Goal: Task Accomplishment & Management: Complete application form

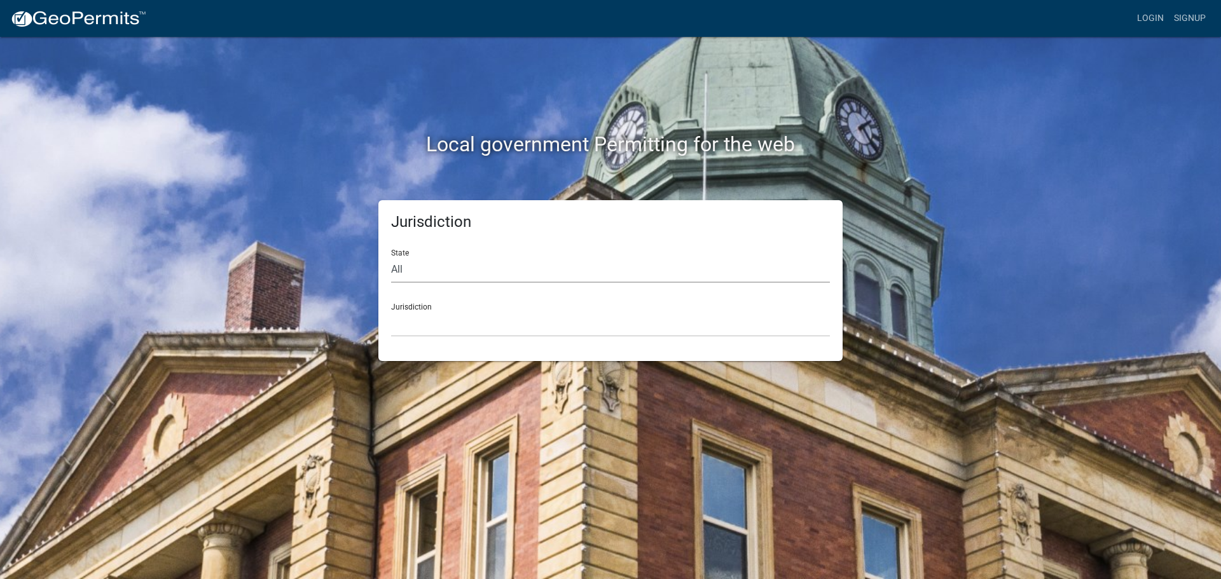
click at [429, 265] on select "All [US_STATE] [US_STATE] [US_STATE] [US_STATE] [US_STATE] [US_STATE] [US_STATE…" at bounding box center [610, 270] width 439 height 26
select select "[US_STATE]"
click at [391, 257] on select "All [US_STATE] [US_STATE] [US_STATE] [US_STATE] [US_STATE] [US_STATE] [US_STATE…" at bounding box center [610, 270] width 439 height 26
click at [413, 332] on select "City of [GEOGRAPHIC_DATA], [US_STATE] City of [GEOGRAPHIC_DATA], [US_STATE] Cit…" at bounding box center [610, 324] width 439 height 26
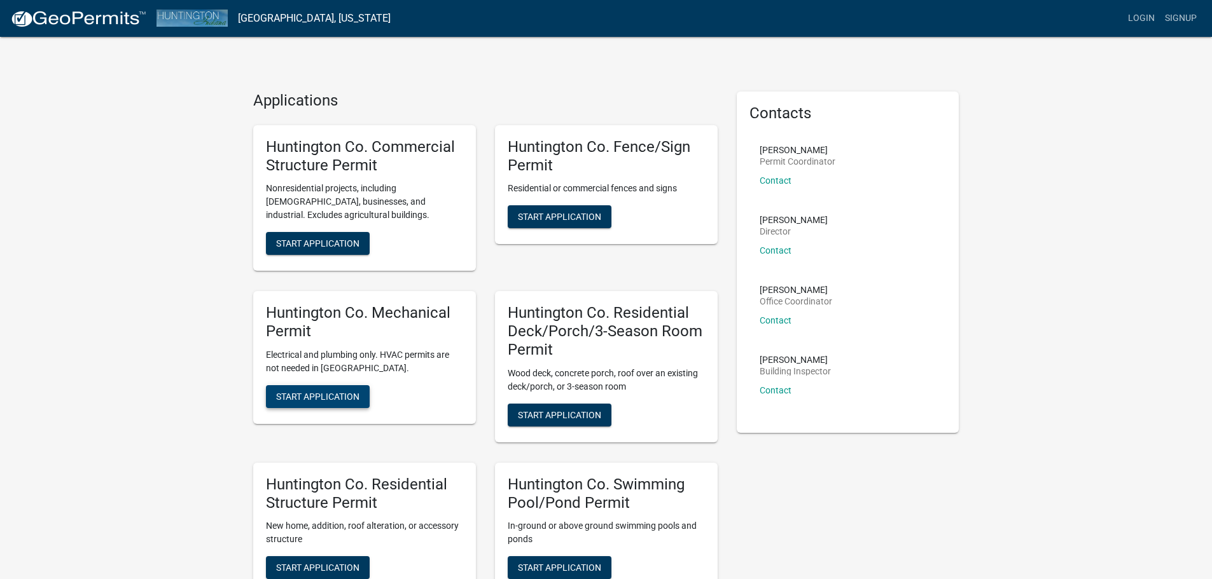
click at [303, 396] on span "Start Application" at bounding box center [317, 396] width 83 height 10
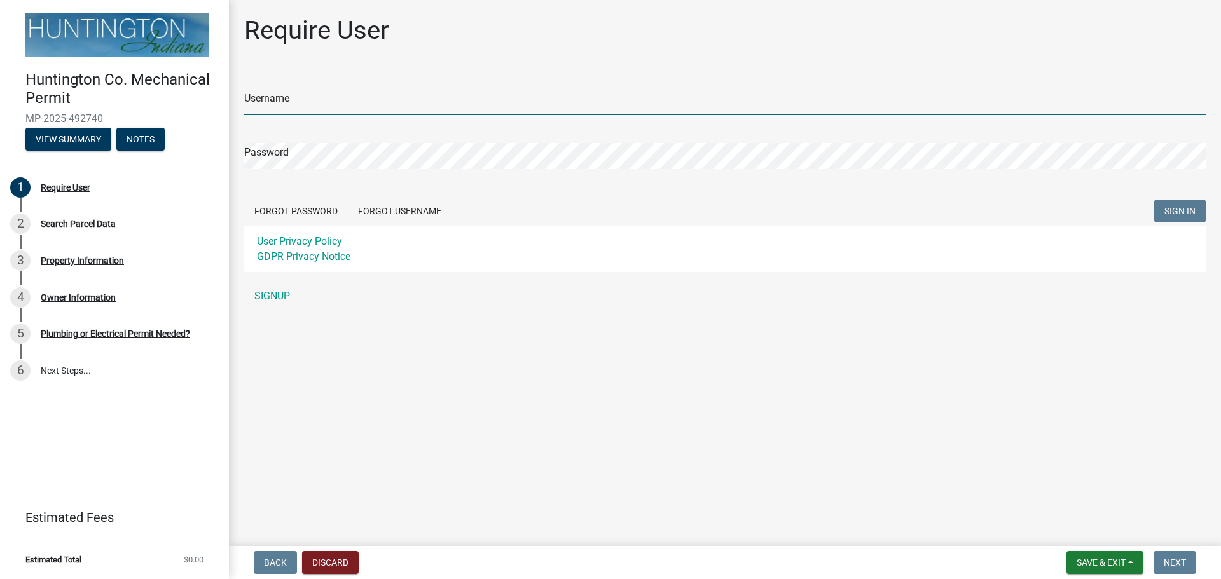
type input "kissingerelectricinc"
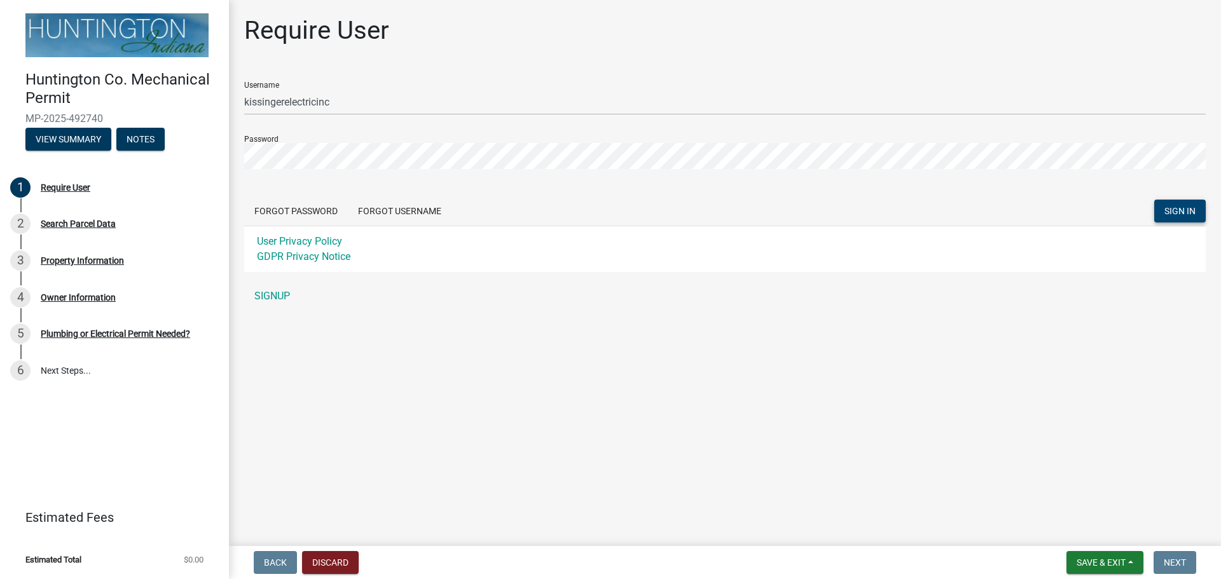
click at [1192, 212] on span "SIGN IN" at bounding box center [1180, 211] width 31 height 10
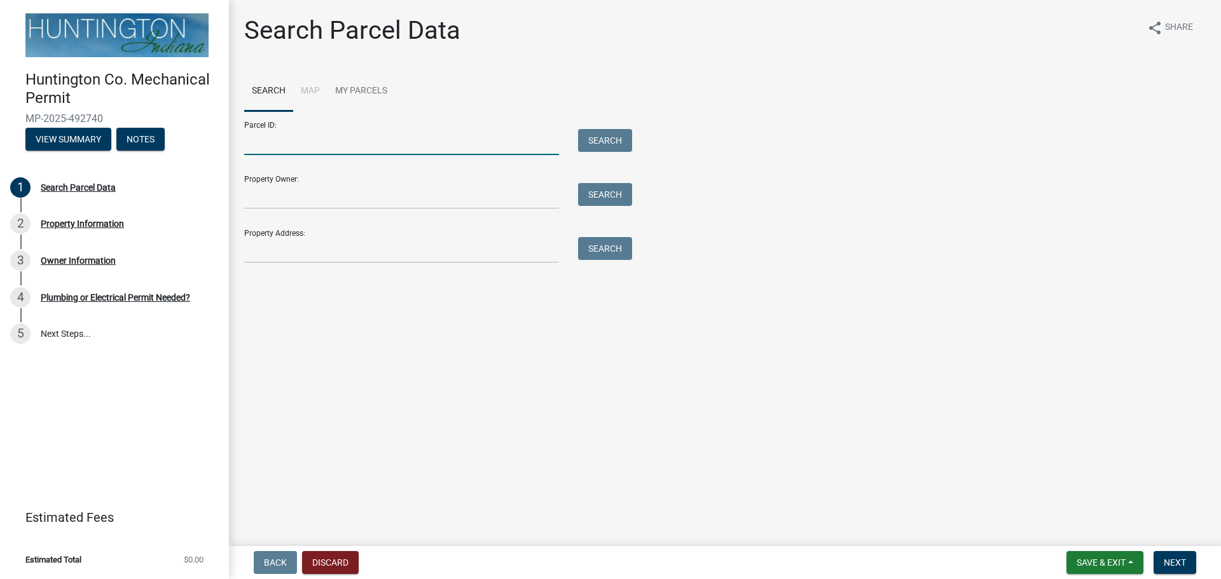
click at [289, 153] on input "Parcel ID:" at bounding box center [401, 142] width 315 height 26
click at [314, 89] on li "Map" at bounding box center [310, 91] width 34 height 41
drag, startPoint x: 293, startPoint y: 149, endPoint x: 298, endPoint y: 145, distance: 6.9
click at [293, 149] on input "Parcel ID:" at bounding box center [401, 142] width 315 height 26
paste input "35-05-16-200-535.802-005"
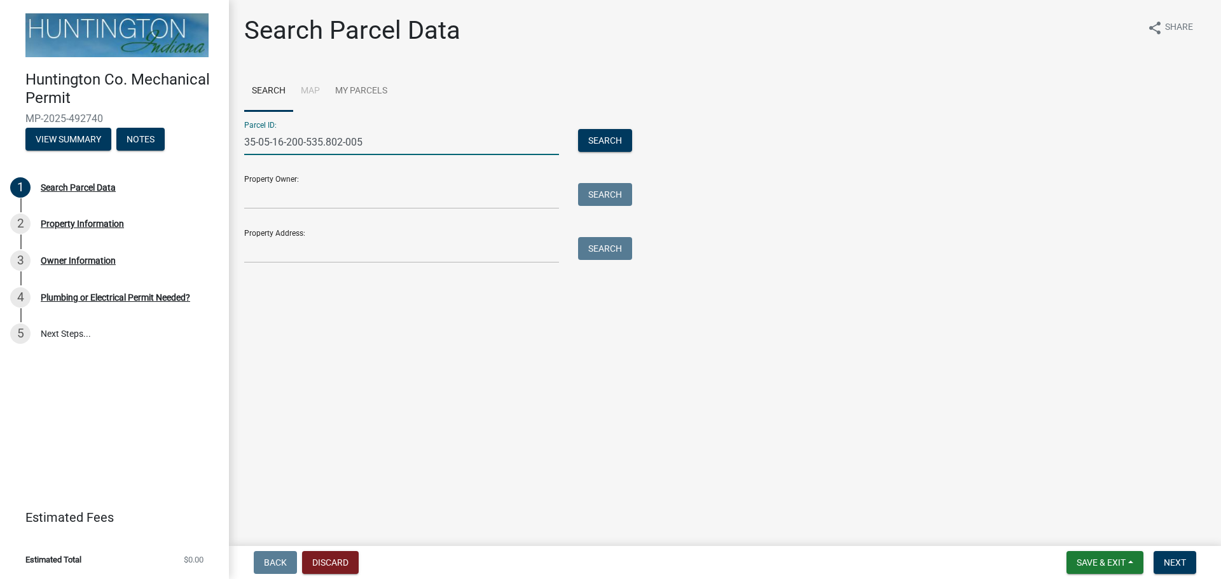
type input "35-05-16-200-535.802-005"
click at [288, 195] on input "Property Owner:" at bounding box center [401, 196] width 315 height 26
paste input "[GEOGRAPHIC_DATA], [US_STATE] [STREET_ADDRESS]"
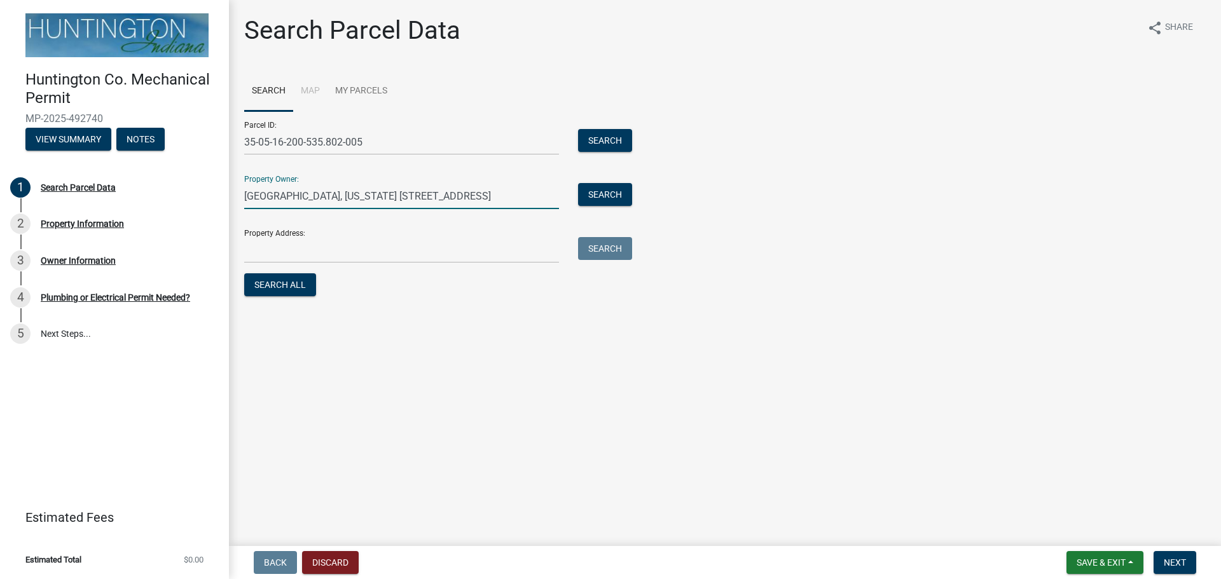
type input "[GEOGRAPHIC_DATA], [US_STATE] [STREET_ADDRESS]"
click at [354, 250] on input "Property Address:" at bounding box center [401, 250] width 315 height 26
paste input "[STREET_ADDRESS]"
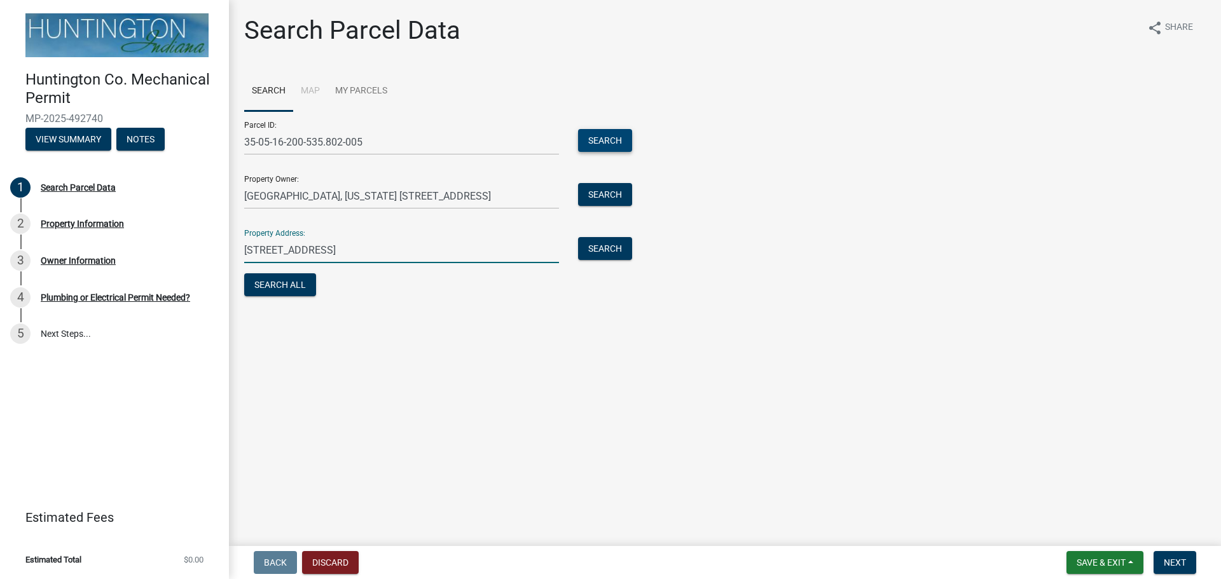
type input "[STREET_ADDRESS]"
click at [611, 135] on button "Search" at bounding box center [605, 140] width 54 height 23
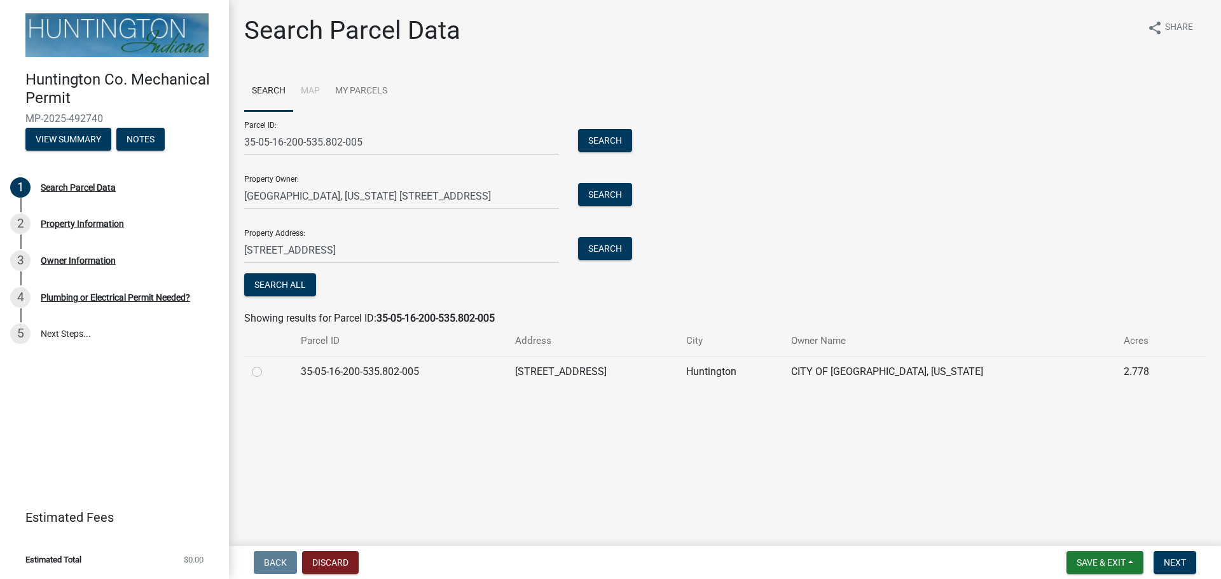
click at [267, 364] on label at bounding box center [267, 364] width 0 height 0
click at [267, 370] on input "radio" at bounding box center [271, 368] width 8 height 8
radio input "true"
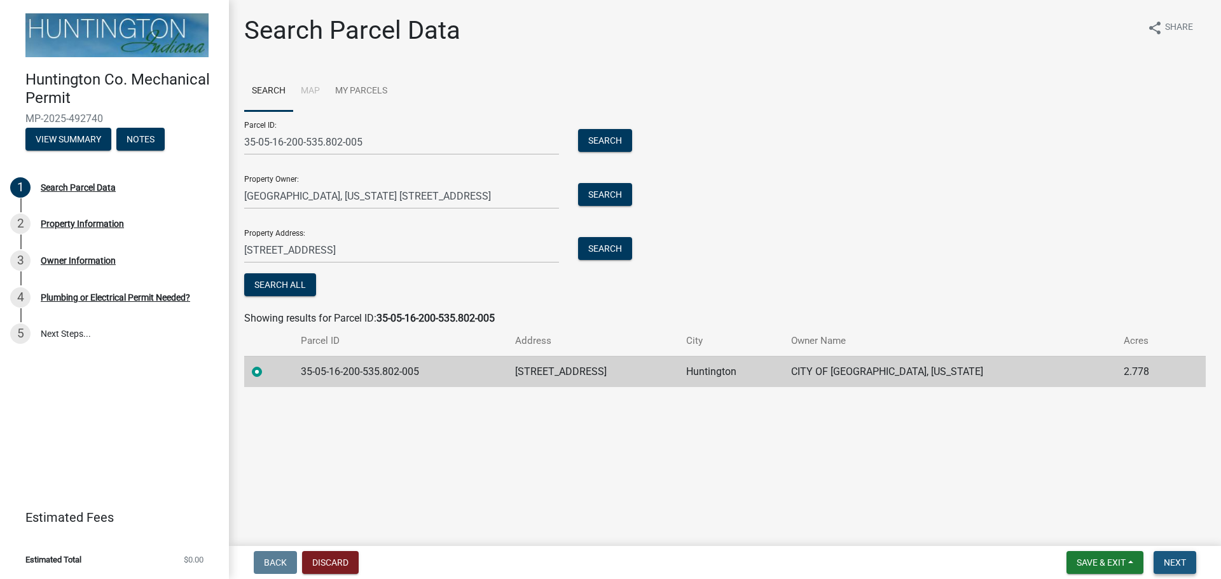
click at [1170, 562] on span "Next" at bounding box center [1175, 563] width 22 height 10
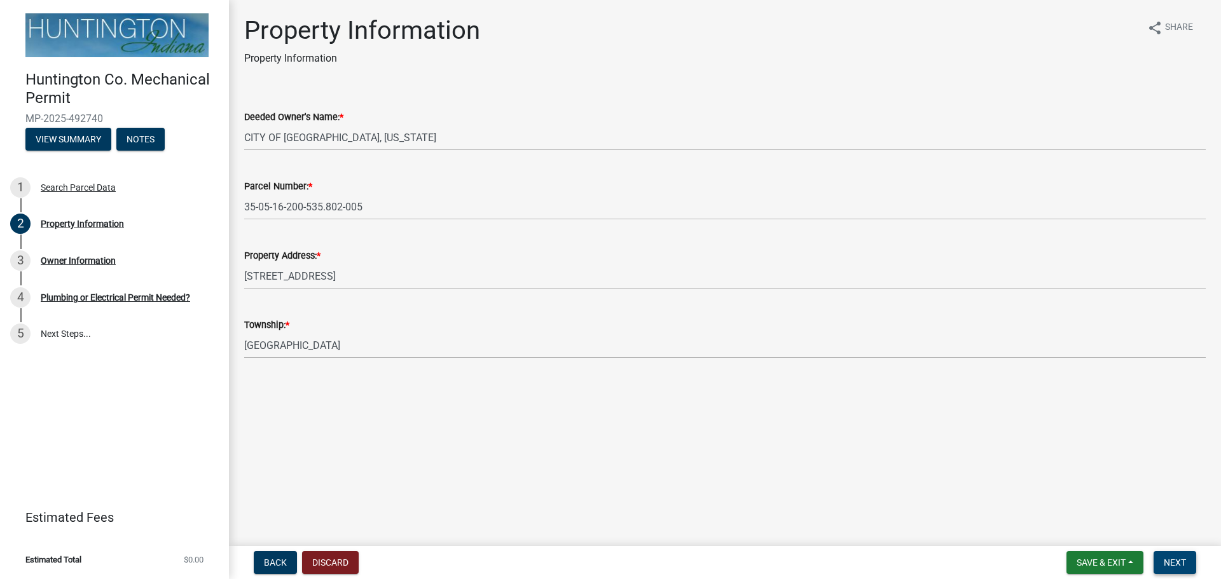
click at [1189, 562] on button "Next" at bounding box center [1175, 562] width 43 height 23
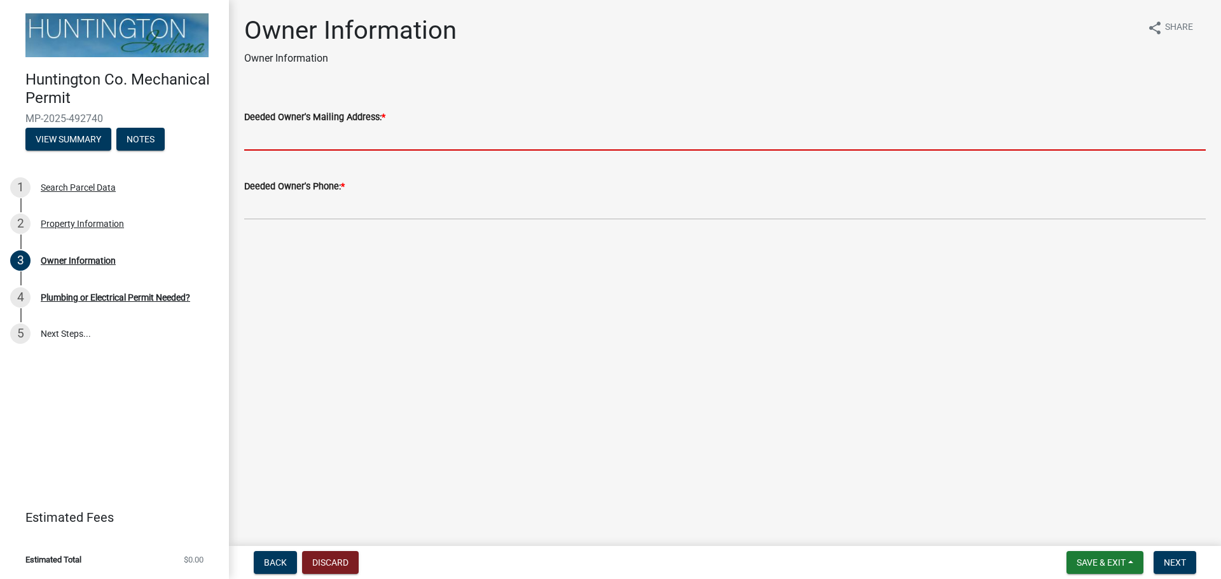
click at [339, 127] on input "Deeded Owner's Mailing Address: *" at bounding box center [725, 138] width 962 height 26
paste input "[STREET_ADDRESS]"
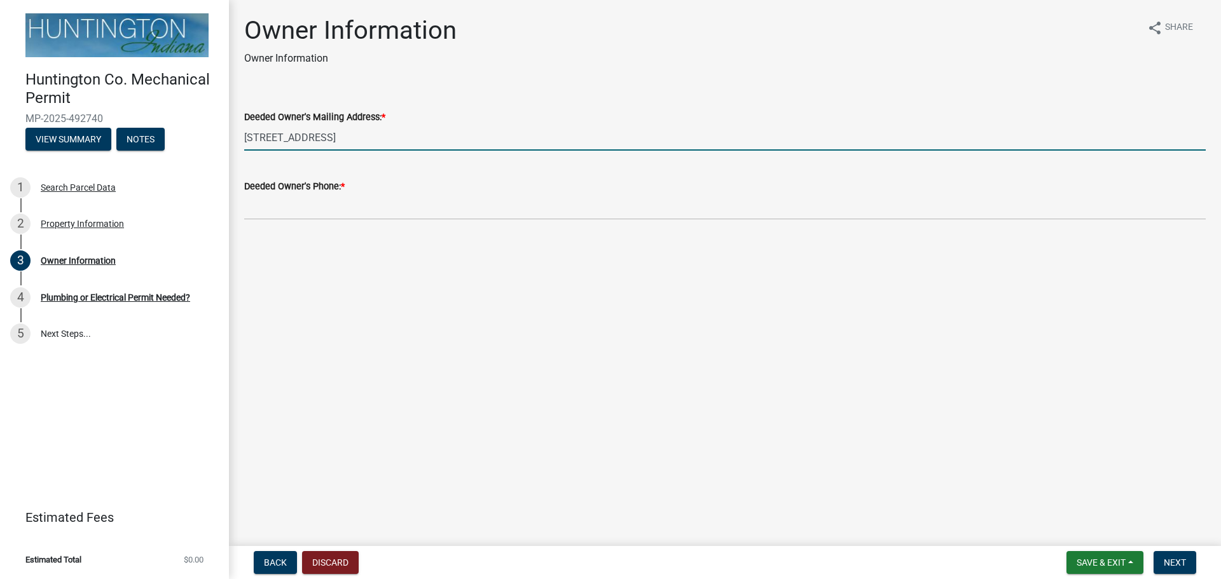
type input "[STREET_ADDRESS]"
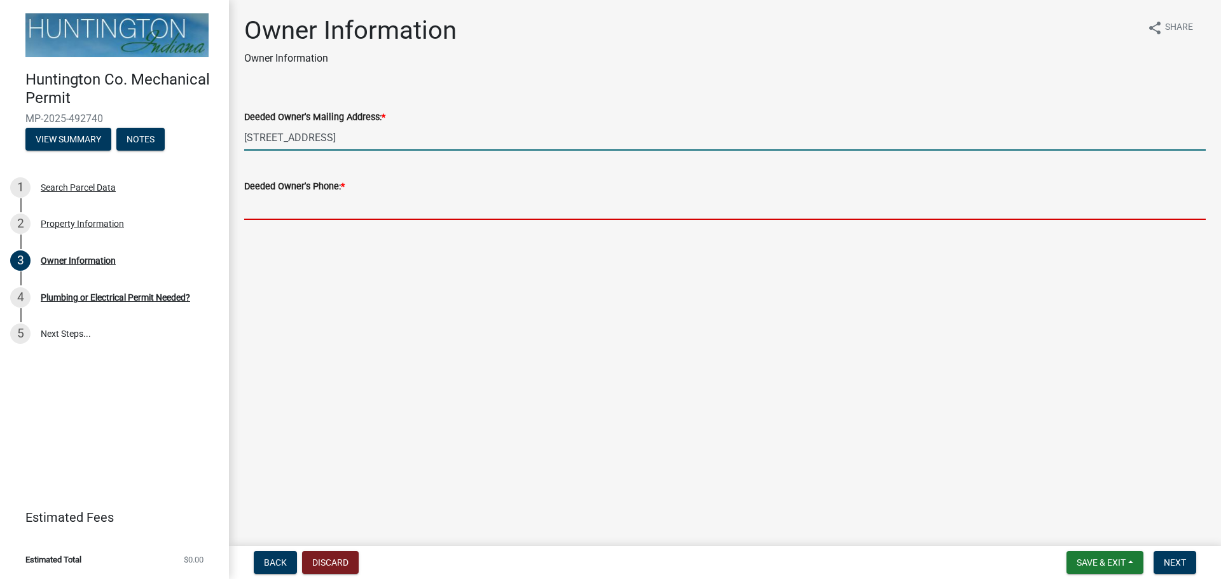
click at [566, 211] on input "Deeded Owner's Phone: *" at bounding box center [725, 207] width 962 height 26
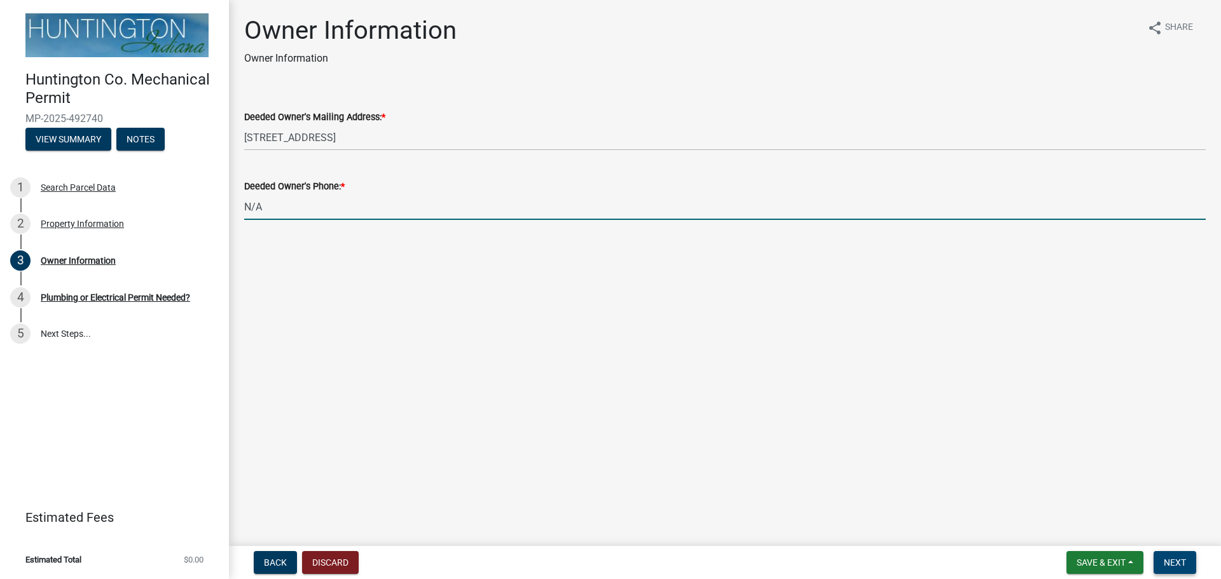
type input "N/A"
click at [1179, 560] on span "Next" at bounding box center [1175, 563] width 22 height 10
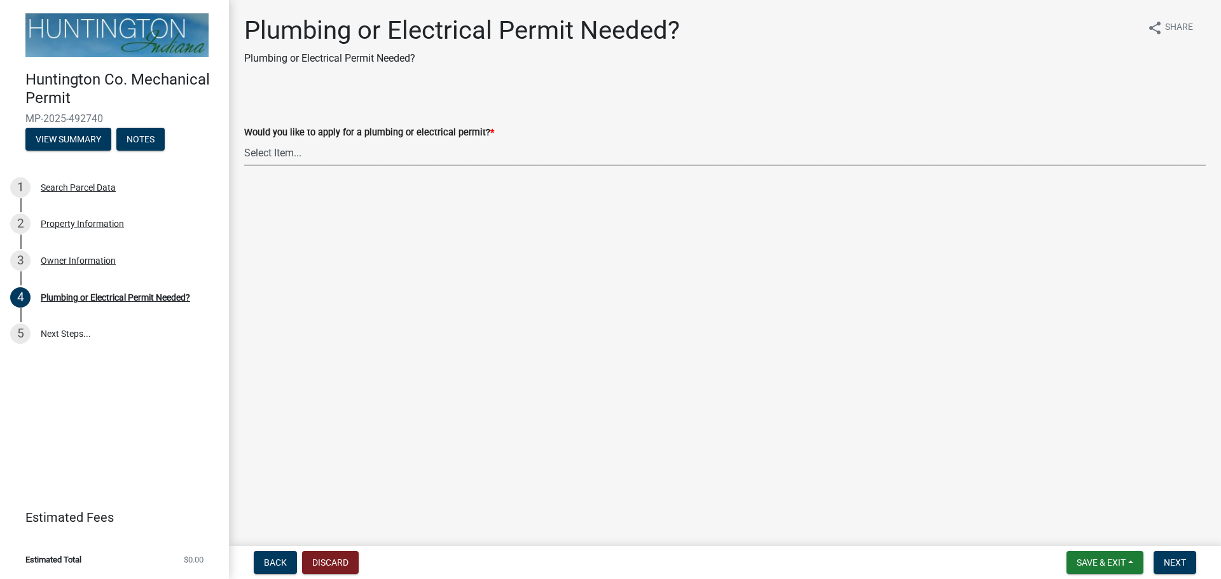
click at [415, 156] on select "Select Item... plumbing electrical" at bounding box center [725, 153] width 962 height 26
click at [244, 140] on select "Select Item... plumbing electrical" at bounding box center [725, 153] width 962 height 26
select select "82bdcc69-8734-43af-a4fa-e76f8d275e41"
click at [1189, 562] on button "Next" at bounding box center [1175, 562] width 43 height 23
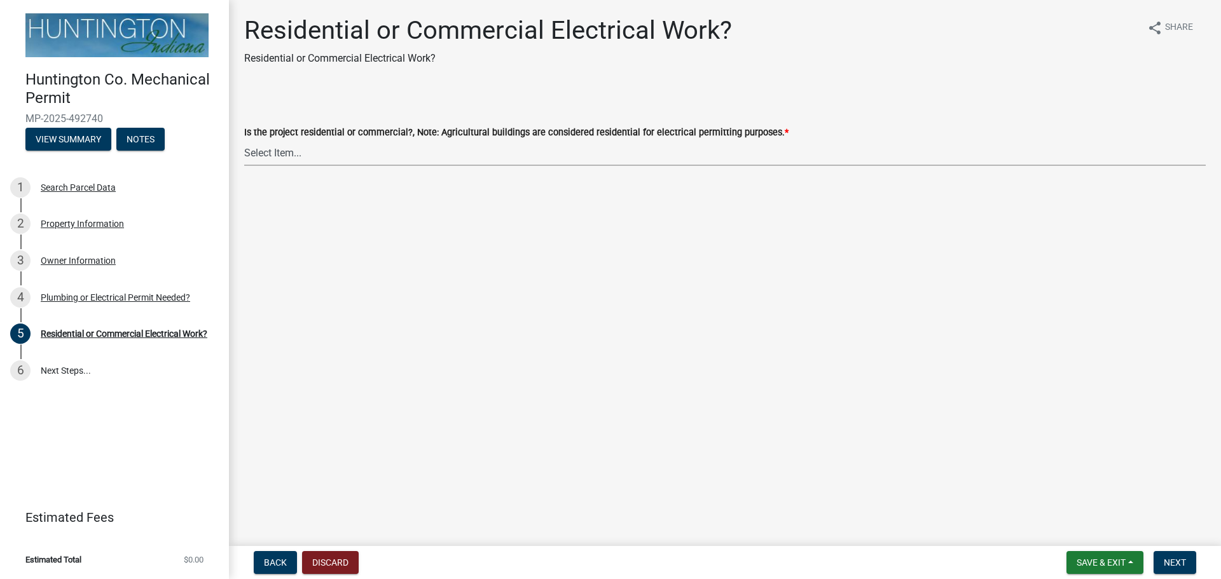
click at [272, 157] on select "Select Item... Residential Commercial" at bounding box center [725, 153] width 962 height 26
click at [244, 140] on select "Select Item... Residential Commercial" at bounding box center [725, 153] width 962 height 26
select select "ea69b0e1-ef46-40d1-a0af-9c0a682068b3"
click at [1187, 562] on button "Next" at bounding box center [1175, 562] width 43 height 23
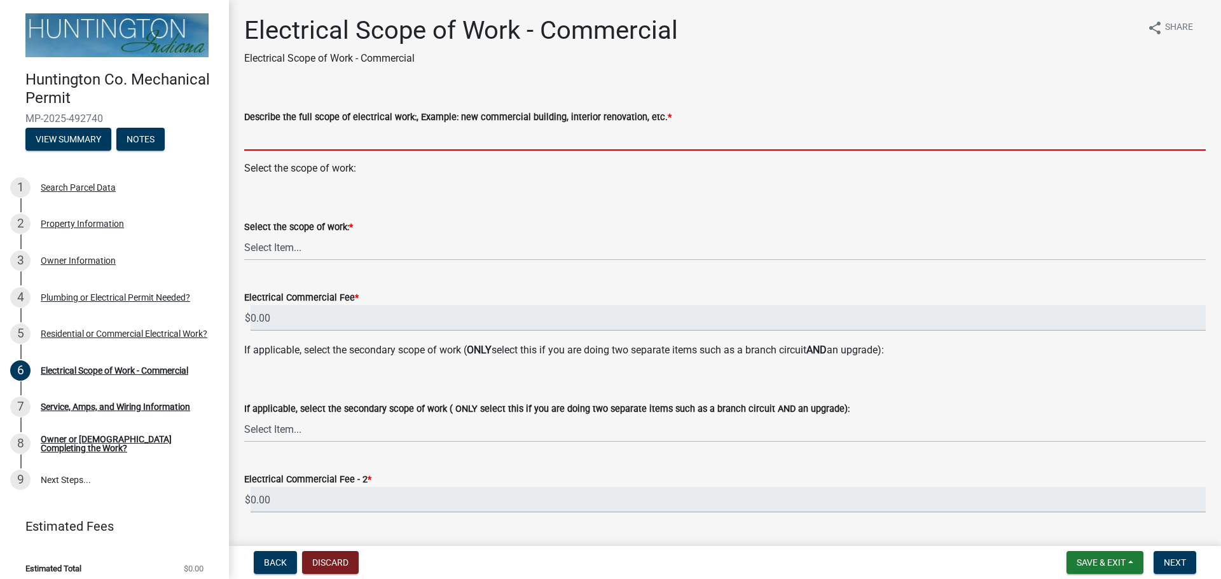
click at [289, 137] on input "Describe the full scope of electrical work:, Example: new commercial building, …" at bounding box center [725, 138] width 962 height 26
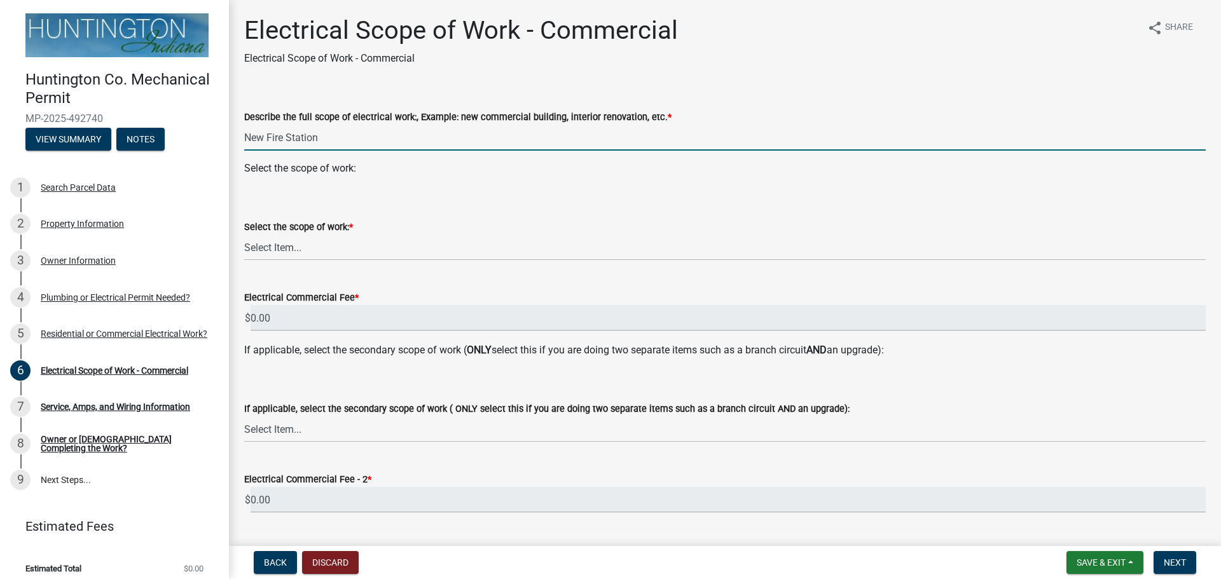
type input "New Fire Station"
click at [308, 247] on select "Select Item... New Commercial Structure Commercial Addition/Renovation New Serv…" at bounding box center [725, 248] width 962 height 26
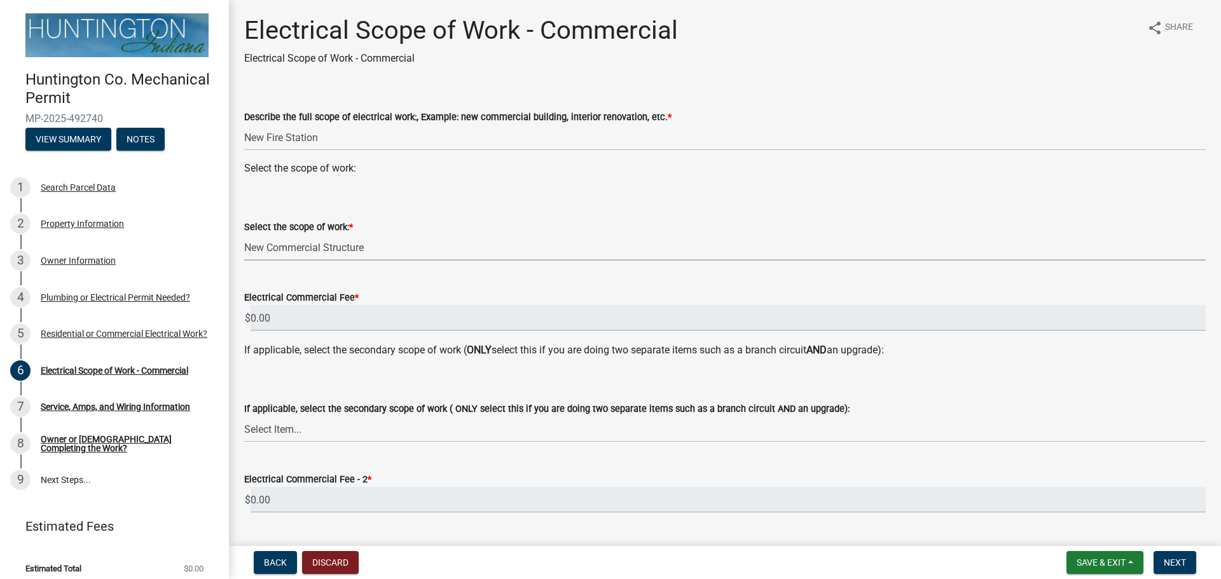
click at [244, 235] on select "Select Item... New Commercial Structure Commercial Addition/Renovation New Serv…" at bounding box center [725, 248] width 962 height 26
select select "62b995d2-0a40-4eda-8450-70b1754b84f1"
click at [303, 322] on input "0.00" at bounding box center [728, 318] width 955 height 26
drag, startPoint x: 258, startPoint y: 319, endPoint x: 291, endPoint y: 321, distance: 33.1
click at [291, 321] on input "0.00" at bounding box center [728, 318] width 955 height 26
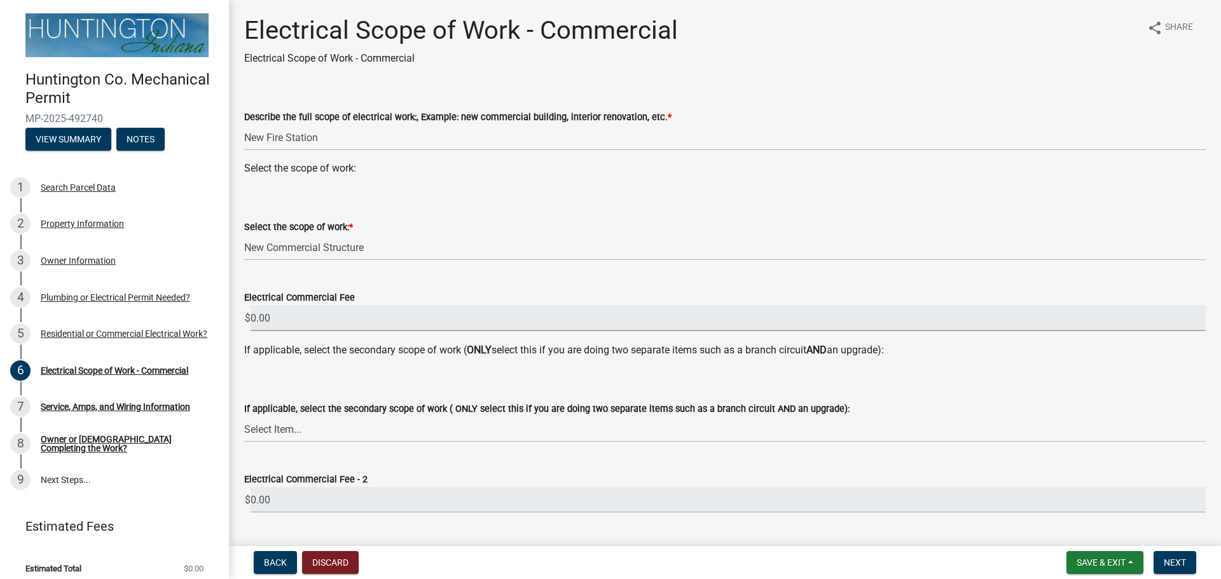
click at [291, 321] on input "0.00" at bounding box center [728, 318] width 955 height 26
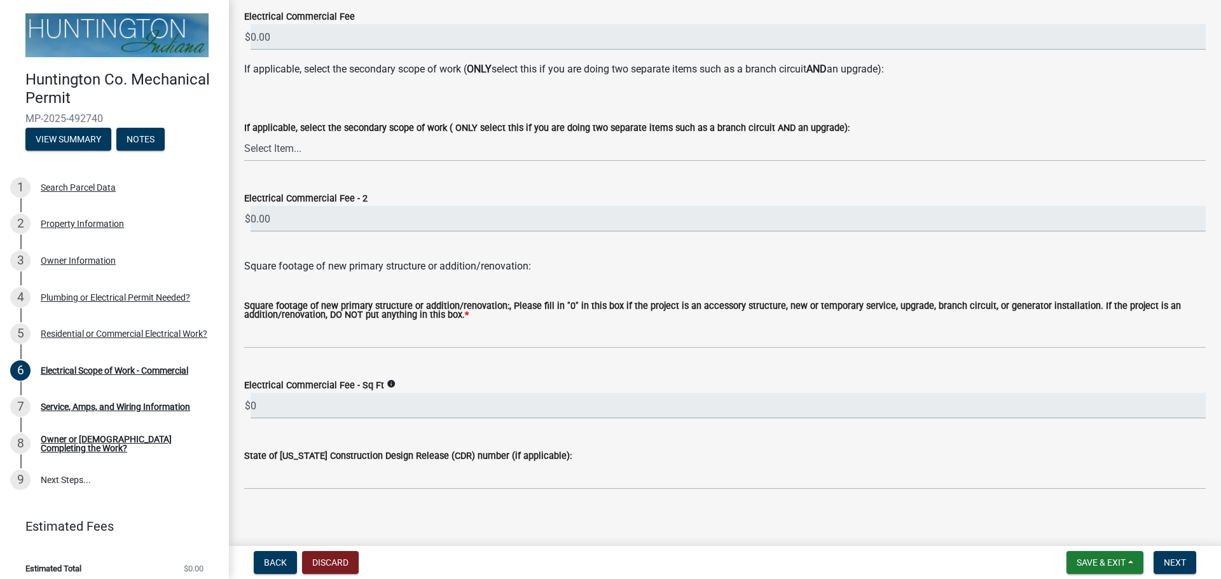
scroll to position [290, 0]
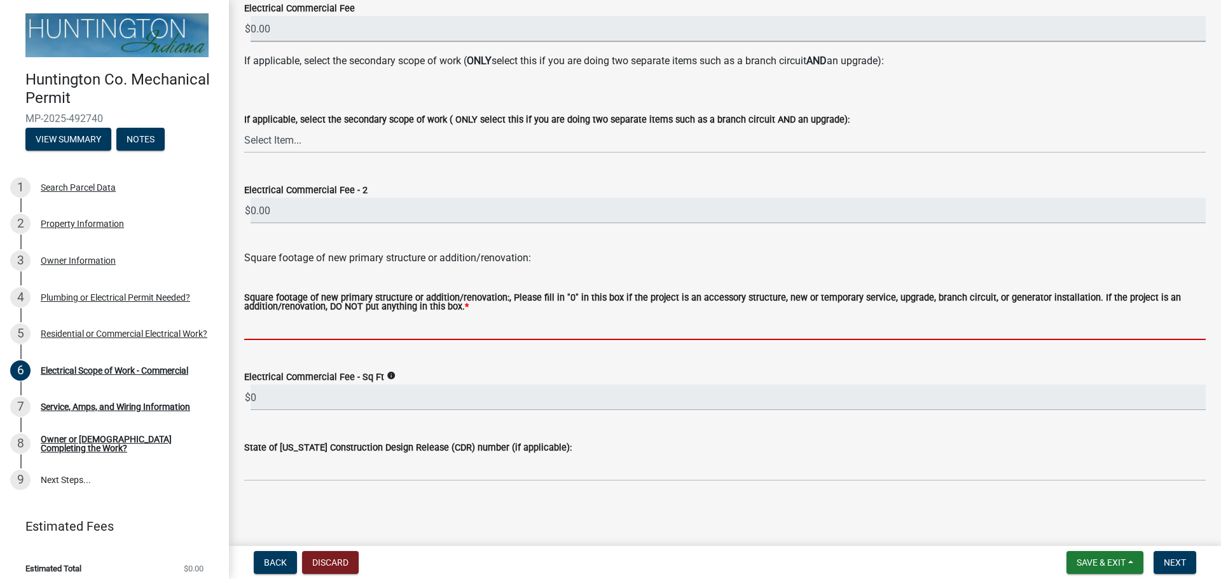
click at [305, 323] on input "text" at bounding box center [725, 327] width 962 height 26
paste input "17,742"
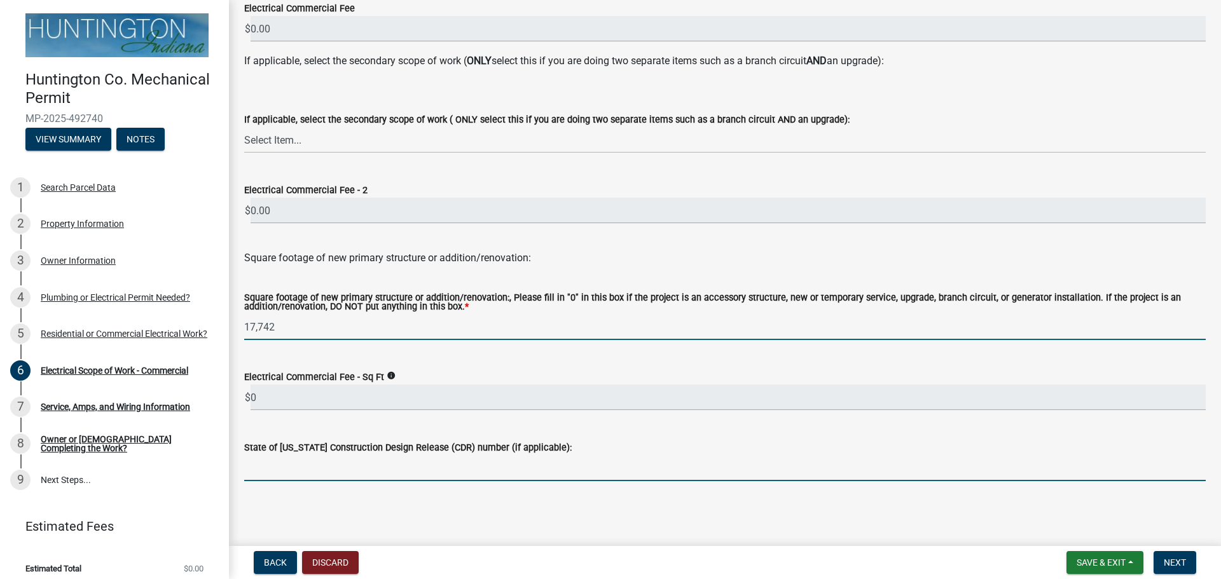
type input "17742"
click at [408, 470] on input "State of [US_STATE] Construction Design Release (CDR) number (if applicable):" at bounding box center [725, 468] width 962 height 26
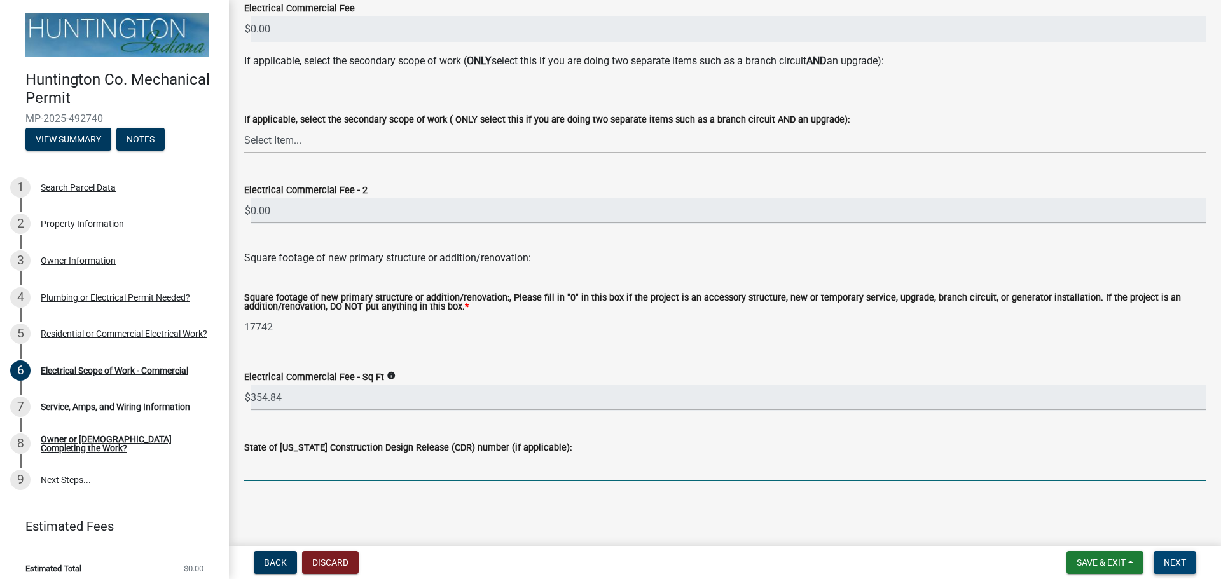
click at [1178, 562] on span "Next" at bounding box center [1175, 563] width 22 height 10
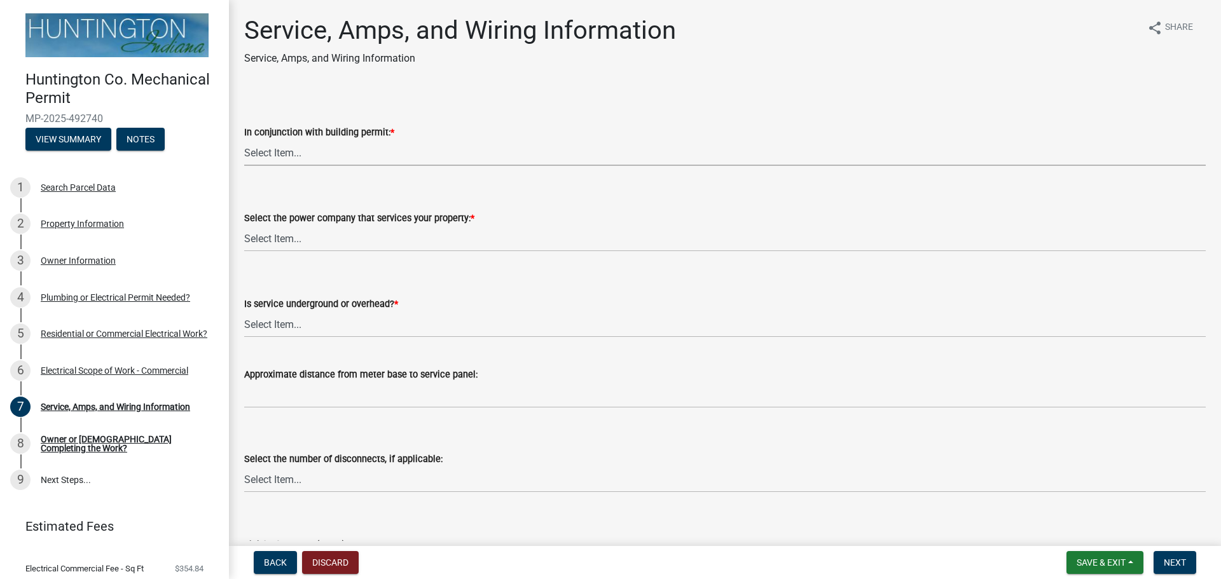
click at [307, 157] on select "Select Item... Yes No" at bounding box center [725, 153] width 962 height 26
click at [244, 140] on select "Select Item... Yes No" at bounding box center [725, 153] width 962 height 26
select select "93f45f8b-0008-4bc3-ad99-7edf3db31922"
click at [269, 242] on select "Select Item... Duke Energy Northeastern REMC Wabash County REMC [PERSON_NAME] U…" at bounding box center [725, 239] width 962 height 26
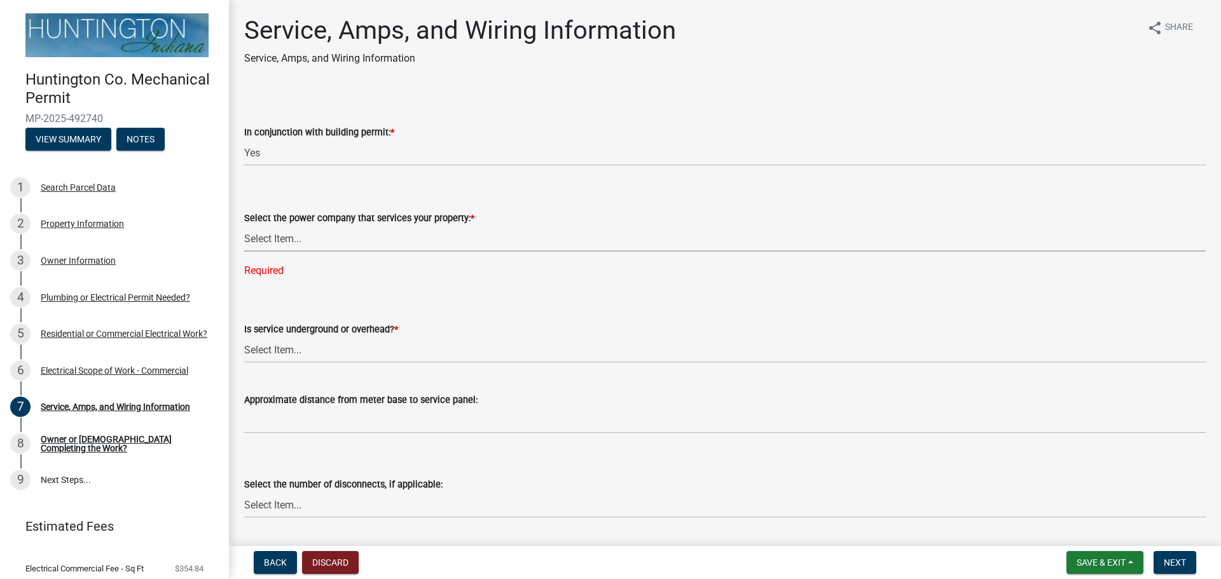
click at [290, 231] on select "Select Item... Duke Energy Northeastern REMC Wabash County REMC [PERSON_NAME] U…" at bounding box center [725, 239] width 962 height 26
click at [244, 226] on select "Select Item... Duke Energy Northeastern REMC Wabash County REMC [PERSON_NAME] U…" at bounding box center [725, 239] width 962 height 26
select select "86d62ac7-5622-45a6-b031-aaeffb271793"
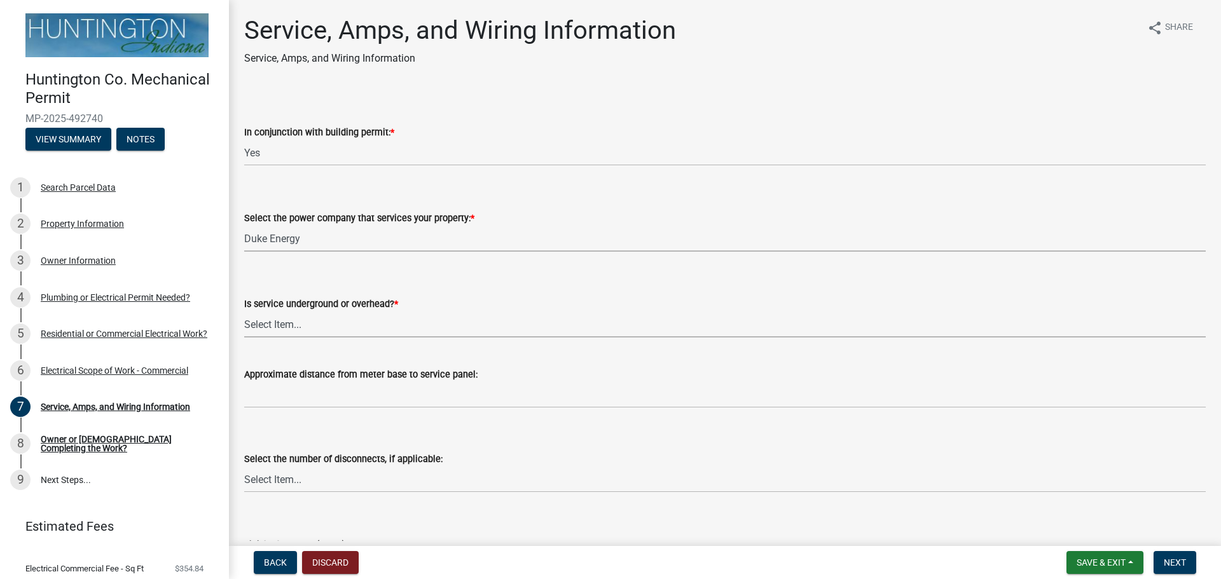
click at [296, 327] on select "Select Item... Underground Overhead" at bounding box center [725, 325] width 962 height 26
click at [244, 312] on select "Select Item... Underground Overhead" at bounding box center [725, 325] width 962 height 26
select select "ae88532c-6f26-494f-9fbf-7b0ffd7225c9"
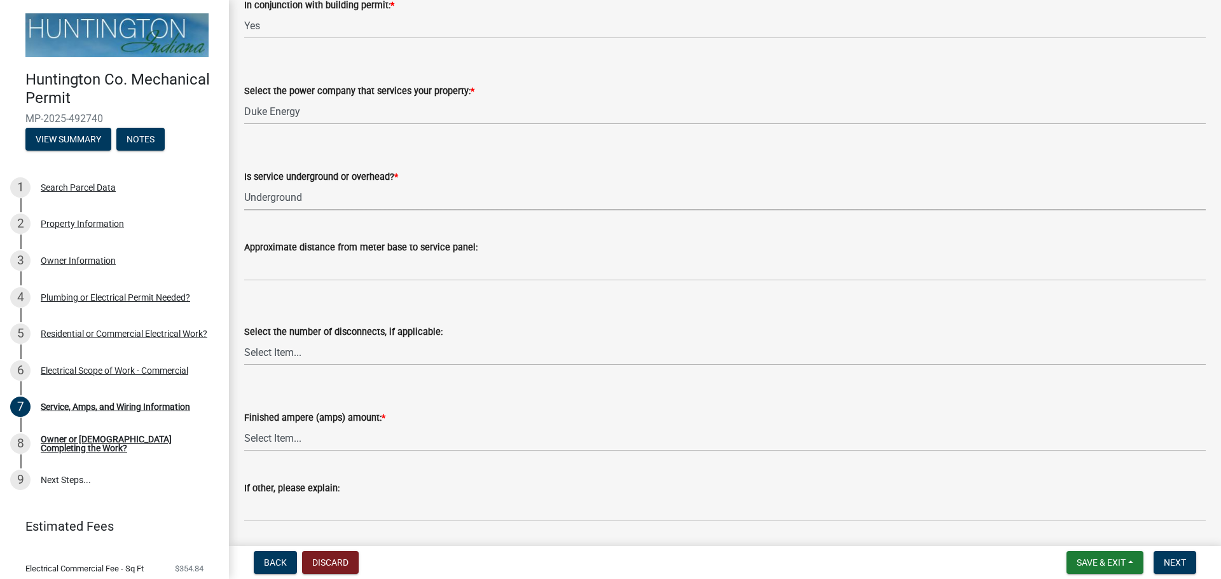
scroll to position [191, 0]
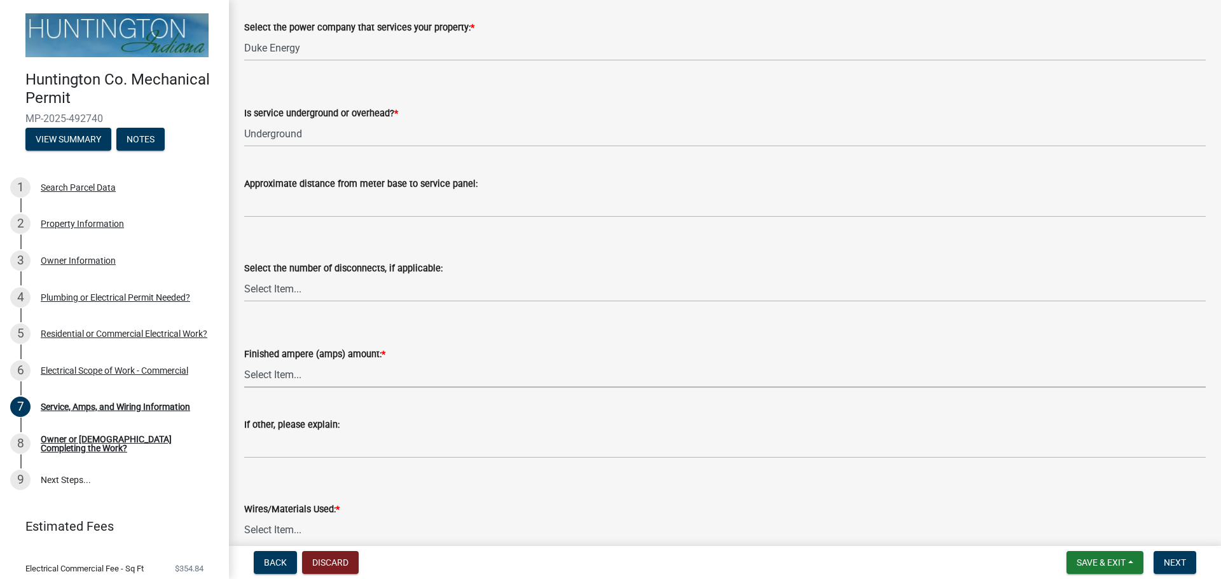
click at [274, 383] on select "Select Item... 100 amp 200 amp 400 amp other" at bounding box center [725, 375] width 962 height 26
click at [244, 362] on select "Select Item... 100 amp 200 amp 400 amp other" at bounding box center [725, 375] width 962 height 26
select select "d84f57a2-9d64-4957-b44f-522507baf905"
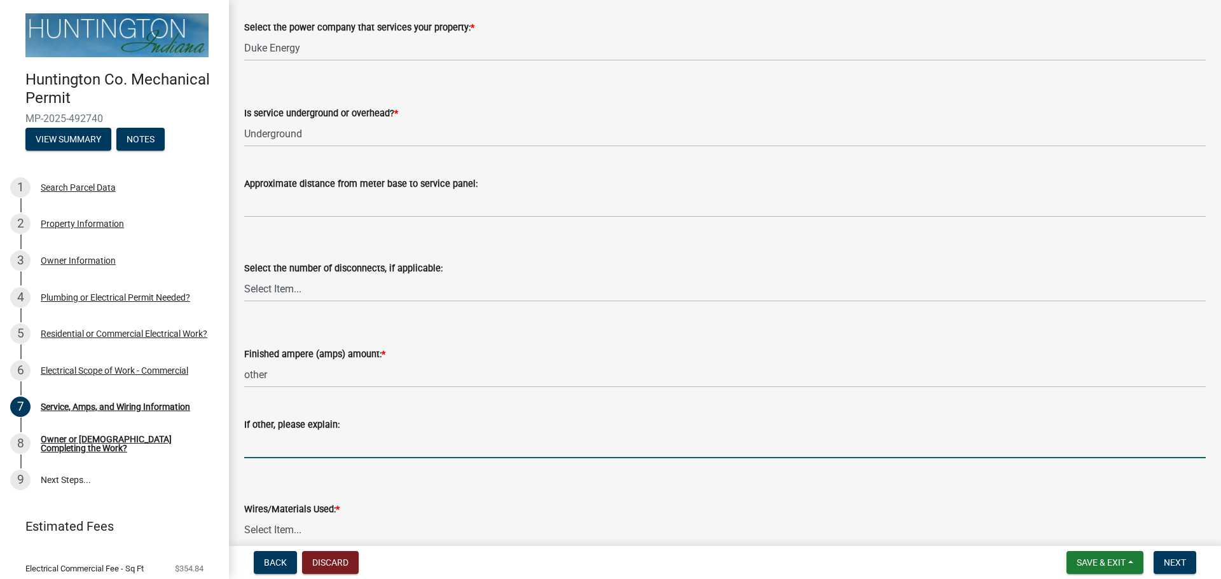
click at [281, 452] on input "If other, please explain:" at bounding box center [725, 446] width 962 height 26
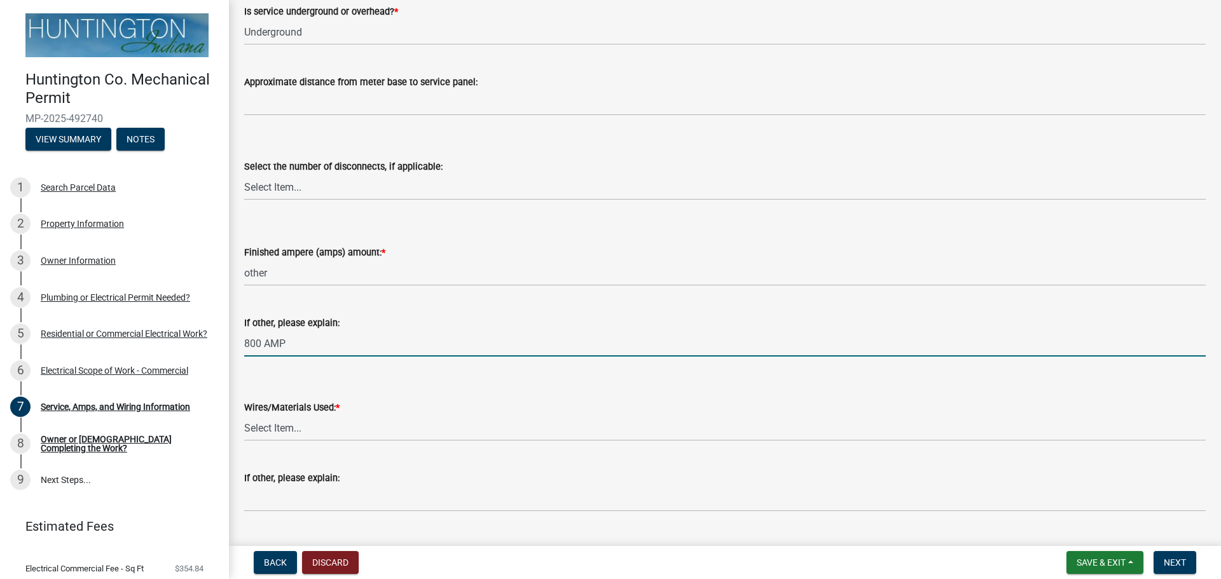
scroll to position [318, 0]
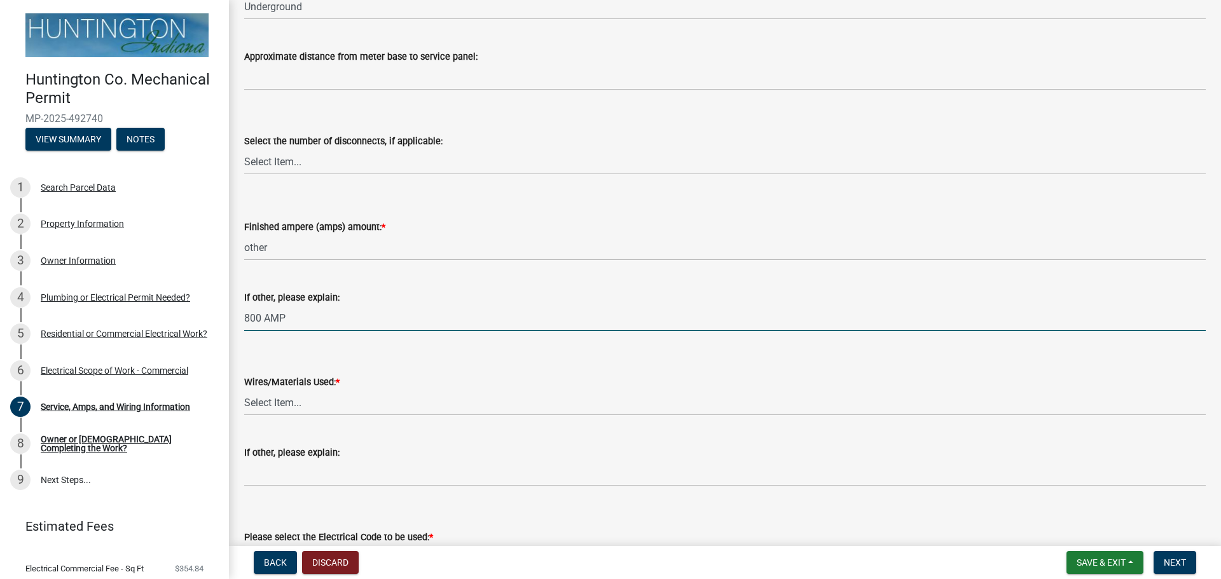
type input "800 AMP"
click at [433, 405] on select "Select Item... 2 AWG Aluminum 4 AWG Copper 2-4/0 or 1-1/0 Aluminum 2/0 Copper 2…" at bounding box center [725, 403] width 962 height 26
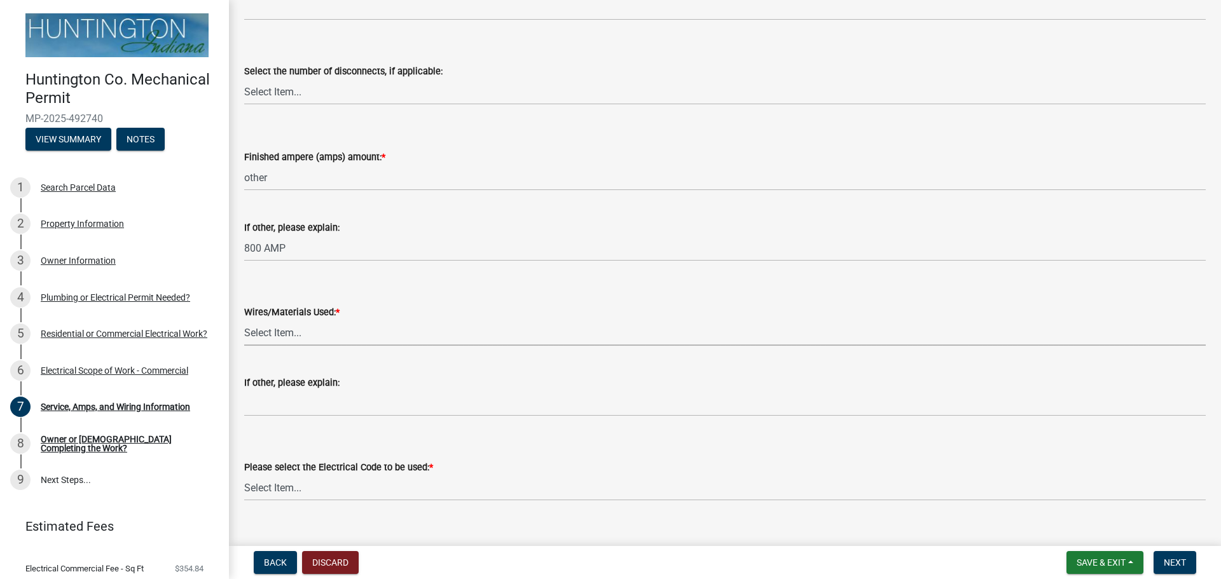
scroll to position [409, 0]
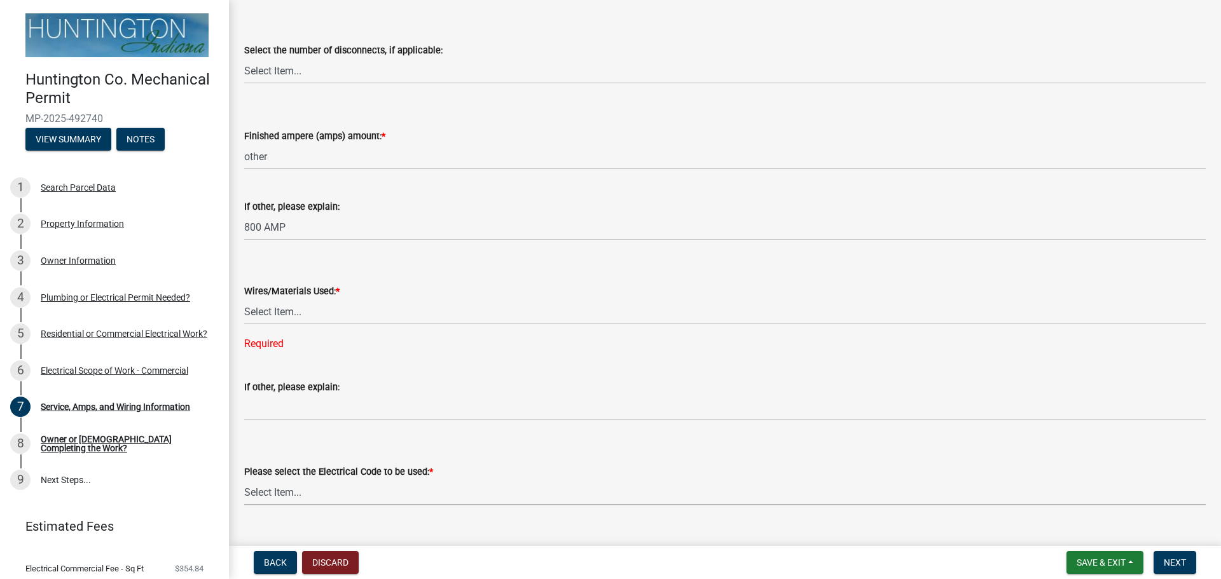
click at [508, 464] on div "Please select the Electrical Code to be used: * Select Item... [US_STATE] Elect…" at bounding box center [725, 484] width 962 height 41
click at [244, 480] on select "Select Item... [US_STATE] Electrical Code One & Two Family Dwelling Code" at bounding box center [725, 493] width 962 height 26
select select "5aeea631-e80a-4ba0-b39f-f5c26114ddfc"
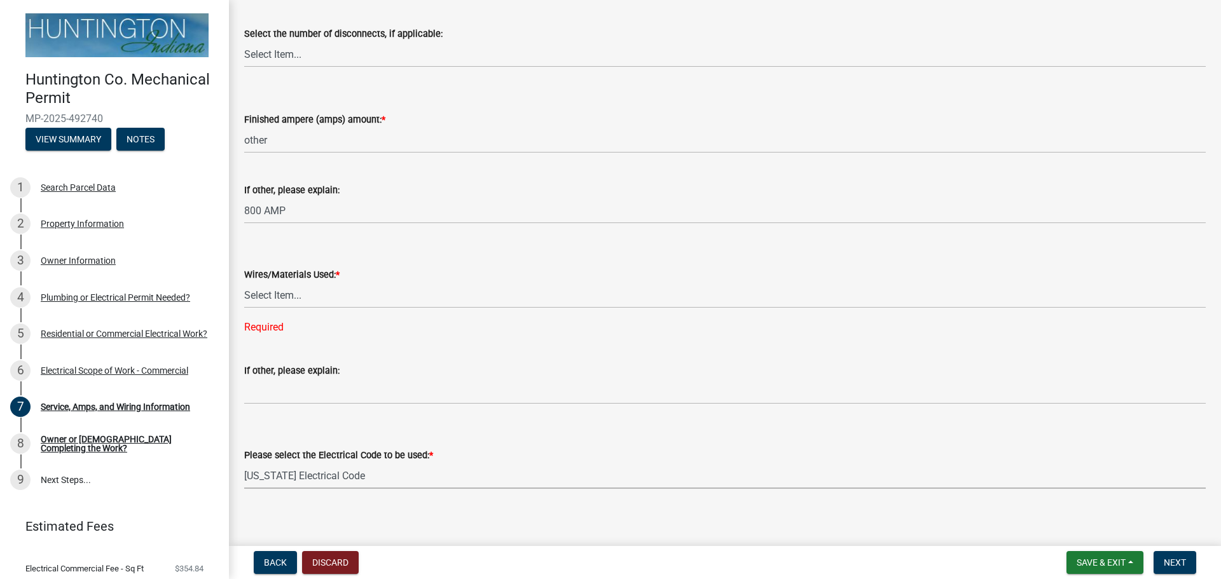
scroll to position [434, 0]
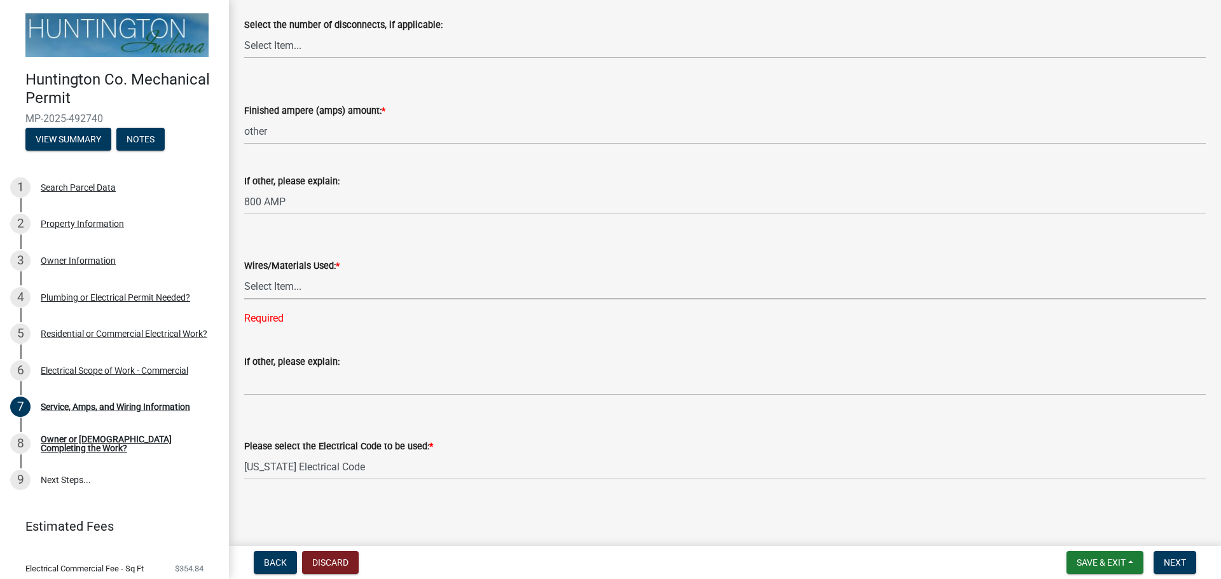
click at [353, 284] on select "Select Item... 2 AWG Aluminum 4 AWG Copper 2-4/0 or 1-1/0 Aluminum 2/0 Copper 2…" at bounding box center [725, 287] width 962 height 26
click at [304, 279] on select "Select Item... 2 AWG Aluminum 4 AWG Copper 2-4/0 or 1-1/0 Aluminum 2/0 Copper 2…" at bounding box center [725, 287] width 962 height 26
click at [397, 228] on div "Wires/Materials Used: * Select Item... 2 AWG Aluminum 4 AWG Copper 2-4/0 or 1-1…" at bounding box center [725, 275] width 962 height 101
click at [285, 289] on select "Select Item... 2 AWG Aluminum 4 AWG Copper 2-4/0 or 1-1/0 Aluminum 2/0 Copper 2…" at bounding box center [725, 287] width 962 height 26
click at [244, 299] on select "Select Item... 2 AWG Aluminum 4 AWG Copper 2-4/0 or 1-1/0 Aluminum 2/0 Copper 2…" at bounding box center [725, 287] width 962 height 26
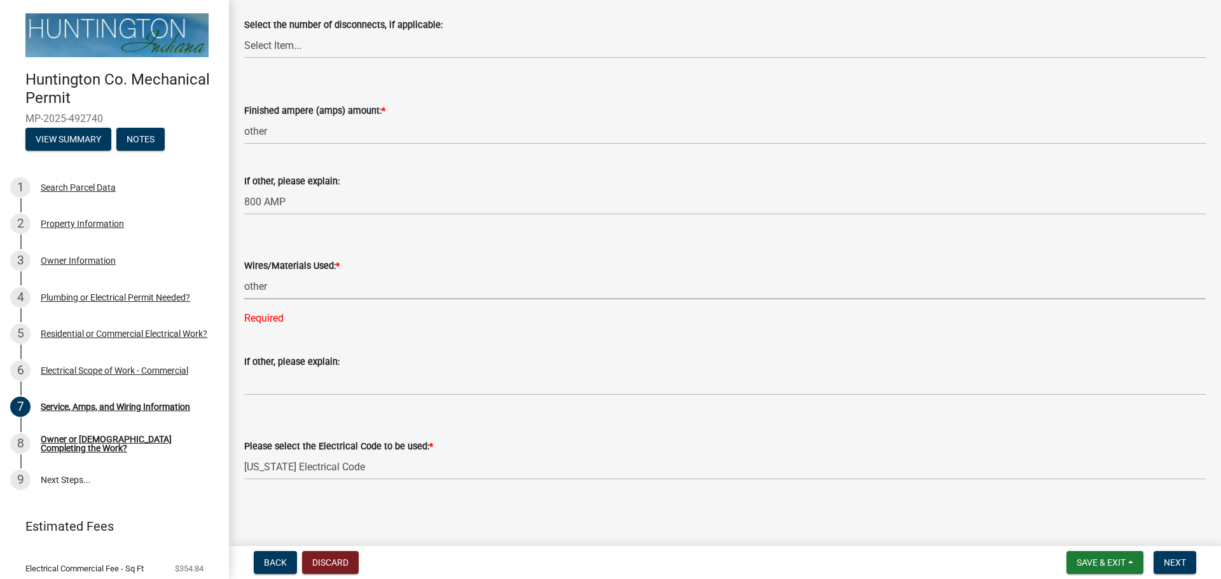
select select "37d7c328-c5ac-41d4-9477-19119af9af58"
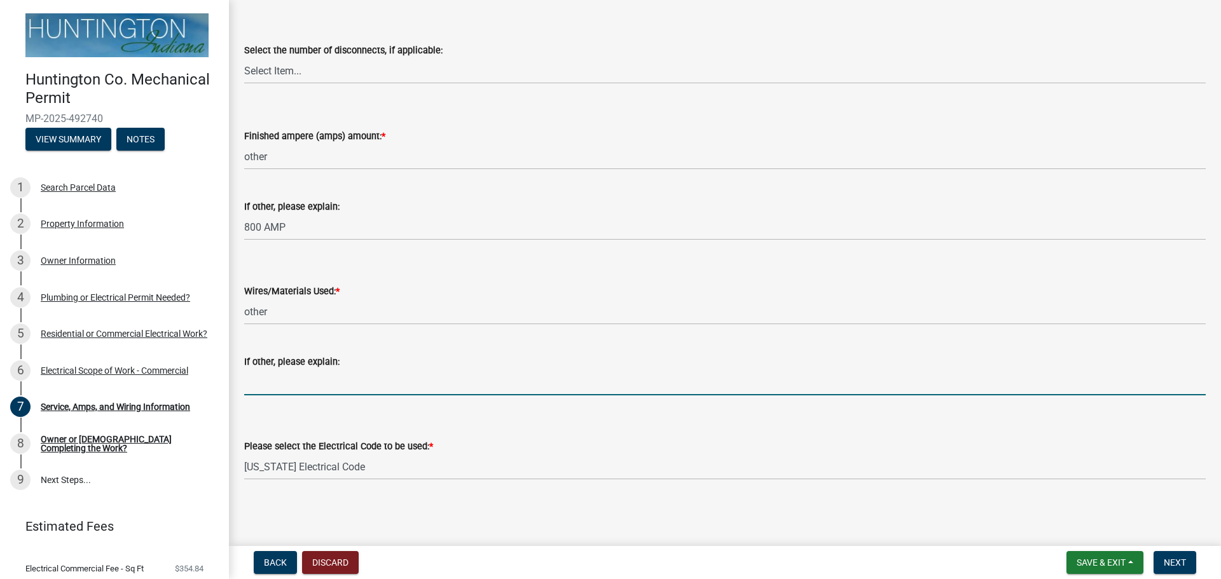
click at [370, 373] on input "If other, please explain:" at bounding box center [725, 383] width 962 height 26
paste input "MINIMUM WIRE SIZE SHALL BE #12 AWG AND MINIMUM CONDUIT SIZE SHALL BE 3/4"."
type input "MINIMUM WIRE SIZE SHALL BE #12 AWG AND MINIMUM CONDUIT SIZE SHALL BE 3/4"."
click at [1170, 569] on button "Next" at bounding box center [1175, 562] width 43 height 23
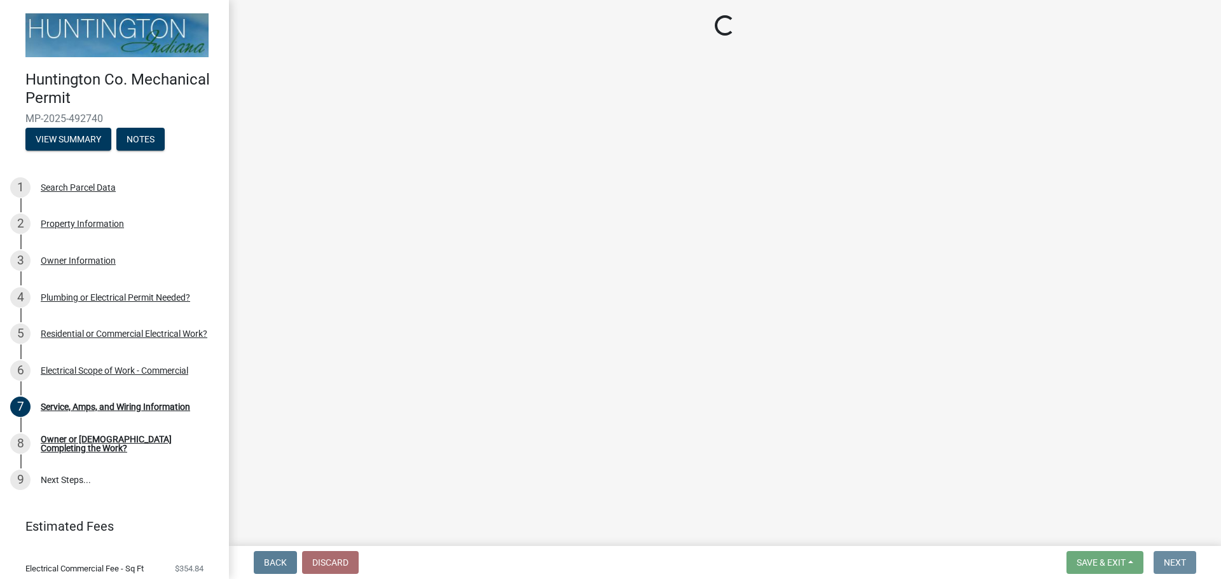
scroll to position [0, 0]
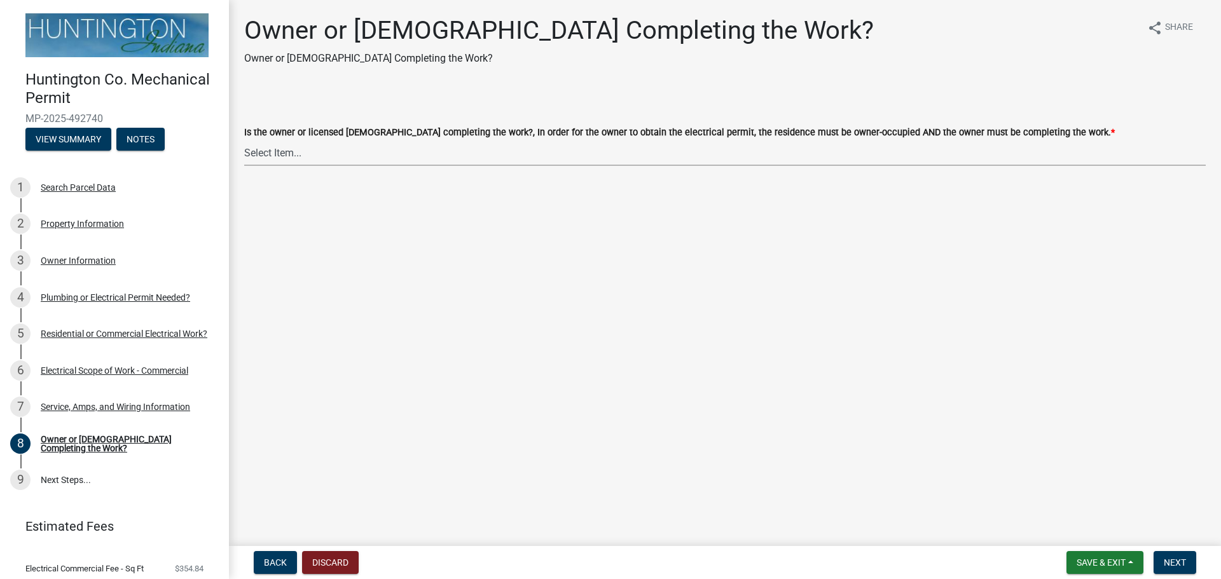
click at [264, 156] on select "Select Item... owner contractor" at bounding box center [725, 153] width 962 height 26
click at [244, 140] on select "Select Item... owner contractor" at bounding box center [725, 153] width 962 height 26
select select "408e0cf4-d53f-4268-b860-e8792218a171"
click at [1186, 560] on span "Next" at bounding box center [1175, 563] width 22 height 10
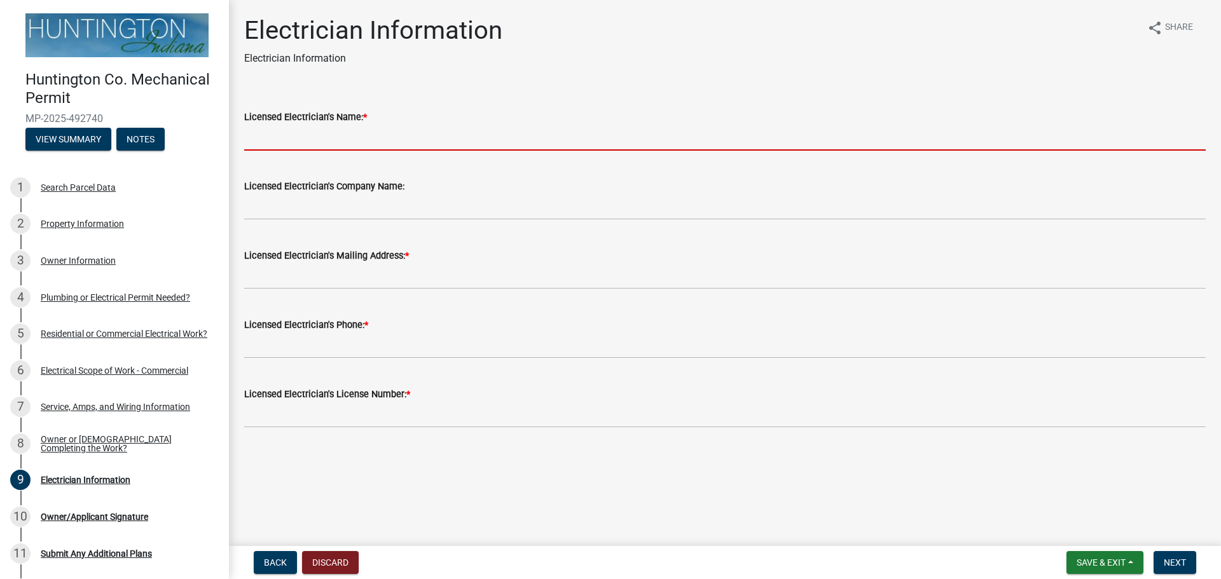
click at [361, 132] on input "Licensed Electrician's Name: *" at bounding box center [725, 138] width 962 height 26
type input "[PERSON_NAME]"
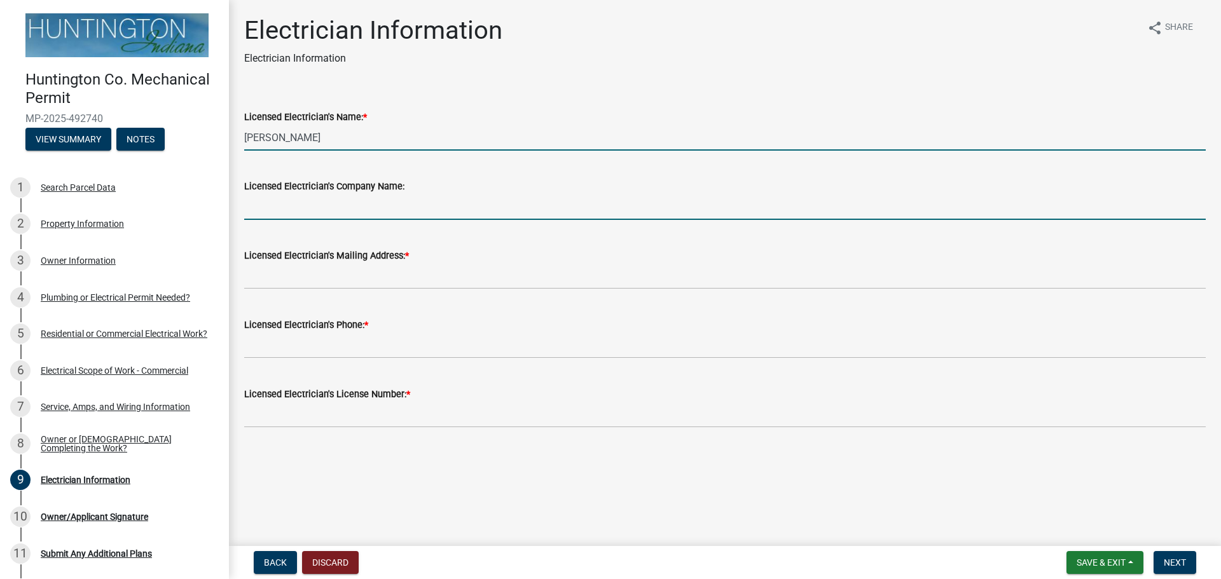
type input "[PERSON_NAME] Electric, Inc."
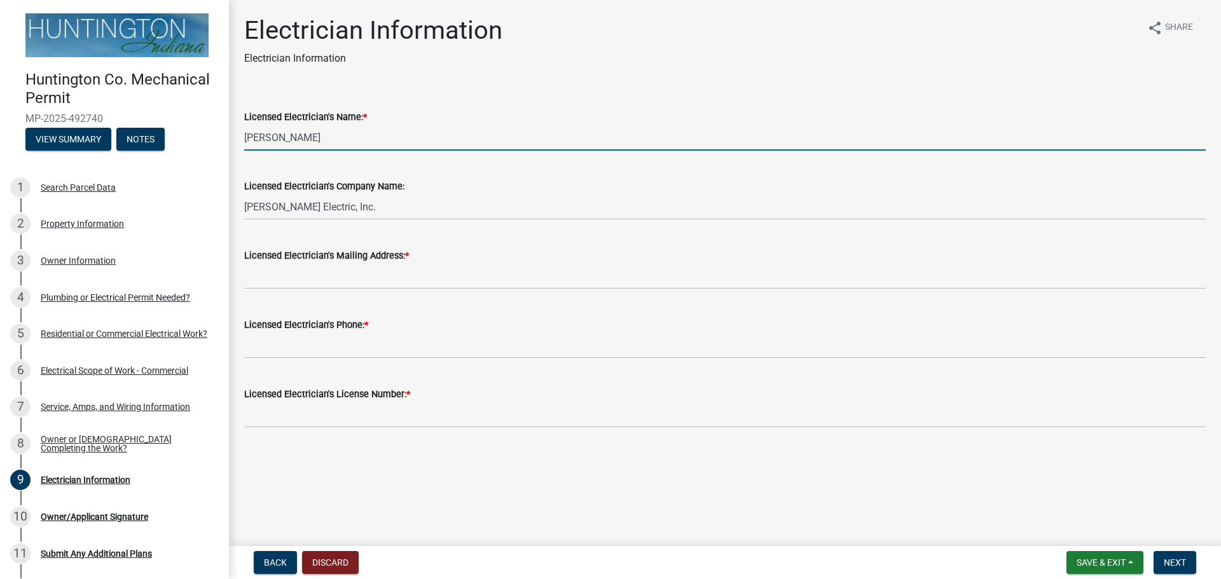
type input "[STREET_ADDRESS]"
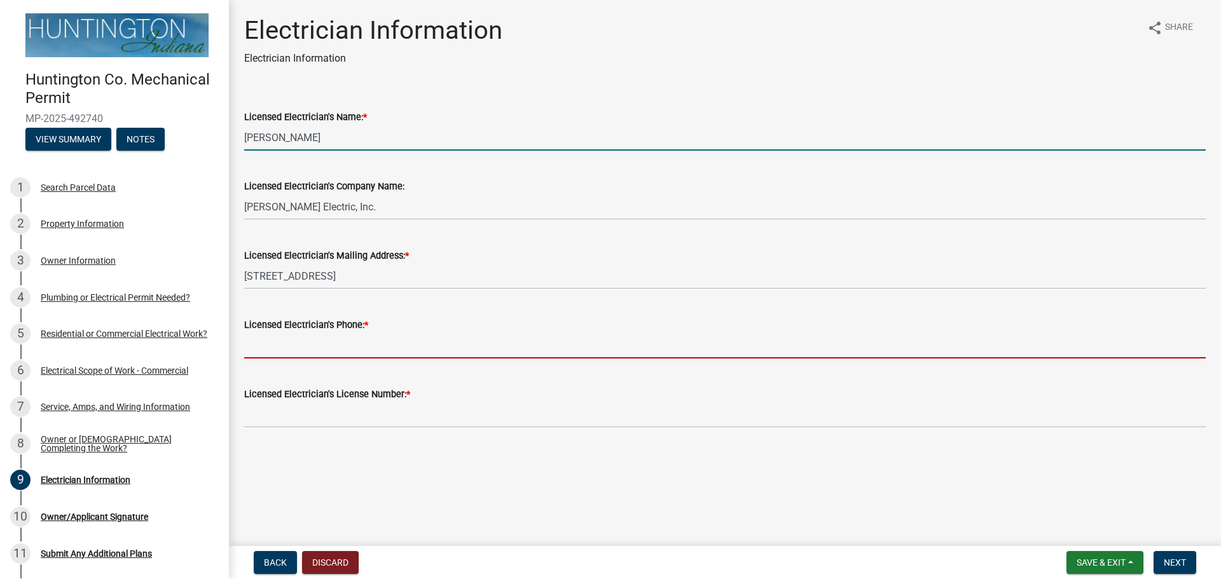
type input "2602446006"
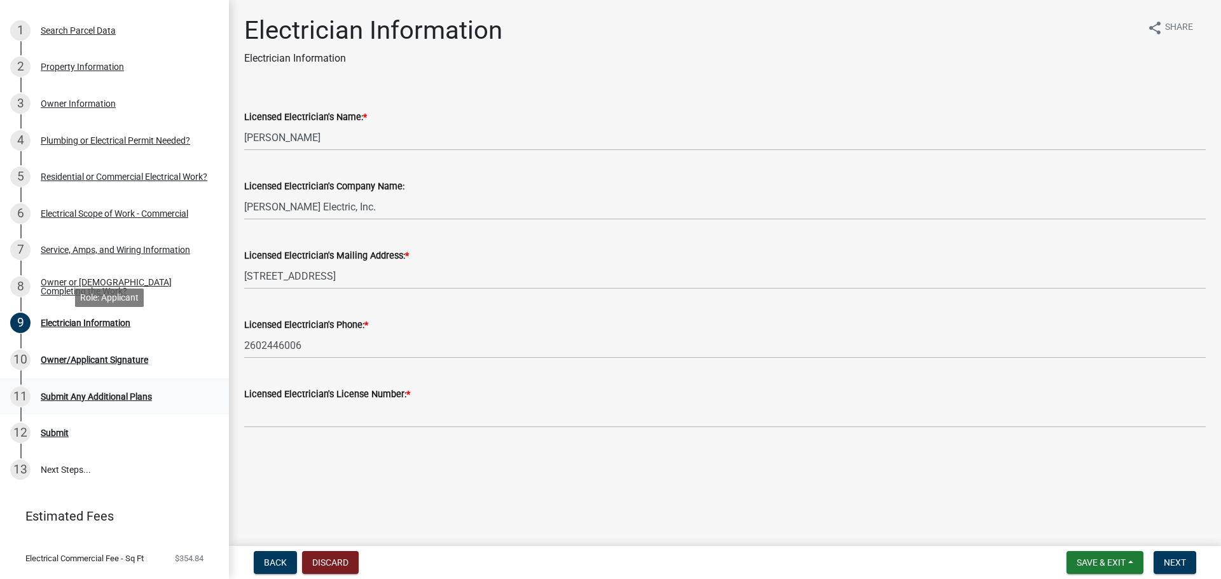
scroll to position [190, 0]
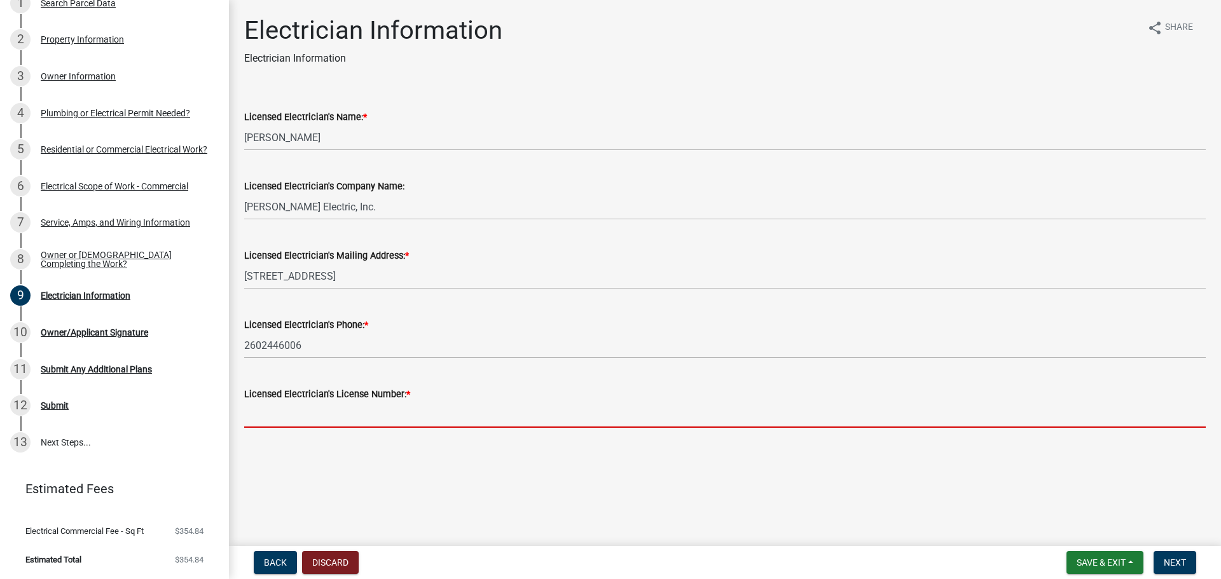
click at [686, 423] on input "Licensed Electrician's License Number: *" at bounding box center [725, 415] width 962 height 26
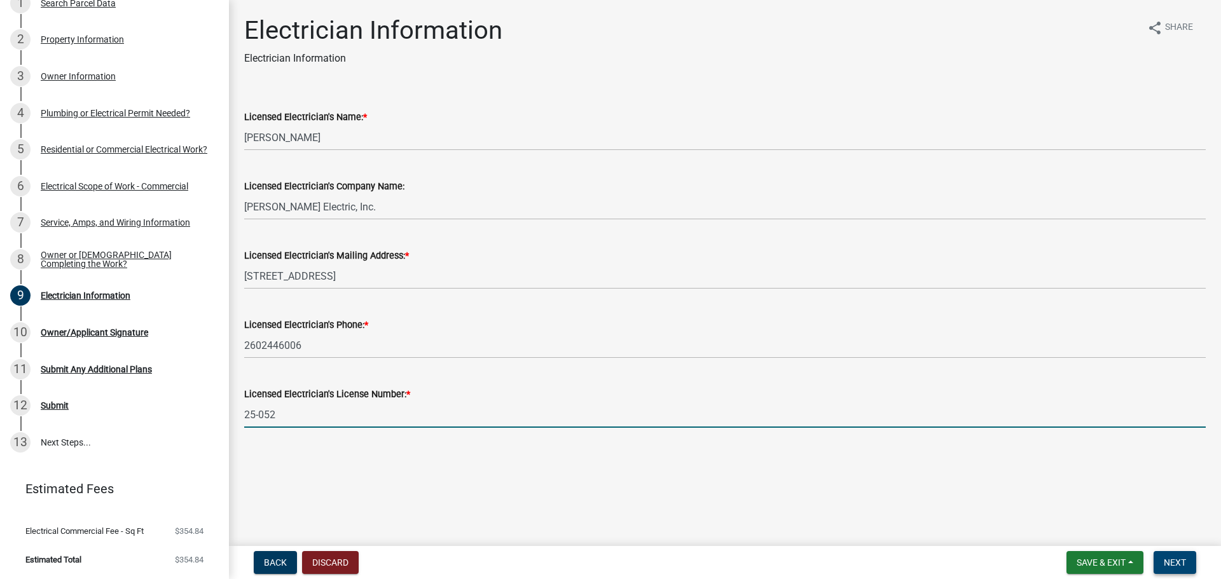
type input "25-052"
click at [1186, 564] on span "Next" at bounding box center [1175, 563] width 22 height 10
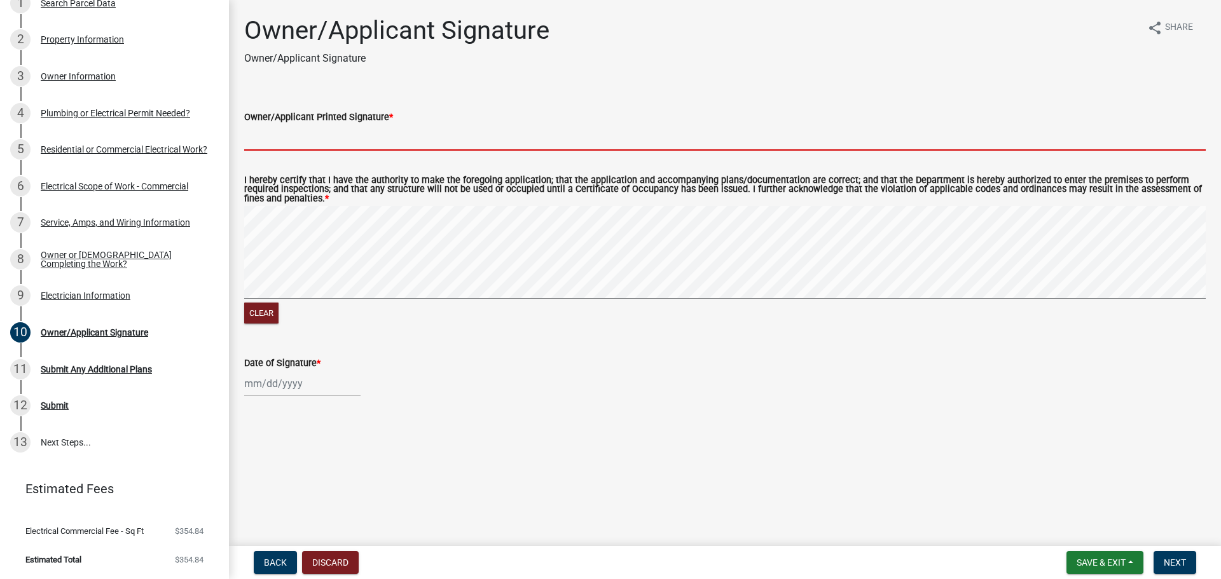
click at [329, 148] on input "Owner/Applicant Printed Signature *" at bounding box center [725, 138] width 962 height 26
type input "[PERSON_NAME]"
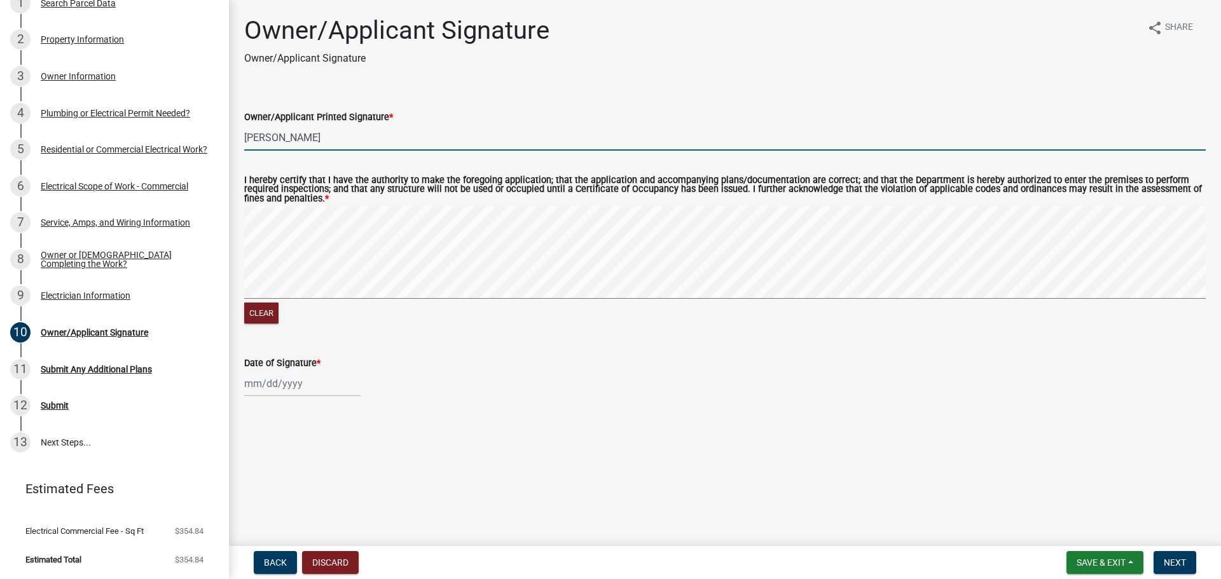
click at [252, 385] on div at bounding box center [302, 384] width 116 height 26
select select "10"
select select "2025"
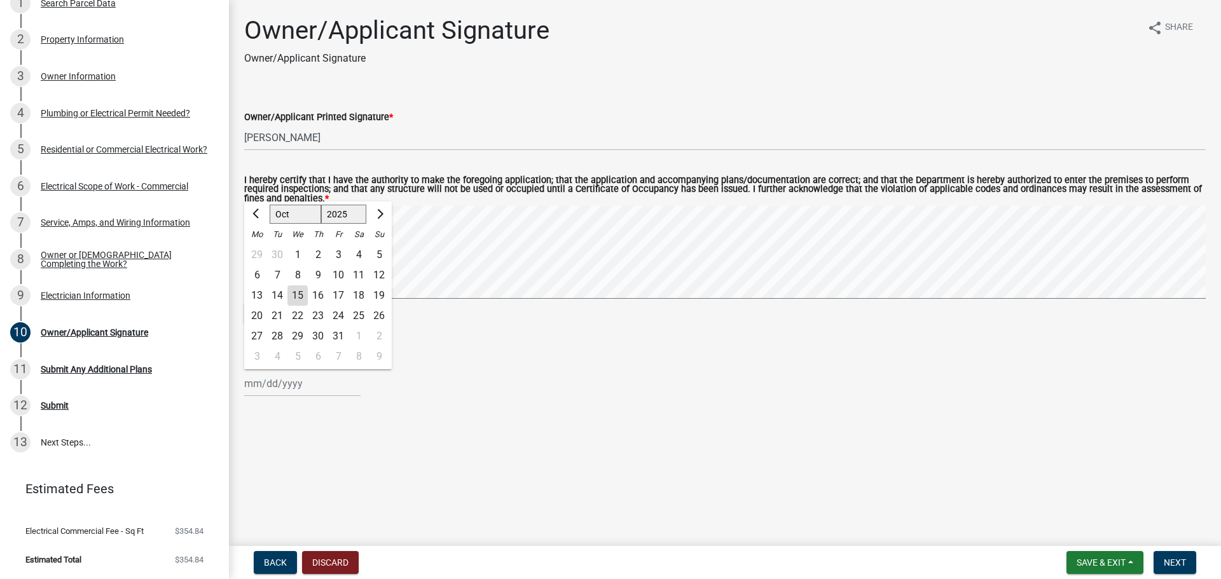
click at [305, 295] on div "15" at bounding box center [297, 296] width 20 height 20
type input "[DATE]"
click at [1186, 565] on span "Next" at bounding box center [1175, 563] width 22 height 10
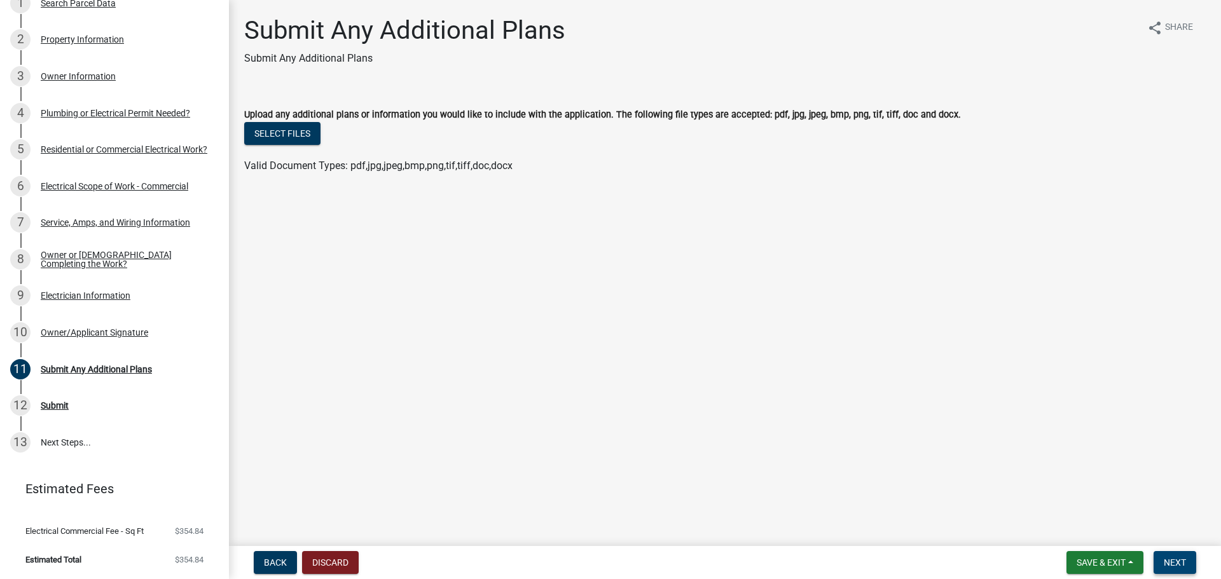
click at [1188, 564] on button "Next" at bounding box center [1175, 562] width 43 height 23
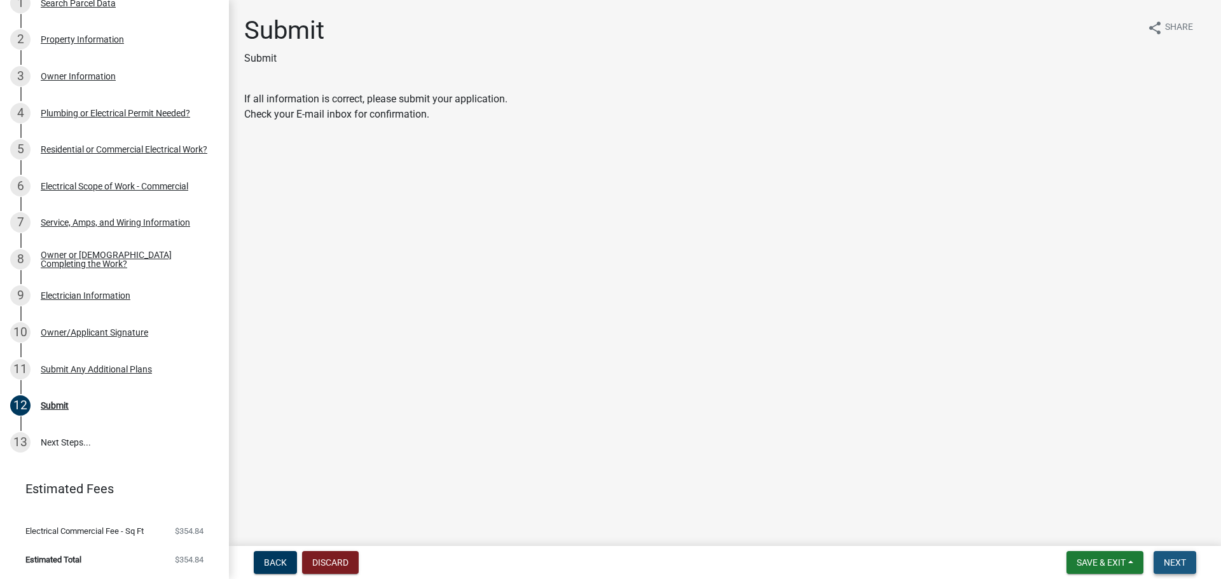
click at [1163, 571] on button "Next" at bounding box center [1175, 562] width 43 height 23
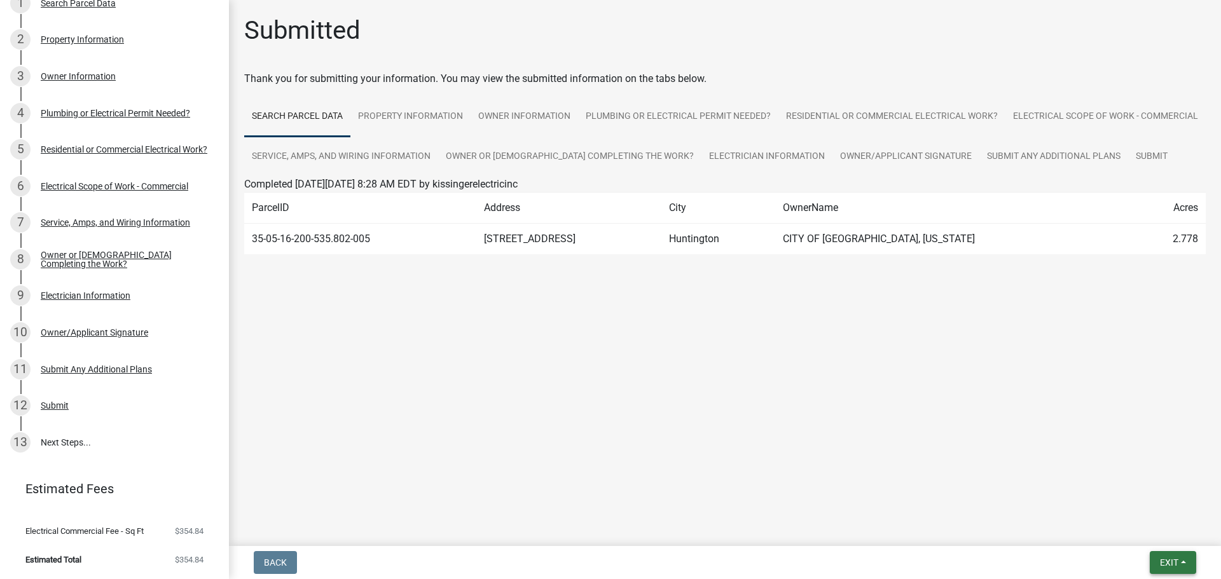
click at [1175, 564] on span "Exit" at bounding box center [1169, 563] width 18 height 10
click at [1139, 504] on button "Save" at bounding box center [1146, 499] width 102 height 31
click at [1163, 560] on span "Exit" at bounding box center [1169, 563] width 18 height 10
click at [1160, 536] on button "Save & Exit" at bounding box center [1146, 530] width 102 height 31
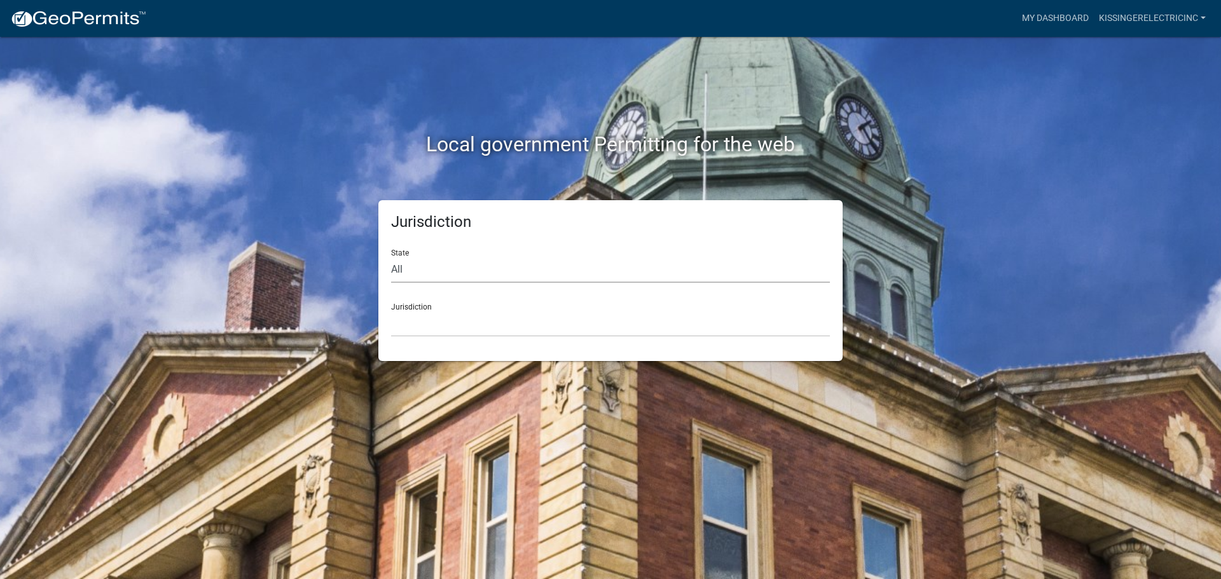
click at [505, 274] on select "All [US_STATE] [US_STATE] [US_STATE] [US_STATE] [US_STATE] [US_STATE] [US_STATE…" at bounding box center [610, 270] width 439 height 26
click at [575, 261] on select "All [US_STATE] [US_STATE] [US_STATE] [US_STATE] [US_STATE] [US_STATE] [US_STATE…" at bounding box center [610, 270] width 439 height 26
select select "[US_STATE]"
click at [391, 257] on select "All [US_STATE] [US_STATE] [US_STATE] [US_STATE] [US_STATE] [US_STATE] [US_STATE…" at bounding box center [610, 270] width 439 height 26
click at [505, 325] on select "City of [GEOGRAPHIC_DATA], [US_STATE] City of [GEOGRAPHIC_DATA], [US_STATE] Cit…" at bounding box center [610, 324] width 439 height 26
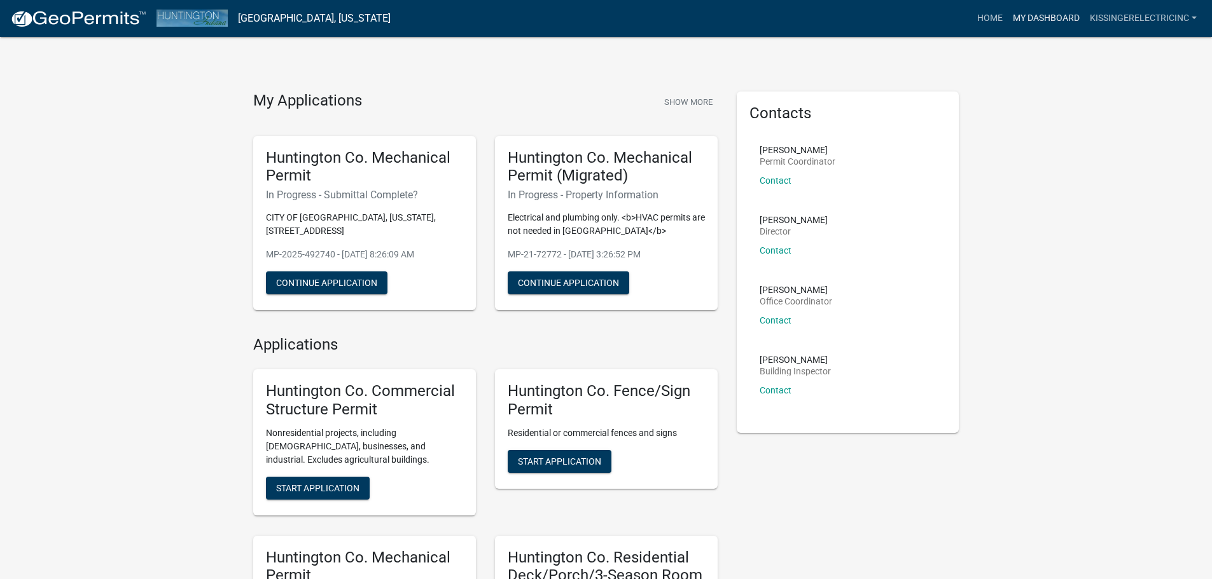
click at [1028, 13] on link "My Dashboard" at bounding box center [1046, 18] width 77 height 24
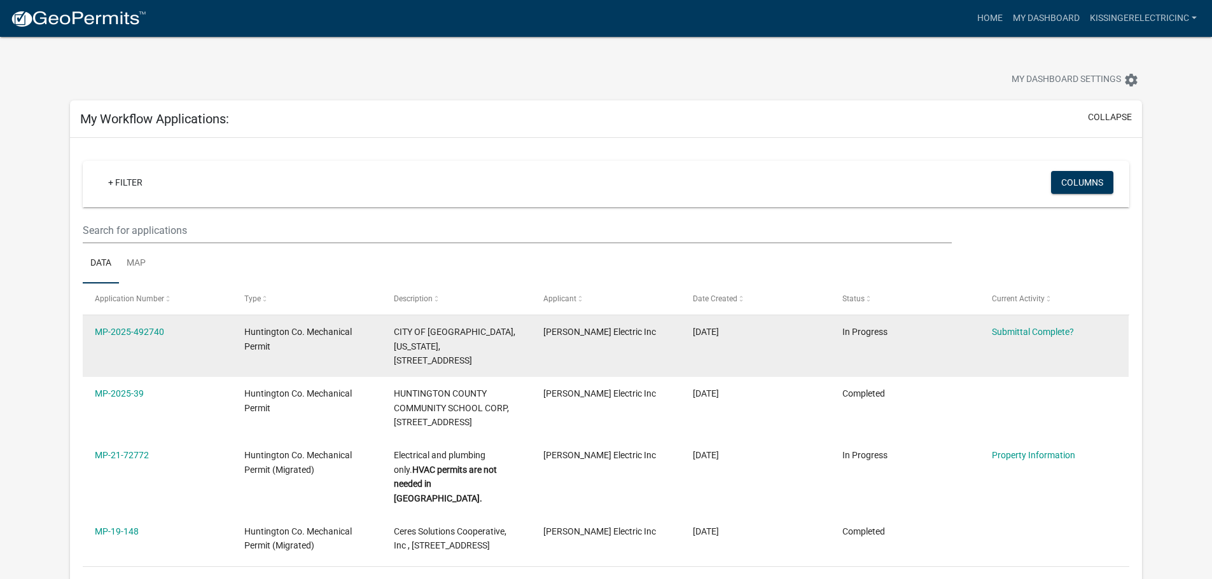
click at [633, 346] on datatable-body-cell "[PERSON_NAME] Electric Inc" at bounding box center [605, 346] width 149 height 62
click at [301, 337] on div "Huntington Co. Mechanical Permit" at bounding box center [306, 339] width 125 height 29
click at [114, 327] on link "MP-2025-492740" at bounding box center [129, 332] width 69 height 10
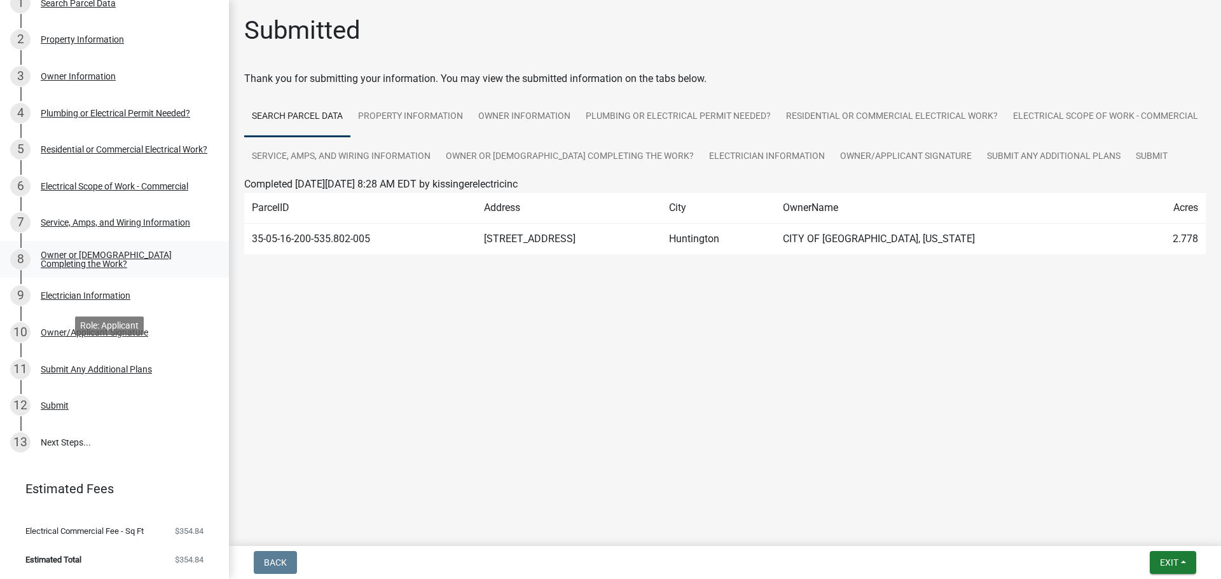
scroll to position [190, 0]
click at [58, 401] on div "Submit" at bounding box center [55, 405] width 28 height 9
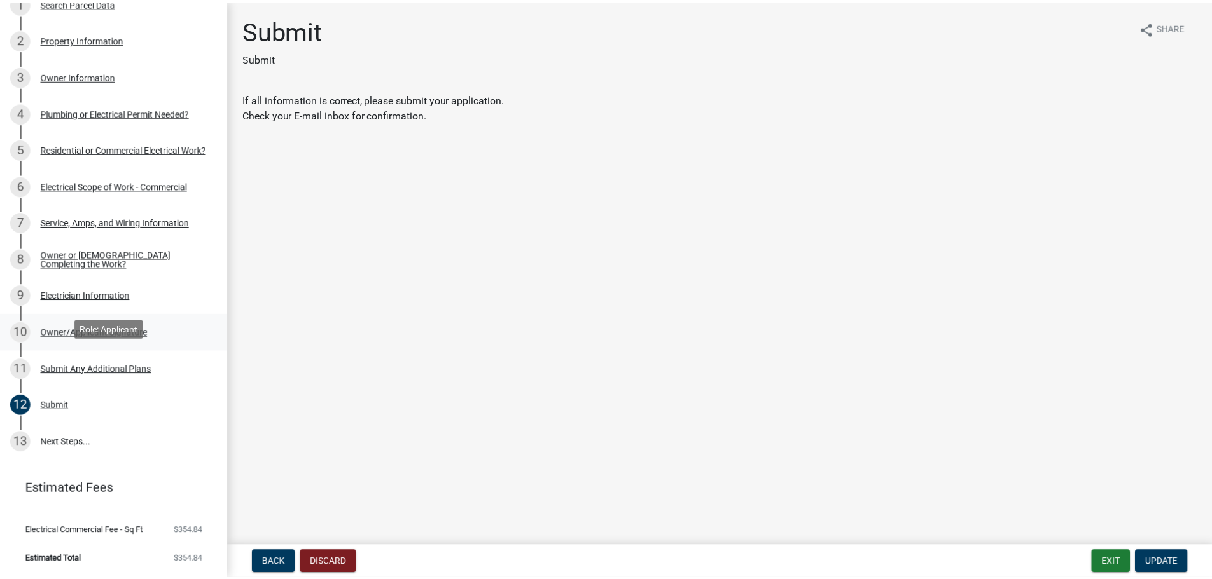
scroll to position [0, 0]
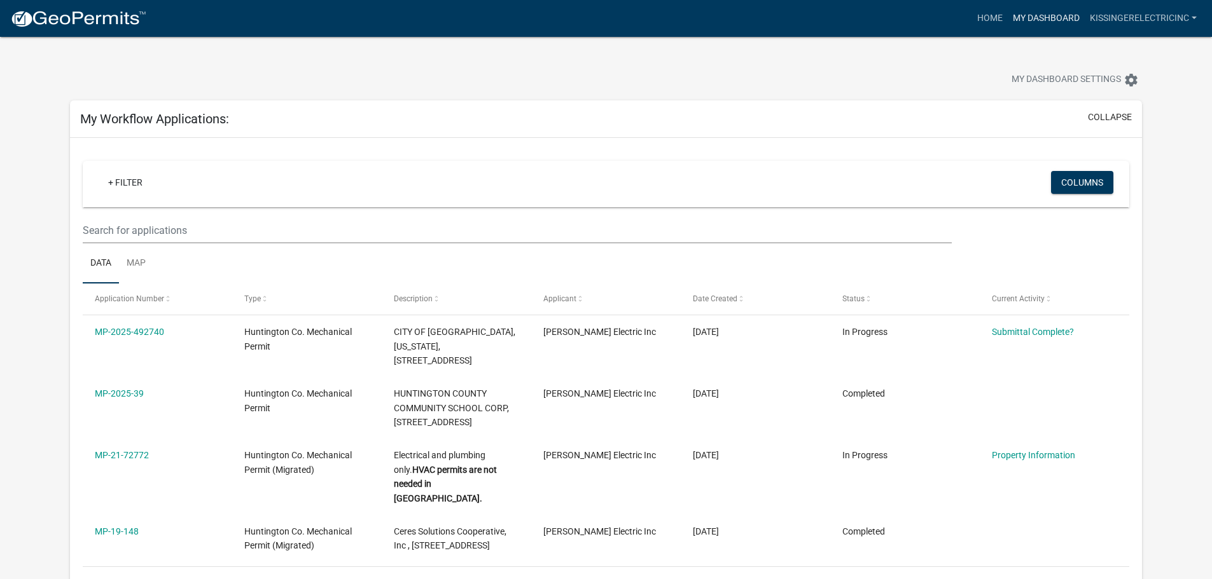
click at [1055, 13] on link "My Dashboard" at bounding box center [1046, 18] width 77 height 24
click at [972, 17] on link "Home" at bounding box center [990, 18] width 36 height 24
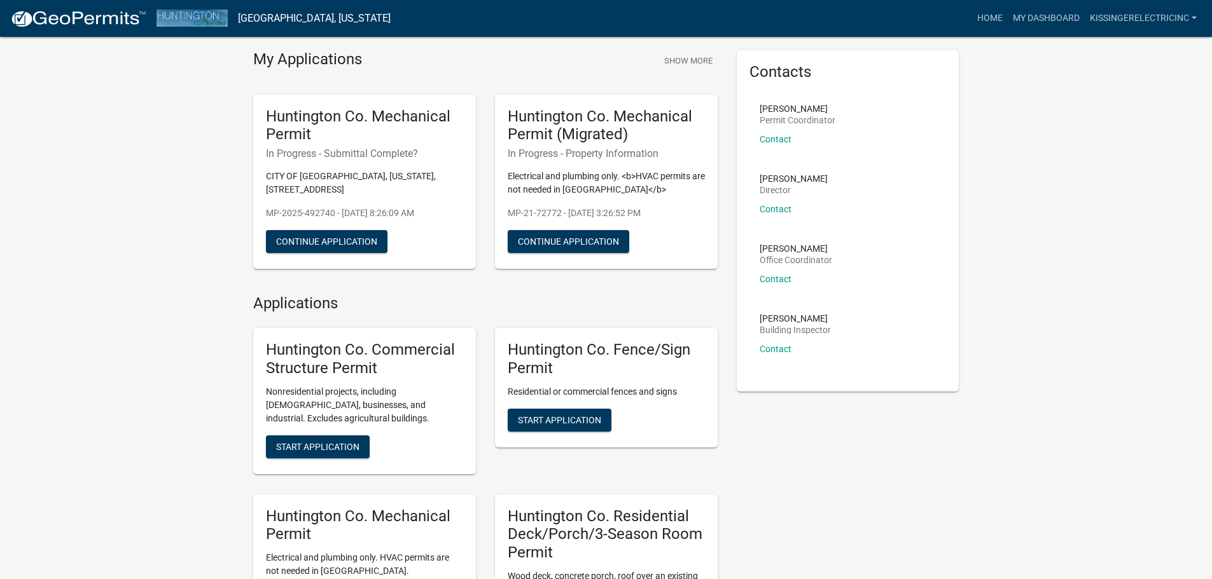
scroll to position [64, 0]
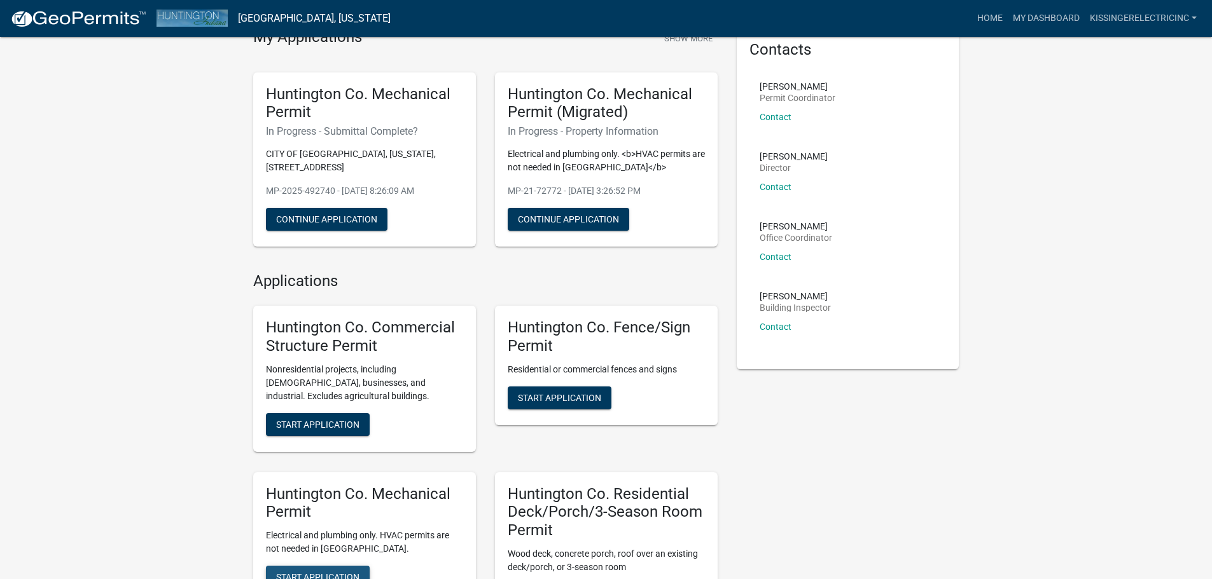
click at [326, 569] on button "Start Application" at bounding box center [318, 577] width 104 height 23
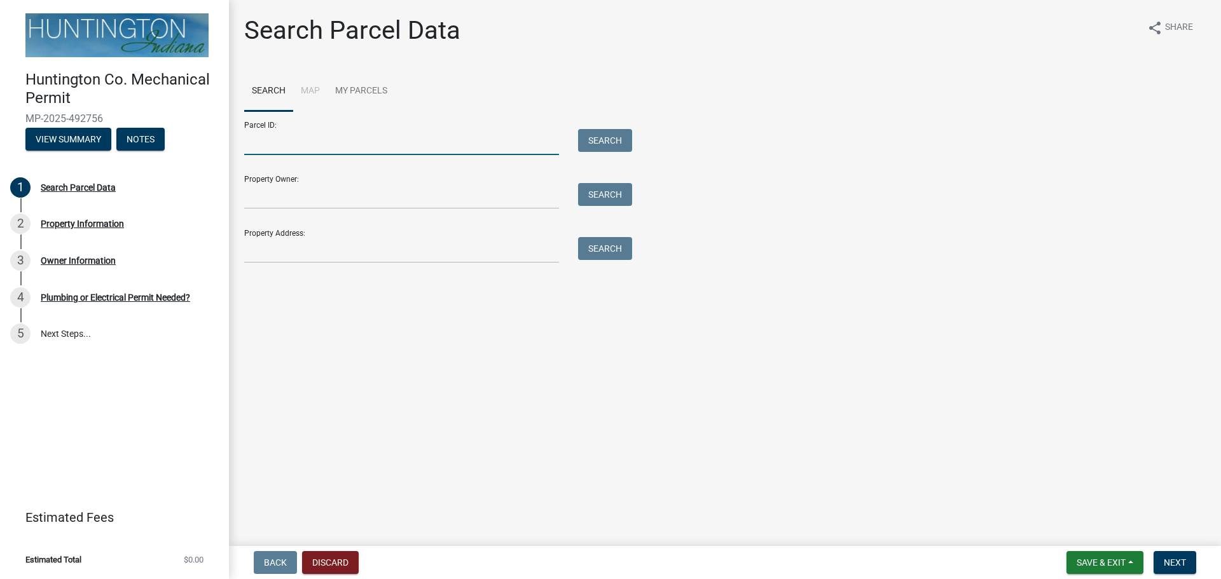
click at [348, 143] on input "Parcel ID:" at bounding box center [401, 142] width 315 height 26
paste input "35-05-02-300-145.800-005"
type input "35-05-02-300-145.800-005"
click at [586, 142] on button "Search" at bounding box center [605, 140] width 54 height 23
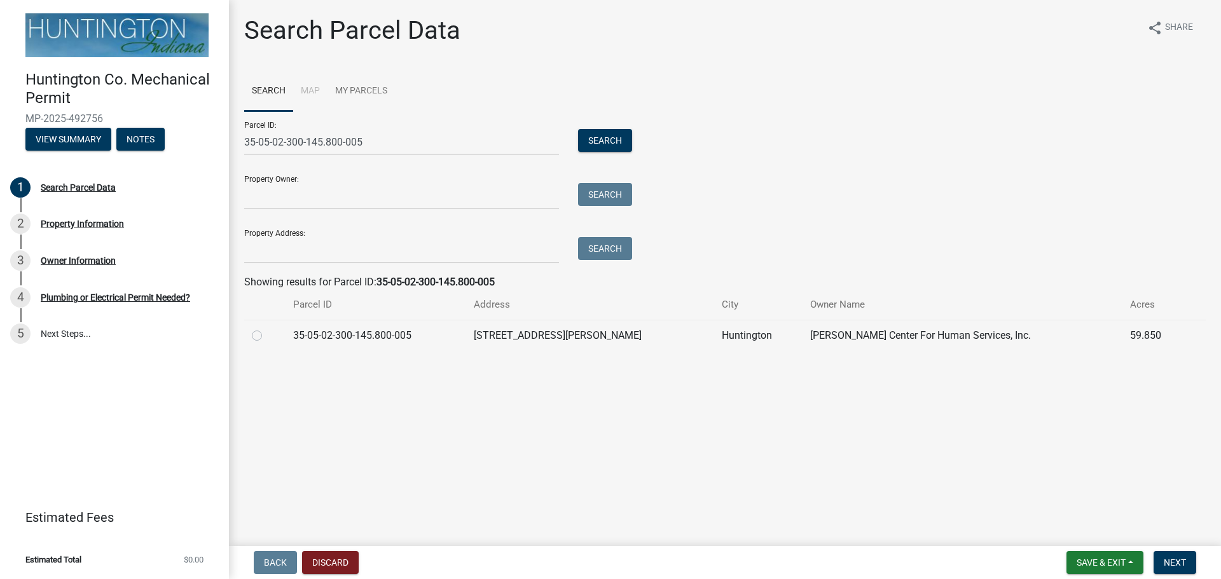
click at [267, 328] on label at bounding box center [267, 328] width 0 height 0
click at [267, 335] on input "radio" at bounding box center [271, 332] width 8 height 8
radio input "true"
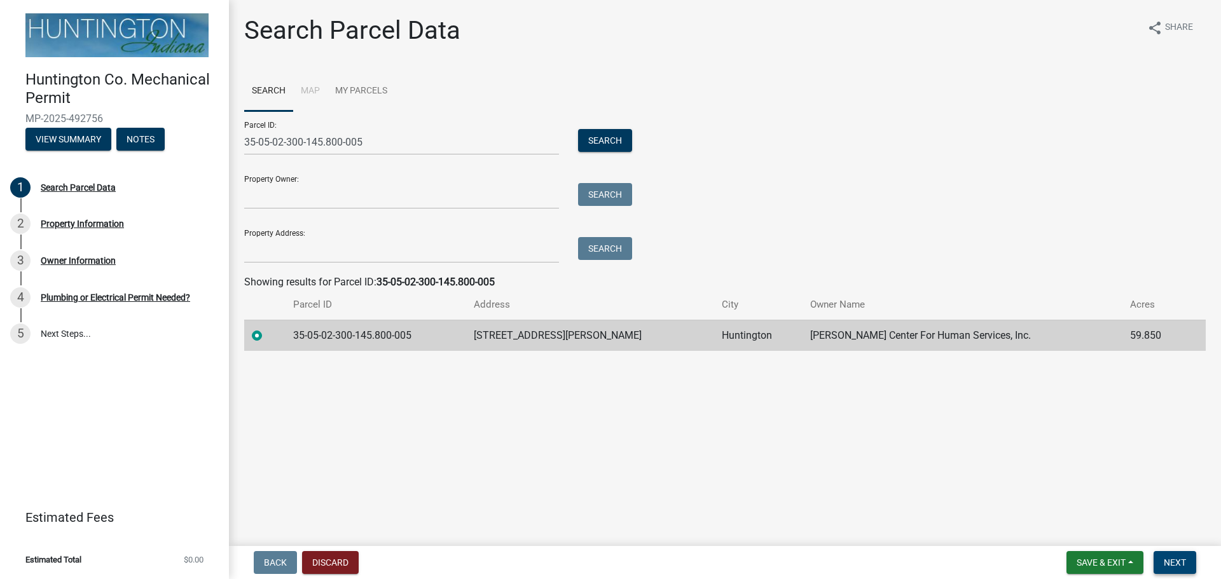
click at [1188, 558] on button "Next" at bounding box center [1175, 562] width 43 height 23
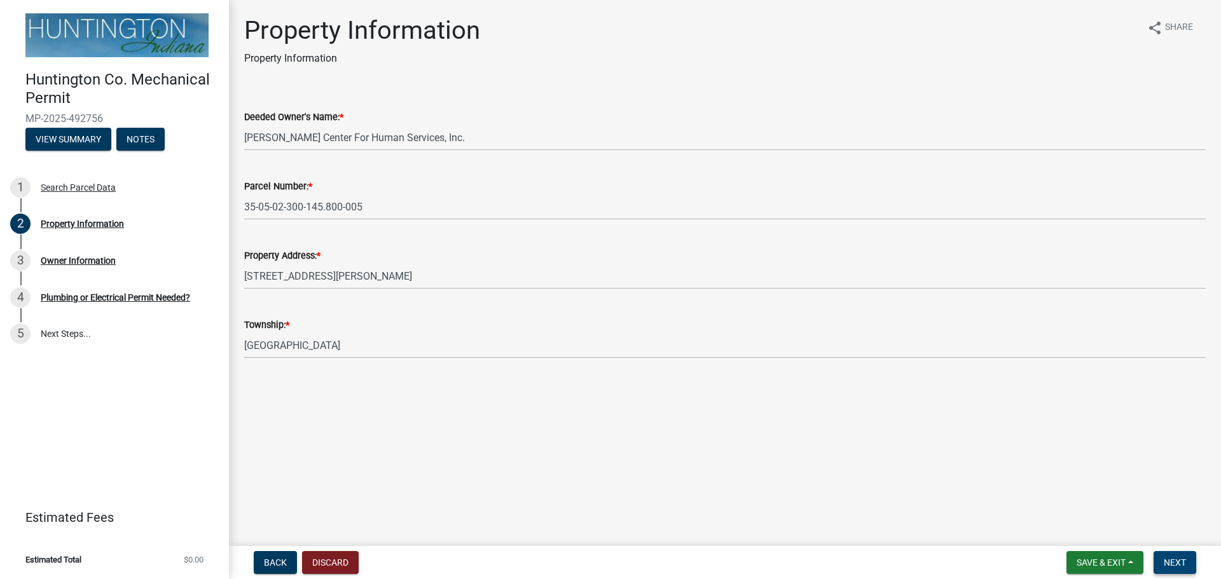
click at [1182, 564] on span "Next" at bounding box center [1175, 563] width 22 height 10
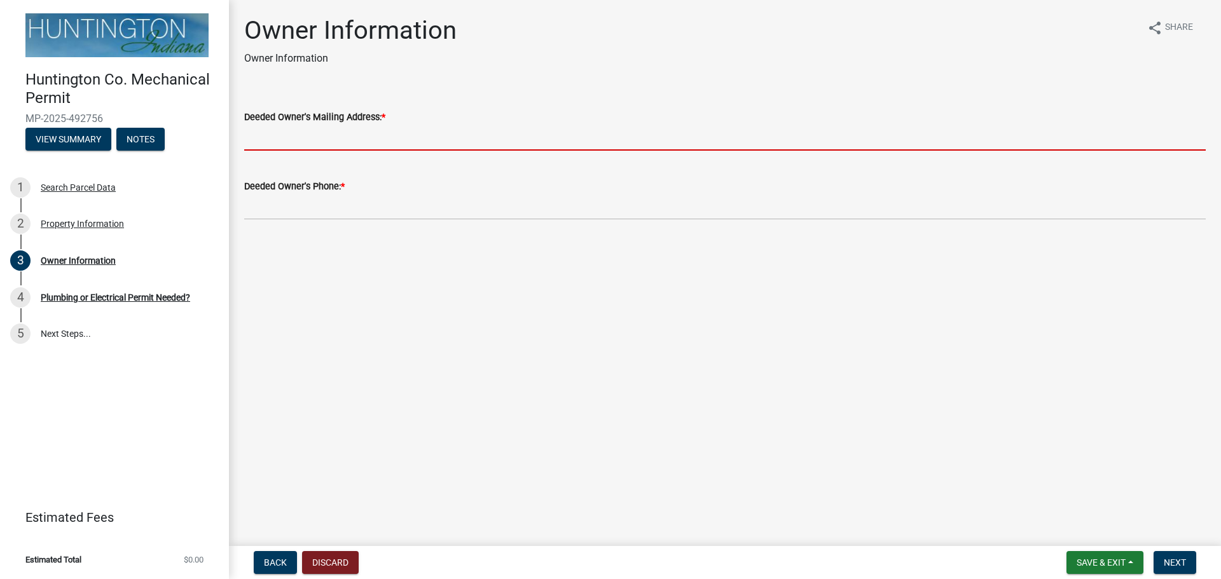
click at [384, 146] on input "Deeded Owner's Mailing Address: *" at bounding box center [725, 138] width 962 height 26
paste input "[PERSON_NAME] Center For Human Servi [STREET_ADDRESS]"
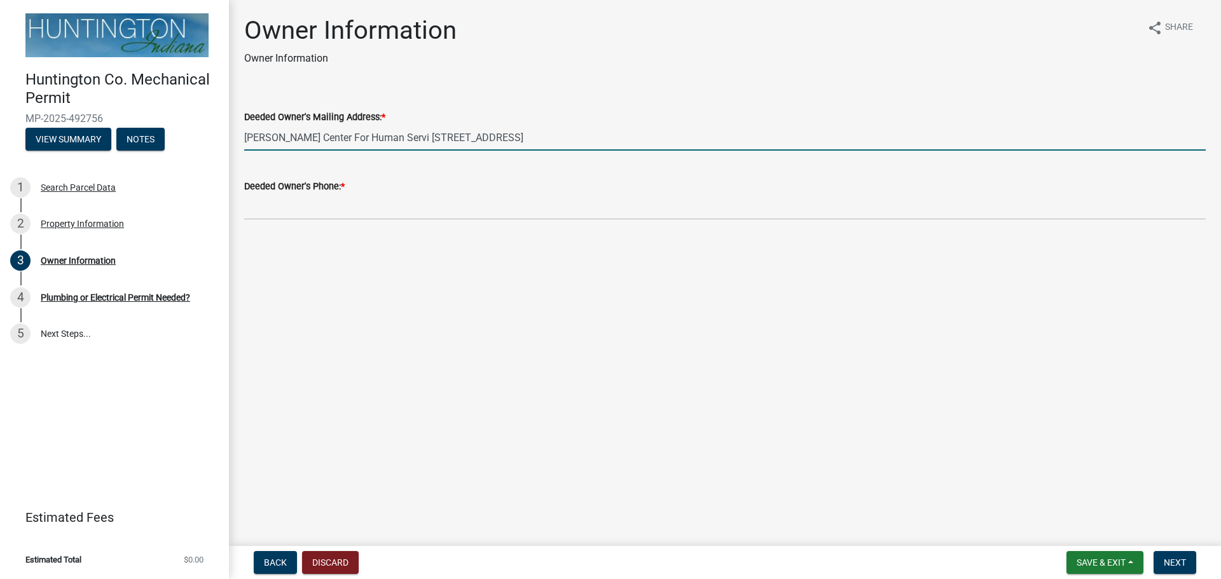
type input "[PERSON_NAME] Center For Human Servi [STREET_ADDRESS]"
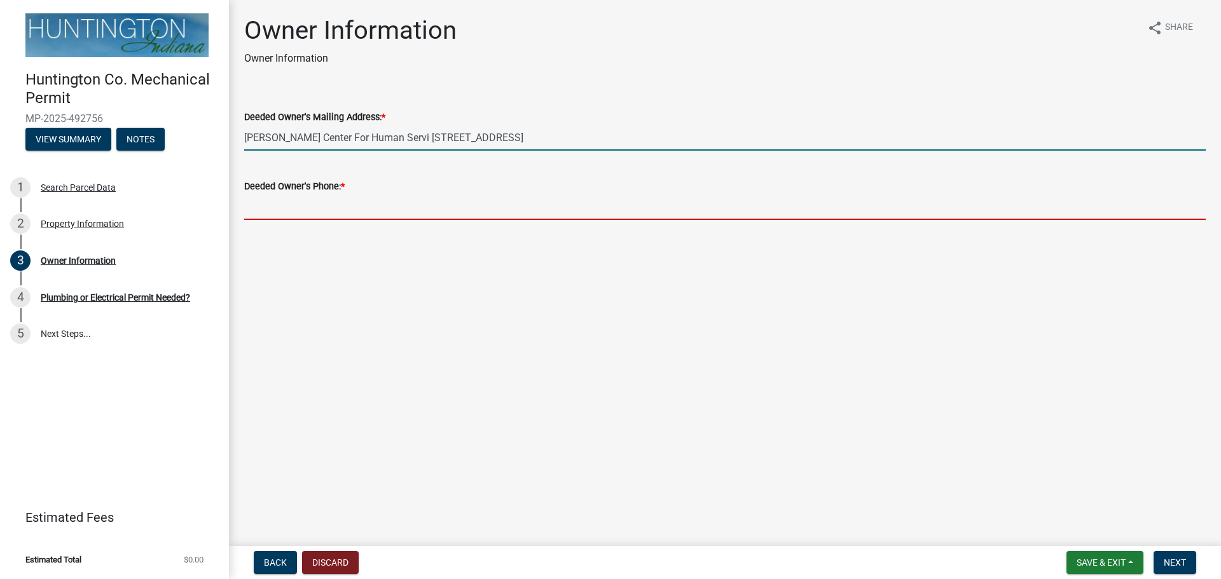
click at [613, 203] on input "Deeded Owner's Phone: *" at bounding box center [725, 207] width 962 height 26
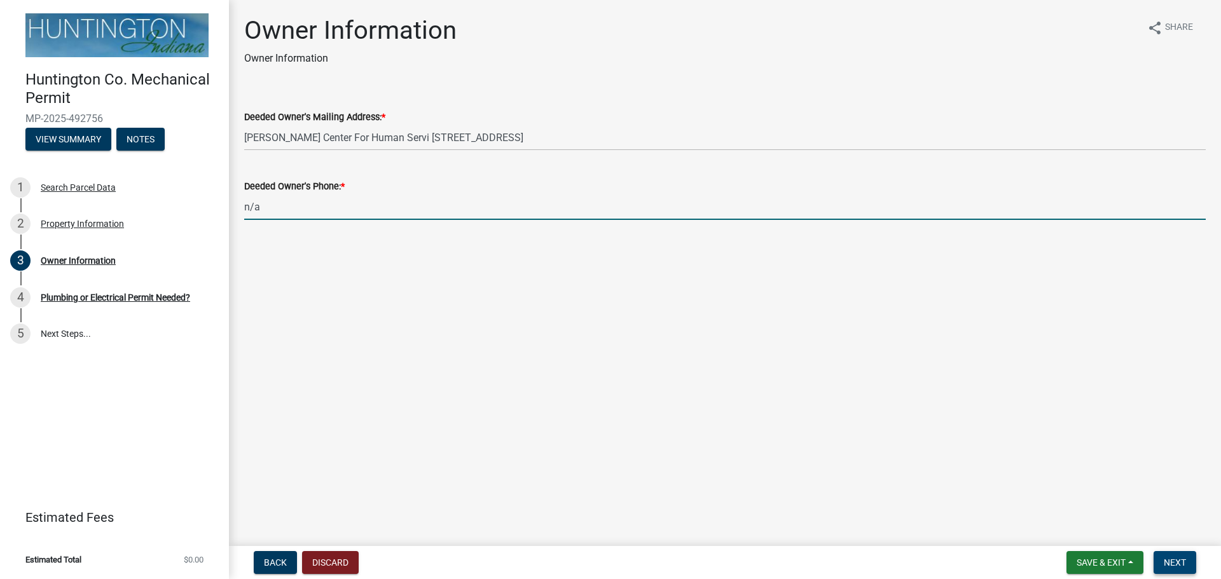
type input "n/a"
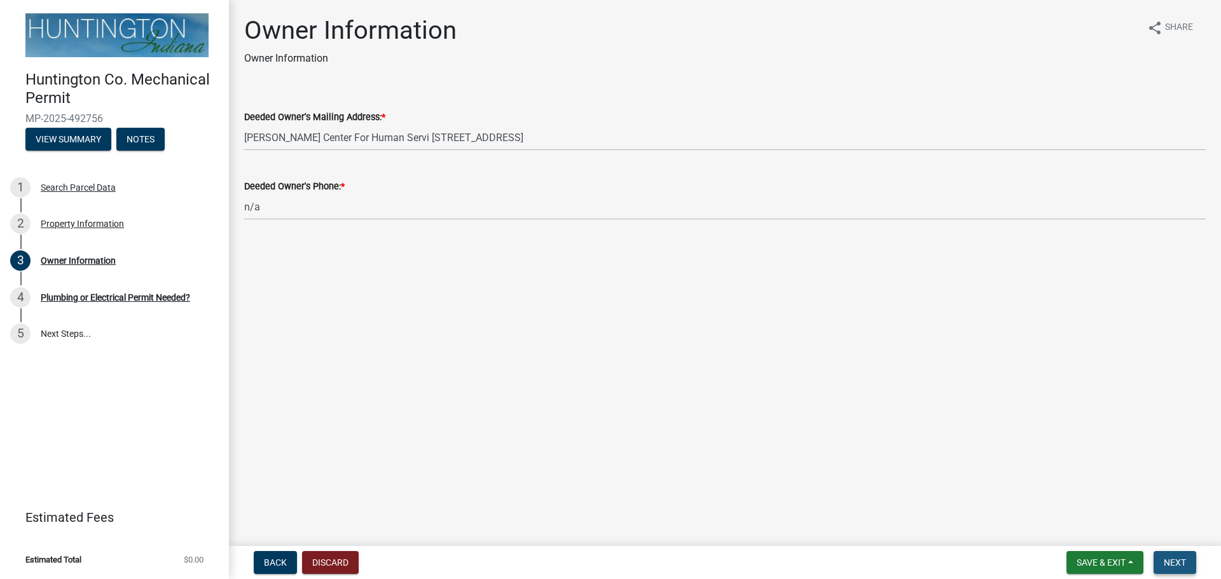
click at [1186, 557] on button "Next" at bounding box center [1175, 562] width 43 height 23
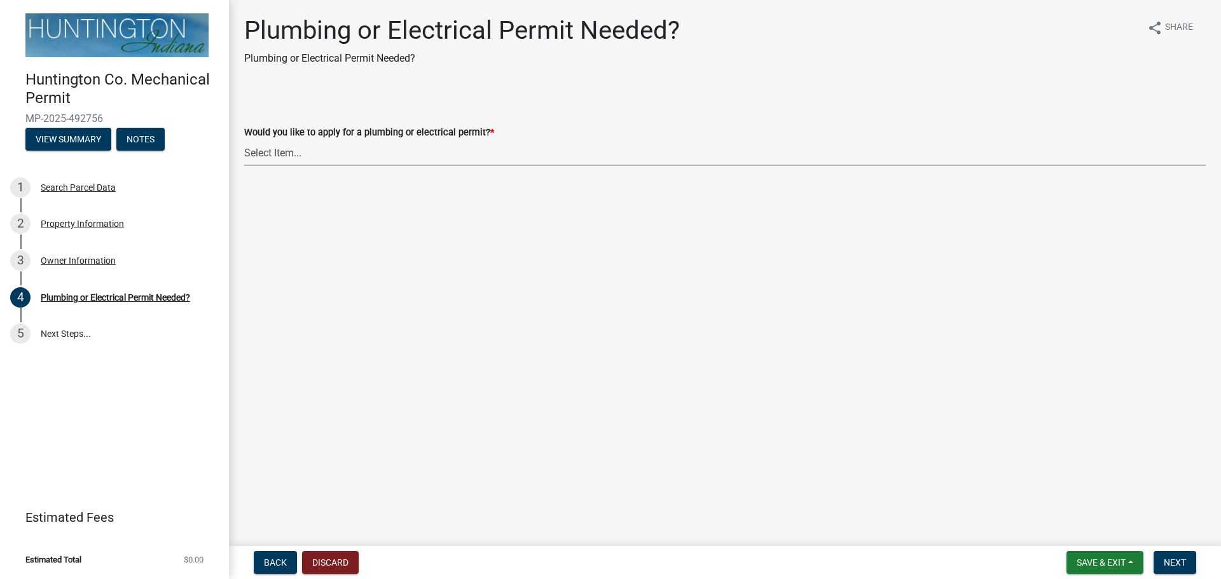
click at [384, 151] on select "Select Item... plumbing electrical" at bounding box center [725, 153] width 962 height 26
click at [244, 140] on select "Select Item... plumbing electrical" at bounding box center [725, 153] width 962 height 26
select select "82bdcc69-8734-43af-a4fa-e76f8d275e41"
click at [1186, 565] on span "Next" at bounding box center [1175, 563] width 22 height 10
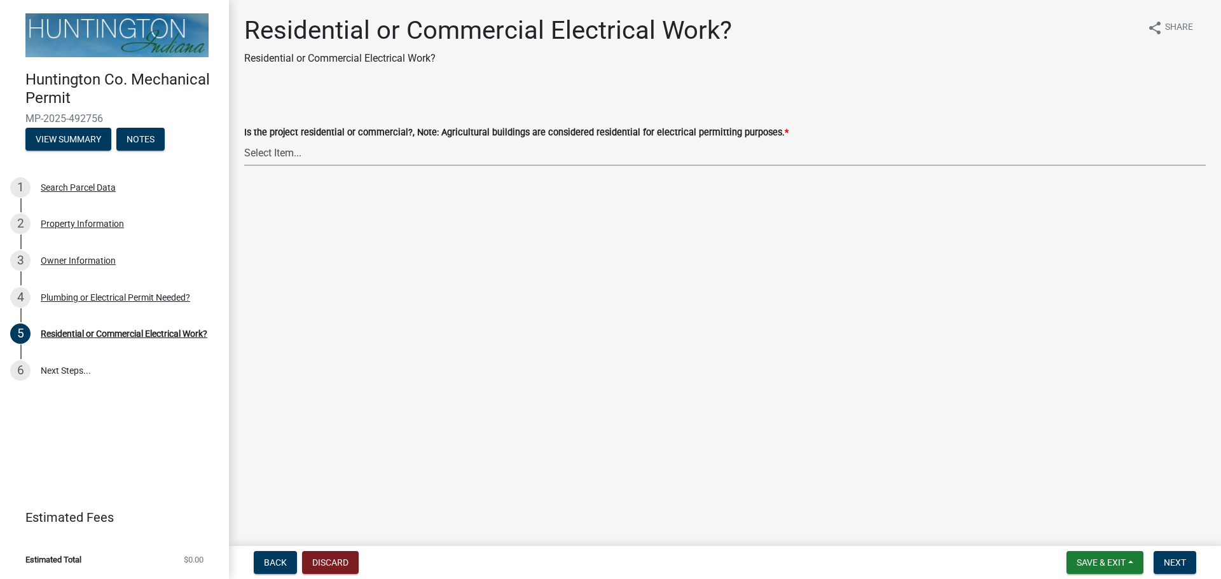
click at [300, 149] on select "Select Item... Residential Commercial" at bounding box center [725, 153] width 962 height 26
click at [244, 140] on select "Select Item... Residential Commercial" at bounding box center [725, 153] width 962 height 26
select select "ea69b0e1-ef46-40d1-a0af-9c0a682068b3"
click at [1186, 565] on span "Next" at bounding box center [1175, 563] width 22 height 10
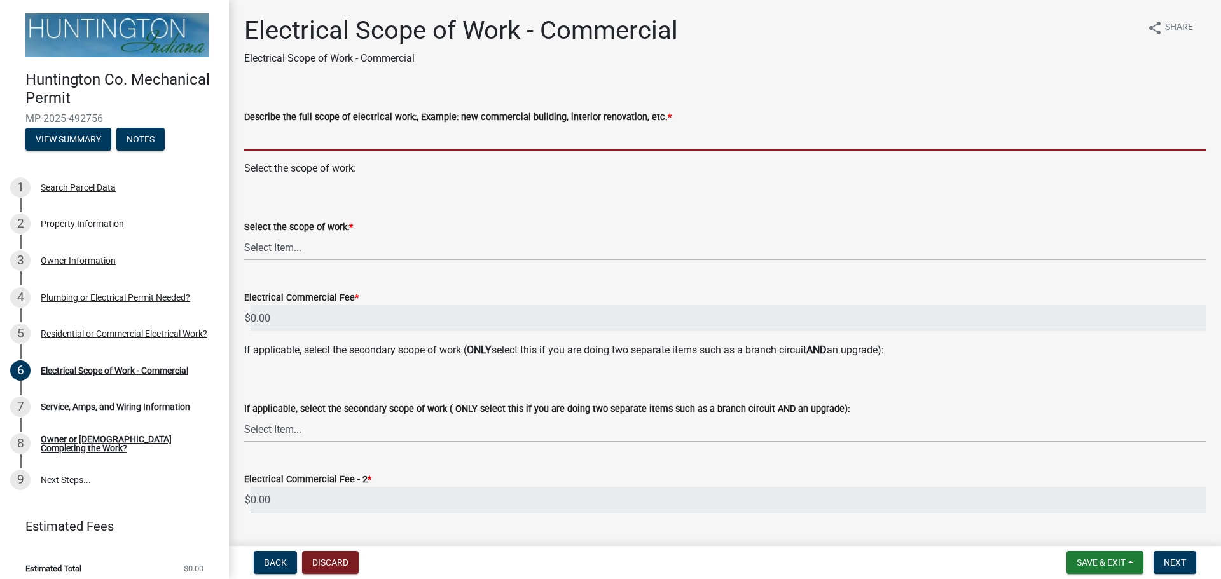
click at [256, 135] on input "Describe the full scope of electrical work:, Example: new commercial building, …" at bounding box center [725, 138] width 962 height 26
click at [665, 136] on input "Describe the full scope of electrical work:, Example: new commercial building, …" at bounding box center [725, 138] width 962 height 26
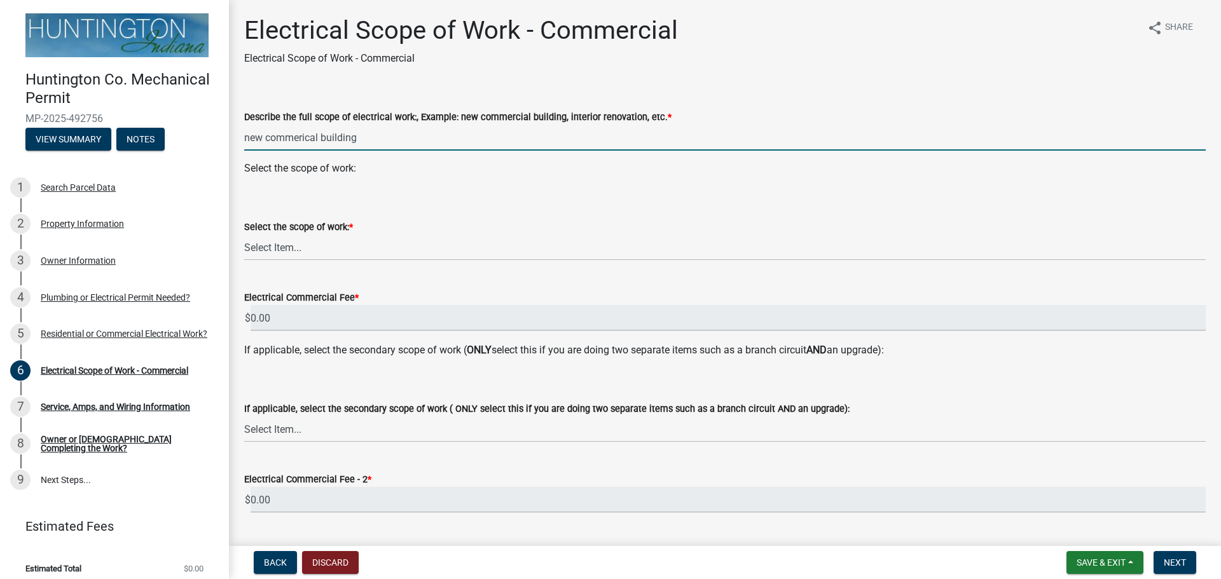
type input "new commerical building"
click at [546, 258] on select "Select Item... New Commercial Structure Commercial Addition/Renovation New Serv…" at bounding box center [725, 248] width 962 height 26
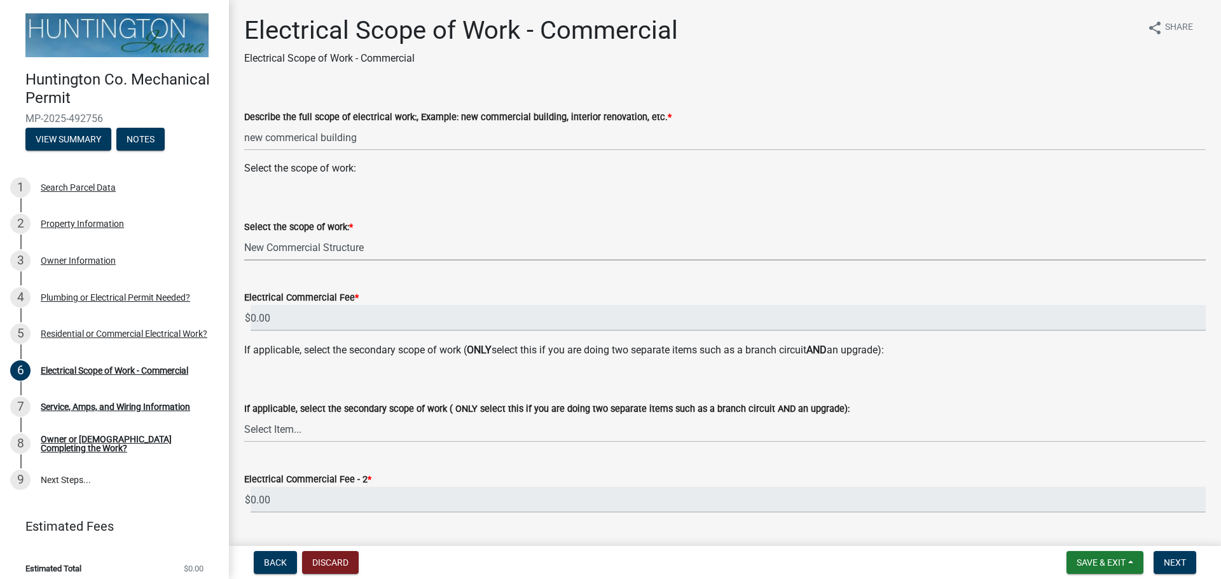
click at [244, 235] on select "Select Item... New Commercial Structure Commercial Addition/Renovation New Serv…" at bounding box center [725, 248] width 962 height 26
select select "62b995d2-0a40-4eda-8450-70b1754b84f1"
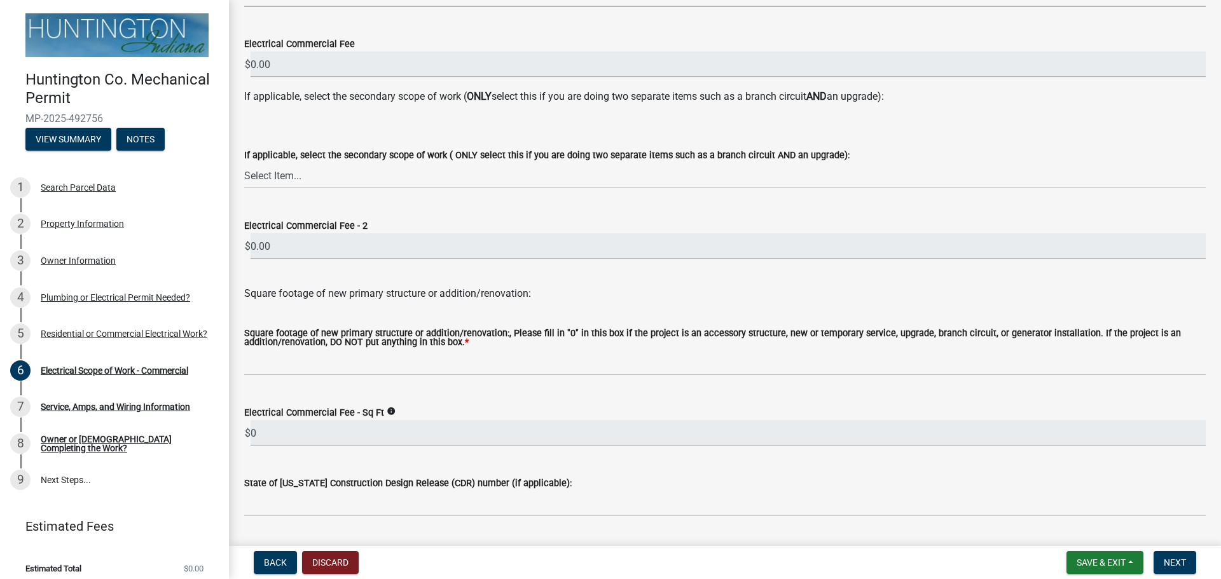
scroll to position [290, 0]
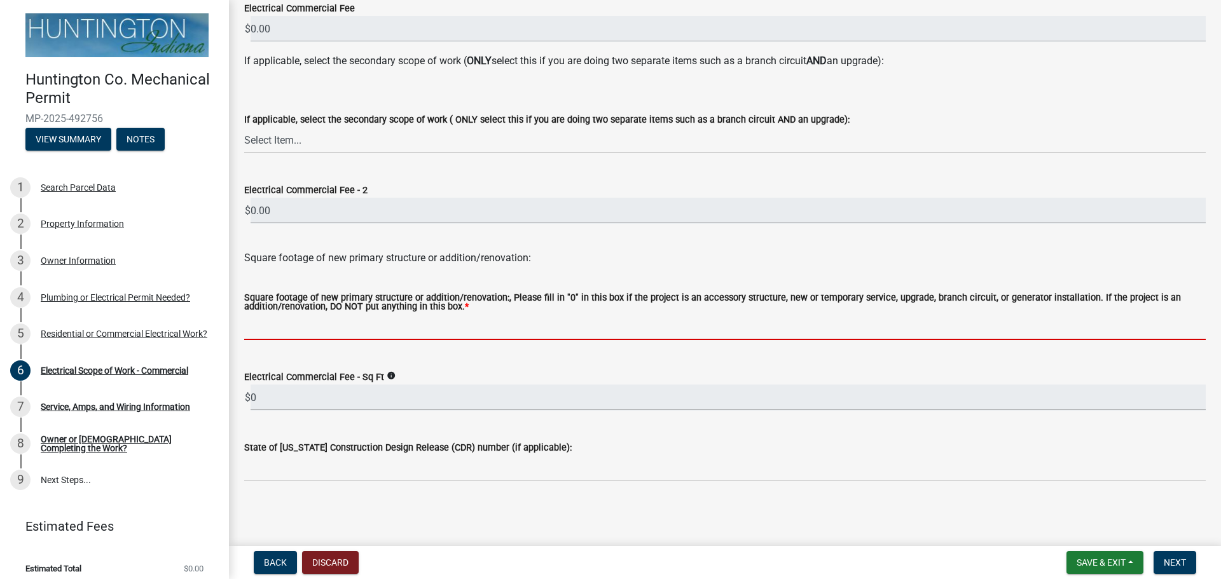
click at [289, 324] on input "text" at bounding box center [725, 327] width 962 height 26
paste input "21,568"
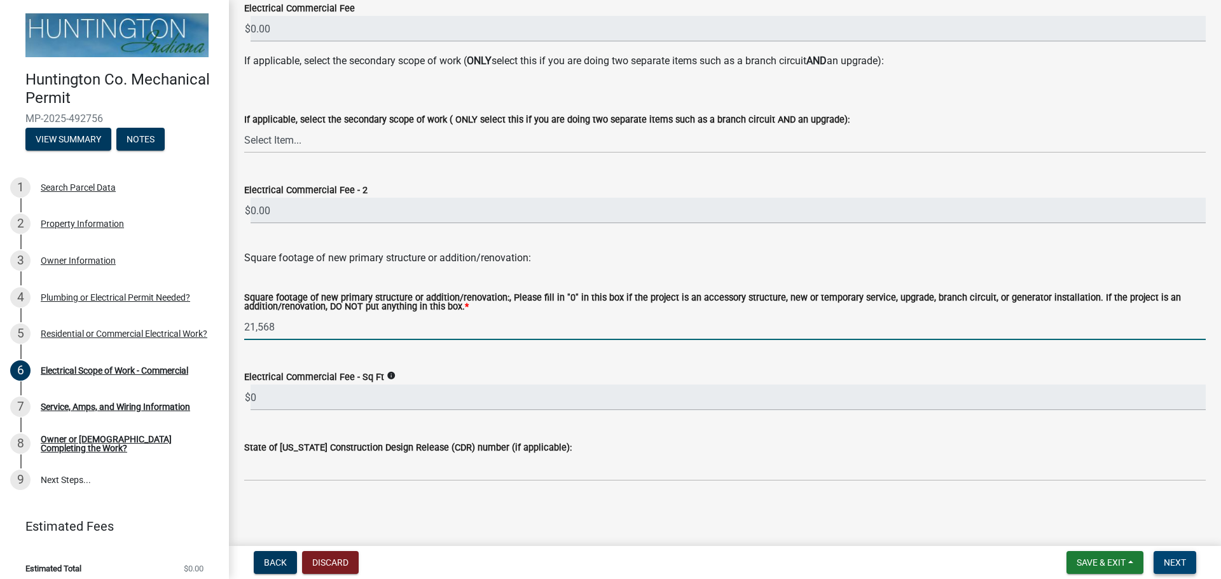
type input "21568"
click at [1175, 569] on button "Next" at bounding box center [1175, 562] width 43 height 23
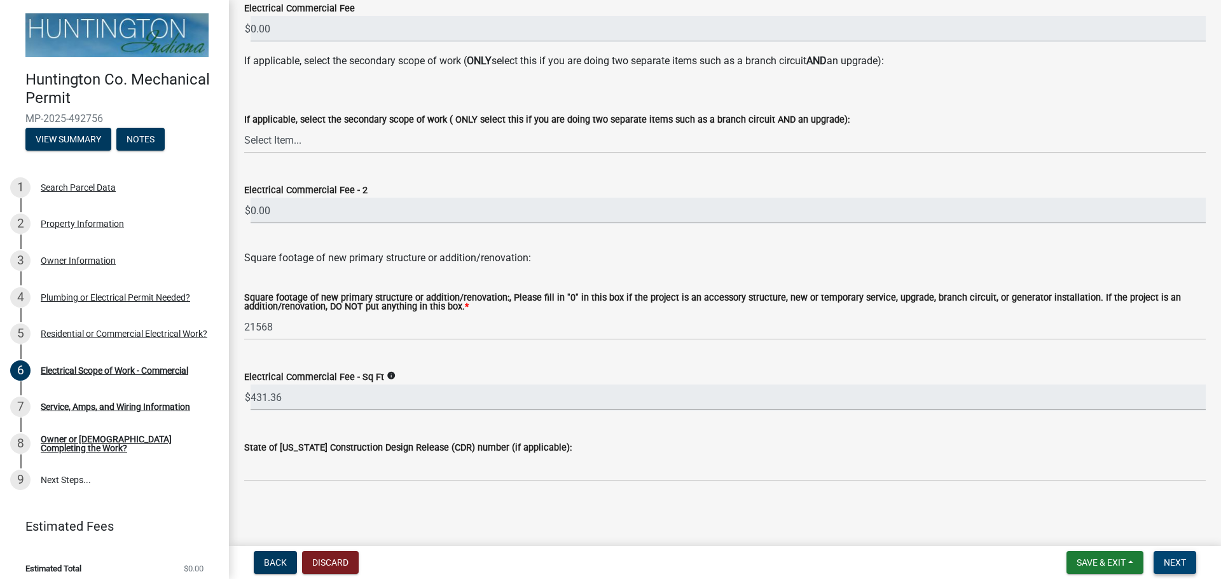
click at [1172, 560] on span "Next" at bounding box center [1175, 563] width 22 height 10
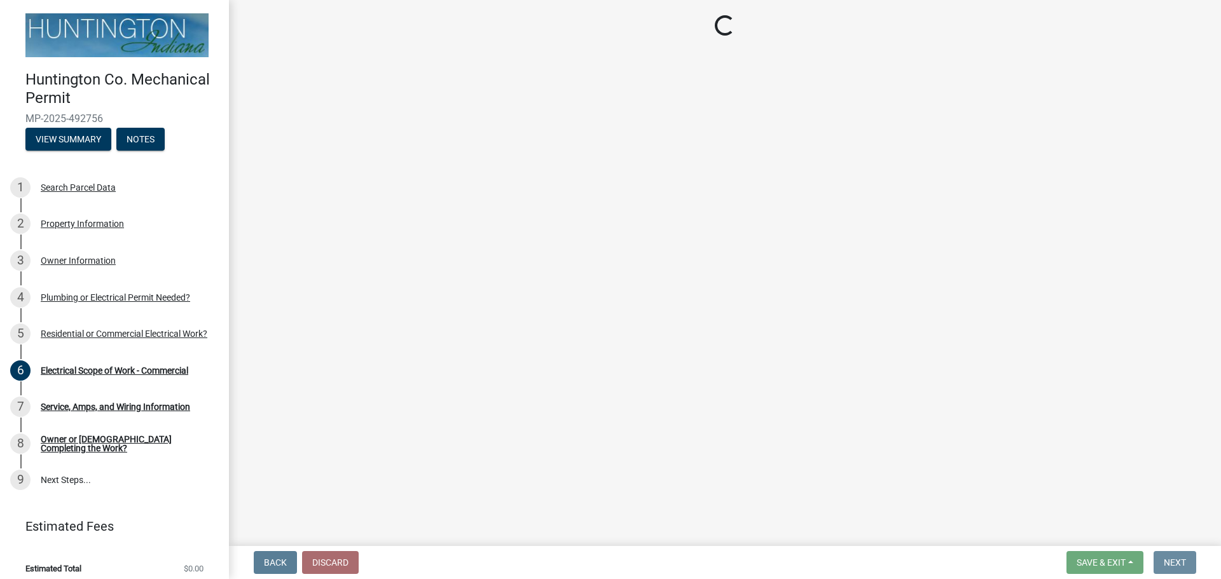
scroll to position [0, 0]
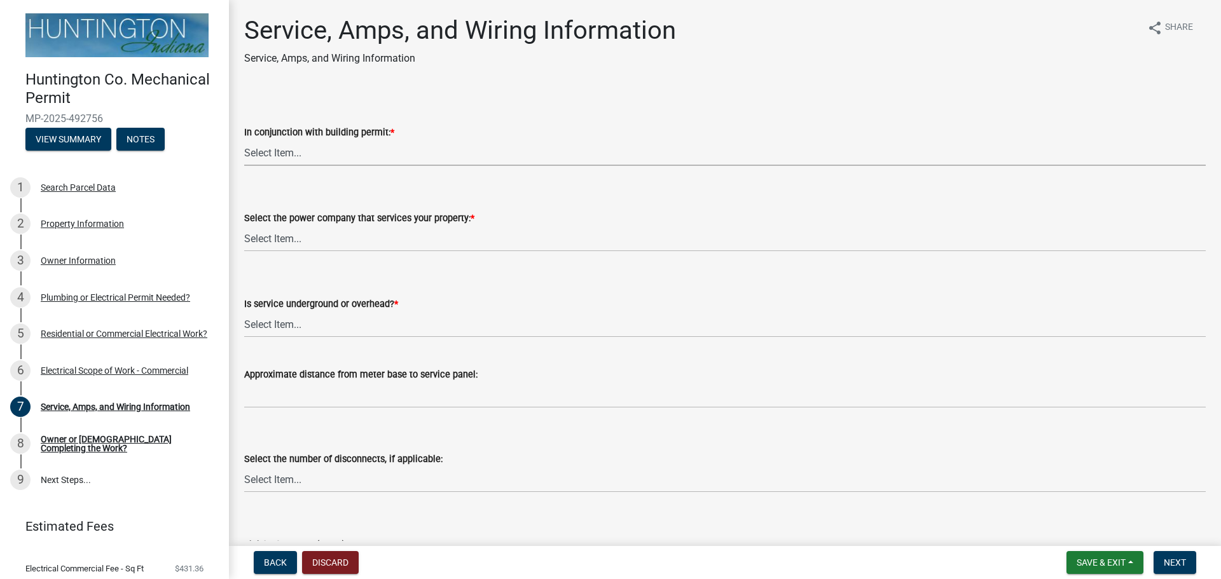
click at [333, 147] on select "Select Item... Yes No" at bounding box center [725, 153] width 962 height 26
click at [244, 140] on select "Select Item... Yes No" at bounding box center [725, 153] width 962 height 26
click at [271, 150] on select "Select Item... Yes No" at bounding box center [725, 153] width 962 height 26
click at [244, 140] on select "Select Item... Yes No" at bounding box center [725, 153] width 962 height 26
select select "93f45f8b-0008-4bc3-ad99-7edf3db31922"
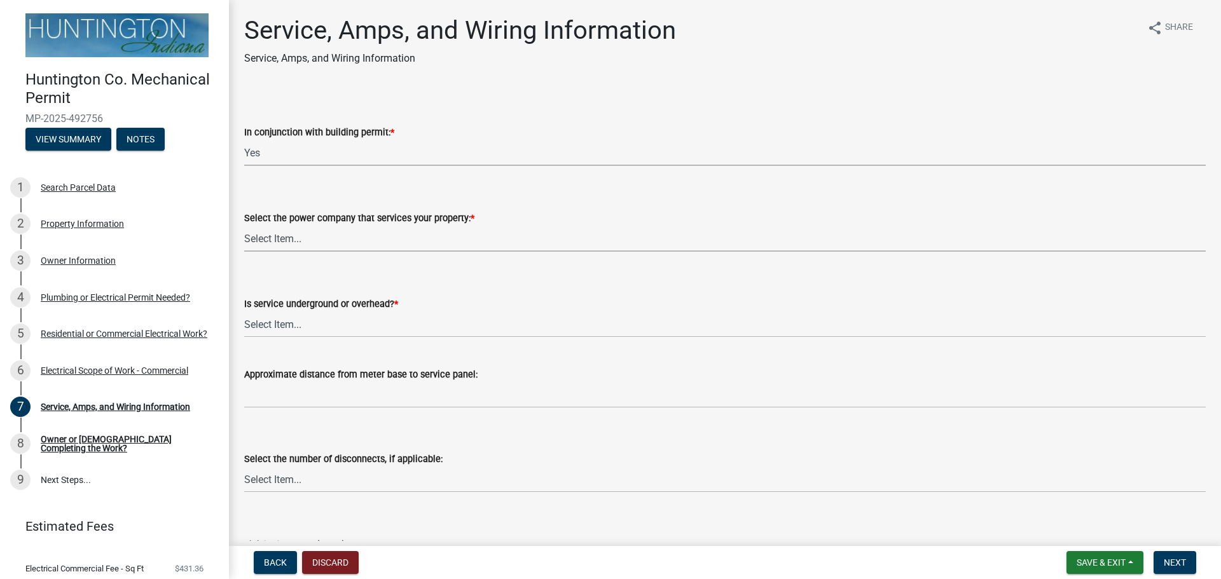
click at [426, 230] on select "Select Item... Duke Energy Northeastern REMC Wabash County REMC [PERSON_NAME] U…" at bounding box center [725, 239] width 962 height 26
click at [244, 226] on select "Select Item... Duke Energy Northeastern REMC Wabash County REMC [PERSON_NAME] U…" at bounding box center [725, 239] width 962 height 26
select select "86d62ac7-5622-45a6-b031-aaeffb271793"
click at [473, 333] on select "Select Item... Underground Overhead" at bounding box center [725, 325] width 962 height 26
click at [244, 312] on select "Select Item... Underground Overhead" at bounding box center [725, 325] width 962 height 26
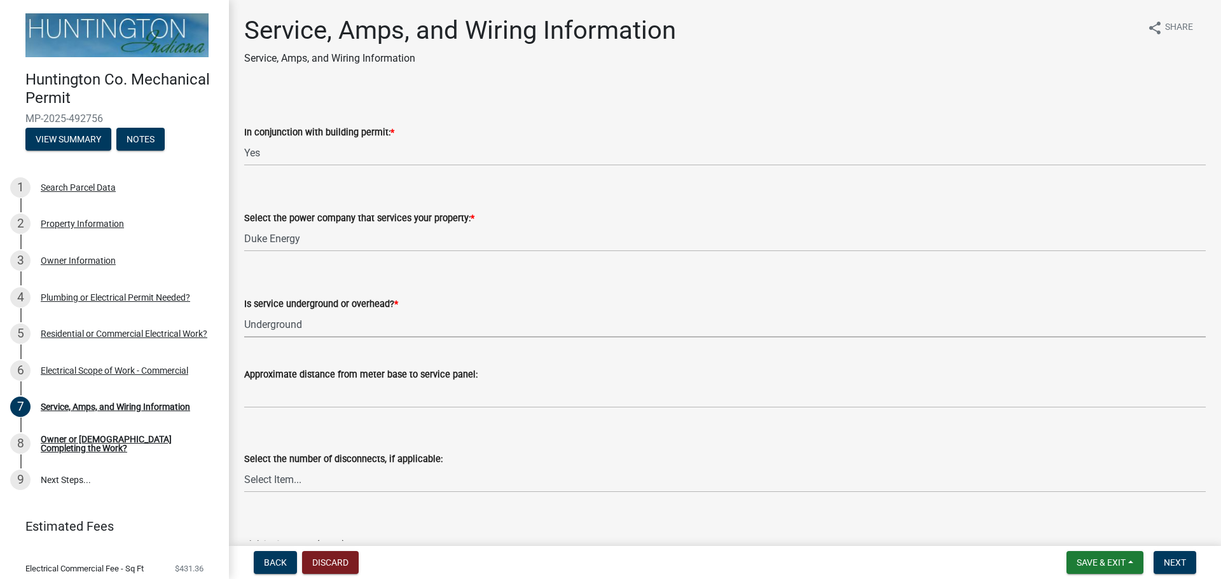
select select "ae88532c-6f26-494f-9fbf-7b0ffd7225c9"
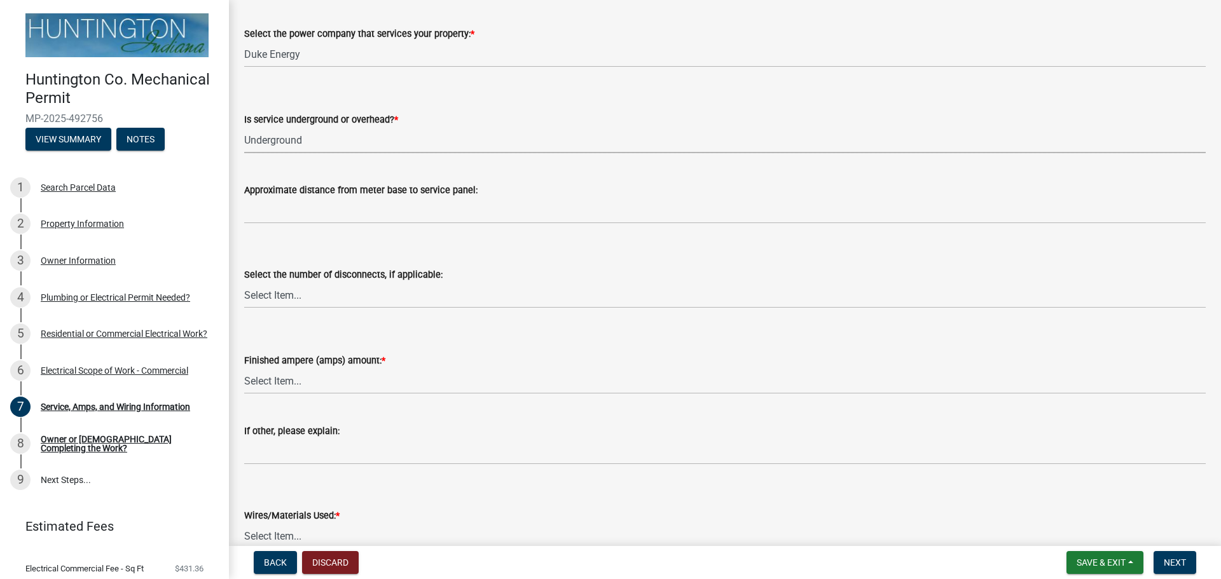
scroll to position [254, 0]
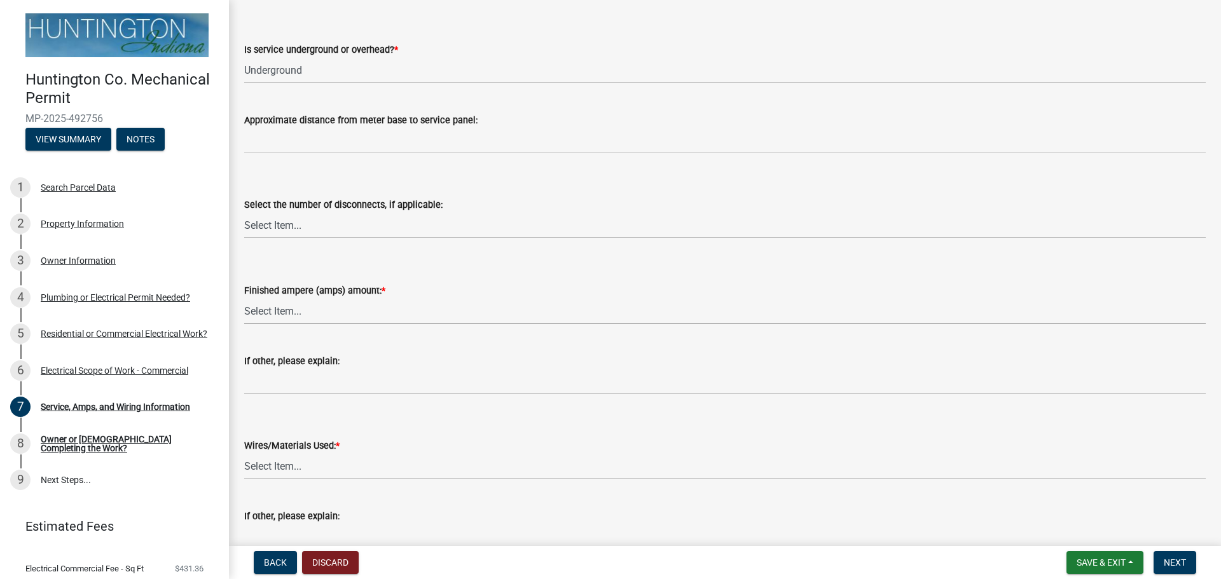
click at [310, 308] on select "Select Item... 100 amp 200 amp 400 amp other" at bounding box center [725, 311] width 962 height 26
click at [244, 298] on select "Select Item... 100 amp 200 amp 400 amp other" at bounding box center [725, 311] width 962 height 26
select select "d84f57a2-9d64-4957-b44f-522507baf905"
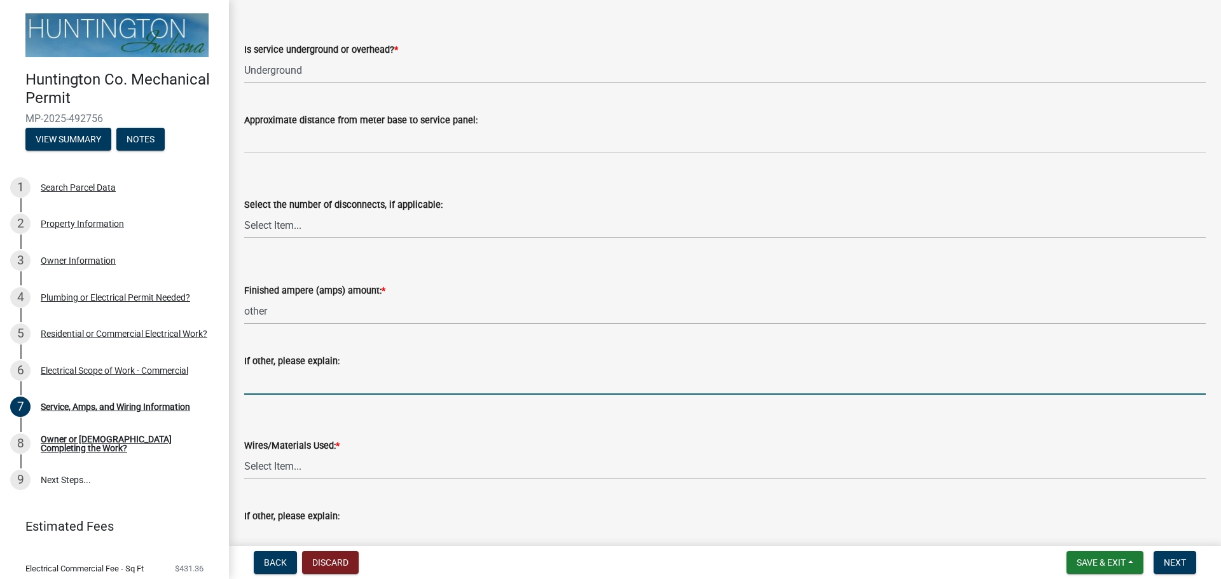
click at [308, 377] on input "If other, please explain:" at bounding box center [725, 382] width 962 height 26
type input "800 AMP"
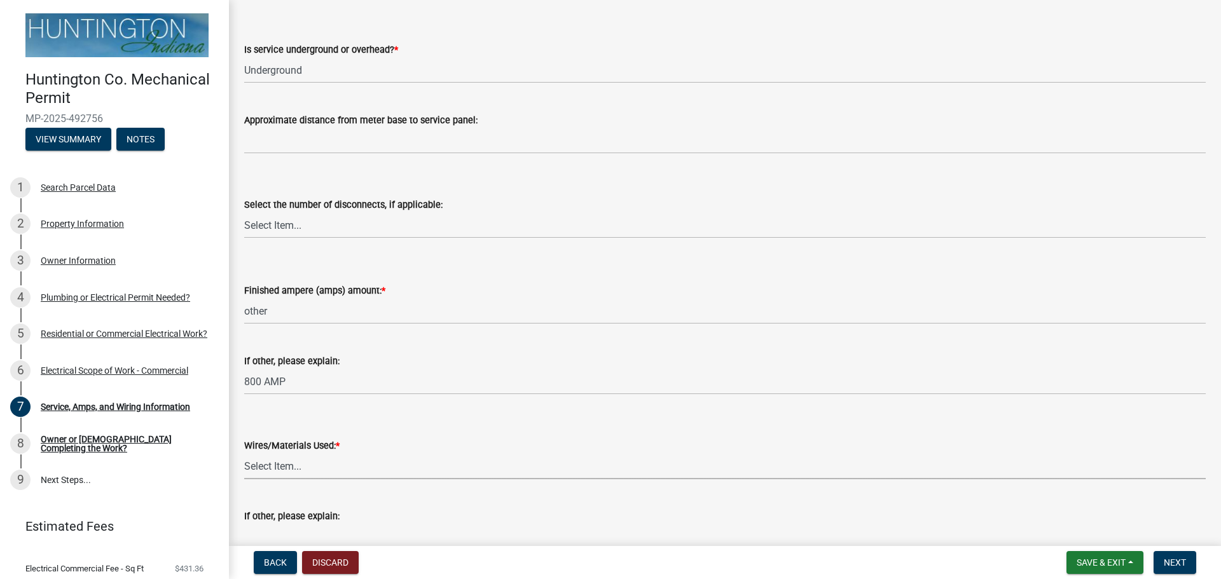
click at [307, 475] on select "Select Item... 2 AWG Aluminum 4 AWG Copper 2-4/0 or 1-1/0 Aluminum 2/0 Copper 2…" at bounding box center [725, 467] width 962 height 26
click at [281, 474] on select "Select Item... 2 AWG Aluminum 4 AWG Copper 2-4/0 or 1-1/0 Aluminum 2/0 Copper 2…" at bounding box center [725, 467] width 962 height 26
click at [262, 476] on select "Select Item... 2 AWG Aluminum 4 AWG Copper 2-4/0 or 1-1/0 Aluminum 2/0 Copper 2…" at bounding box center [725, 467] width 962 height 26
click at [244, 454] on select "Select Item... 2 AWG Aluminum 4 AWG Copper 2-4/0 or 1-1/0 Aluminum 2/0 Copper 2…" at bounding box center [725, 467] width 962 height 26
select select "37d7c328-c5ac-41d4-9477-19119af9af58"
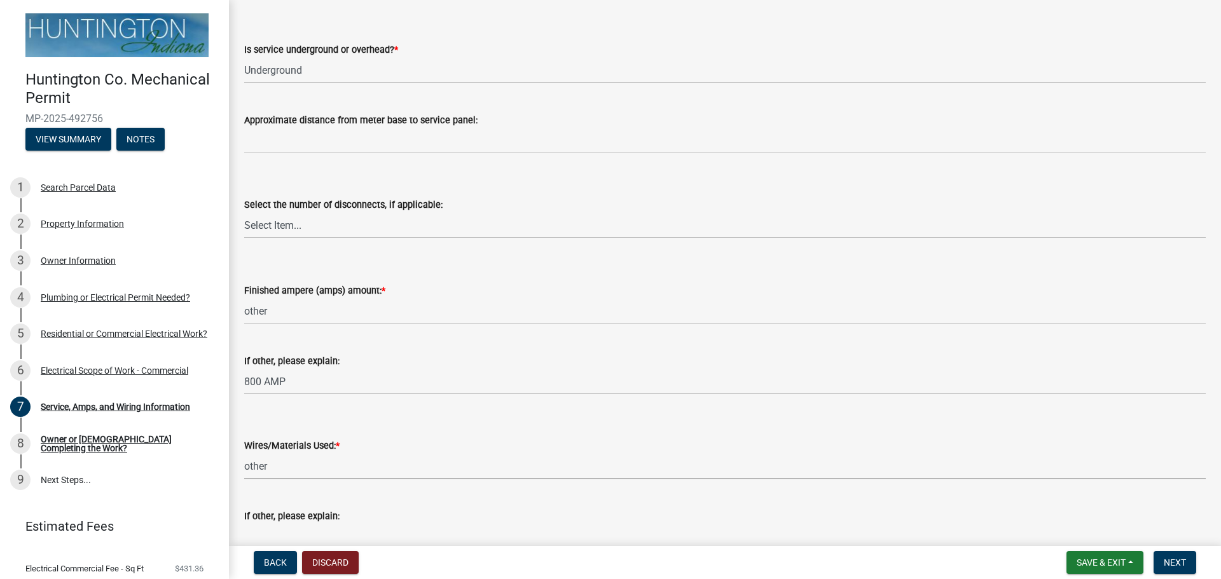
drag, startPoint x: 306, startPoint y: 471, endPoint x: 316, endPoint y: 470, distance: 10.2
click at [306, 471] on select "Select Item... 2 AWG Aluminum 4 AWG Copper 2-4/0 or 1-1/0 Aluminum 2/0 Copper 2…" at bounding box center [725, 467] width 962 height 26
click at [405, 499] on div "If other, please explain:" at bounding box center [725, 520] width 962 height 59
click at [389, 465] on select "Select Item... 2 AWG Aluminum 4 AWG Copper 2-4/0 or 1-1/0 Aluminum 2/0 Copper 2…" at bounding box center [725, 467] width 962 height 26
click at [397, 508] on div "If other, please explain:" at bounding box center [725, 520] width 962 height 59
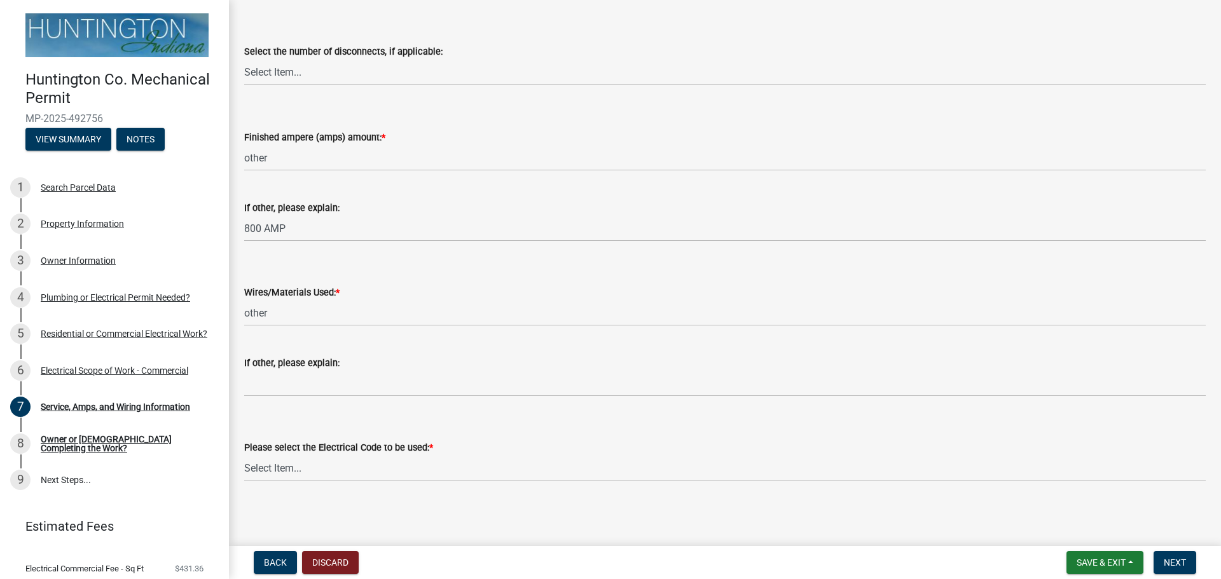
scroll to position [409, 0]
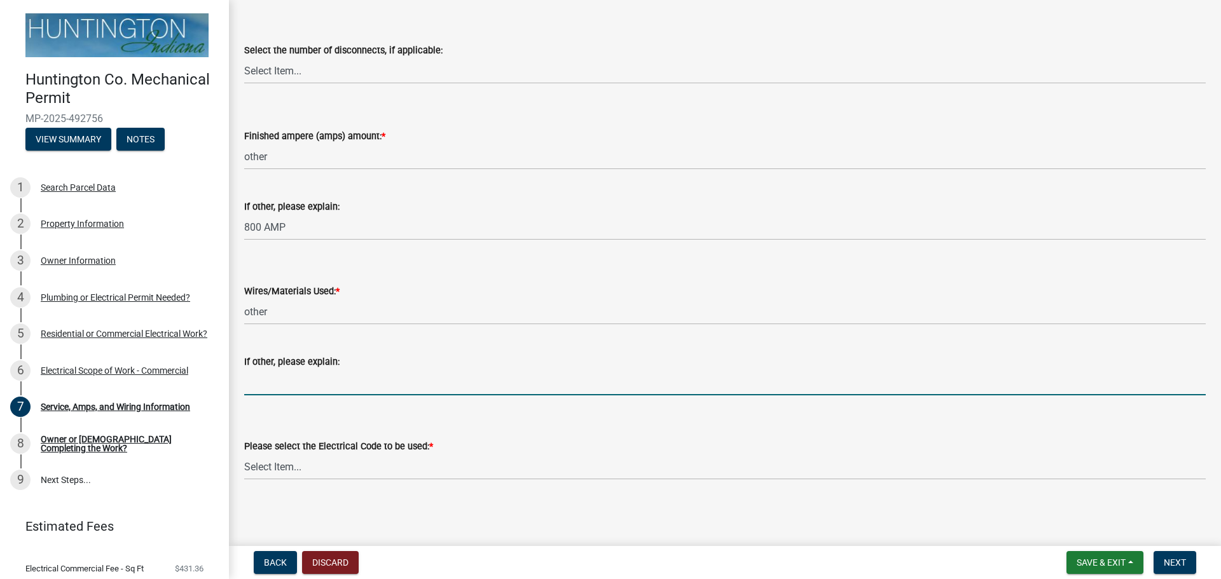
click at [335, 388] on input "If other, please explain:" at bounding box center [725, 383] width 962 height 26
paste input "PROVIDE #12 AWG MINIMUM FOR BRANCH CIRCUITS."
type input "PROVIDE #12 AWG MINIMUM FOR BRANCH CIRCUITS."
click at [615, 477] on select "Select Item... [US_STATE] Electrical Code One & Two Family Dwelling Code" at bounding box center [725, 467] width 962 height 26
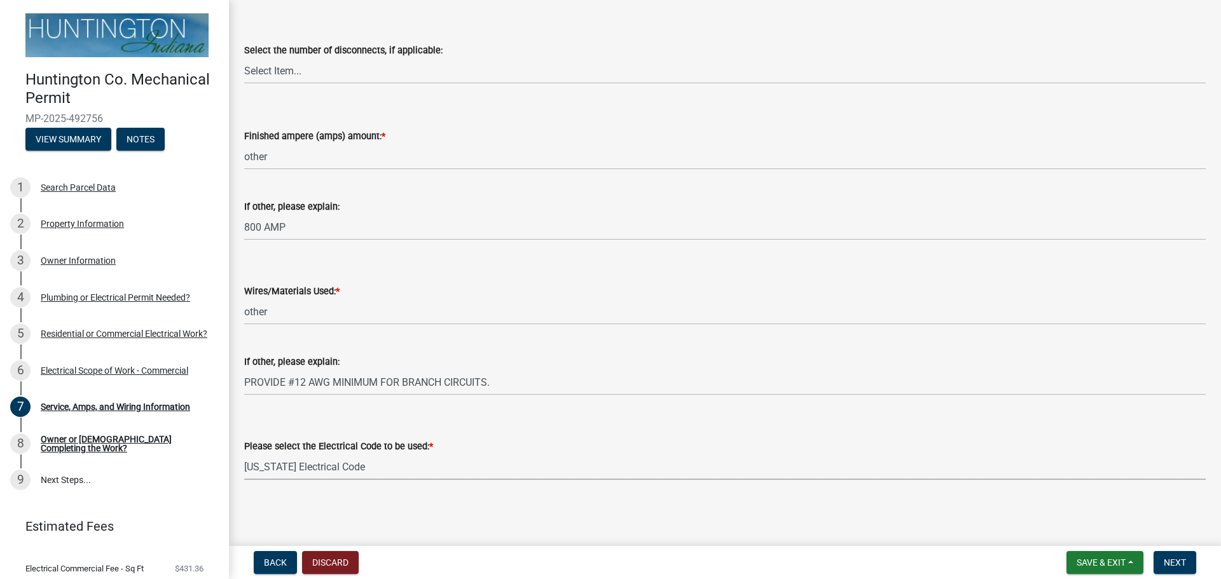
click at [244, 454] on select "Select Item... [US_STATE] Electrical Code One & Two Family Dwelling Code" at bounding box center [725, 467] width 962 height 26
select select "5aeea631-e80a-4ba0-b39f-f5c26114ddfc"
click at [1175, 559] on span "Next" at bounding box center [1175, 563] width 22 height 10
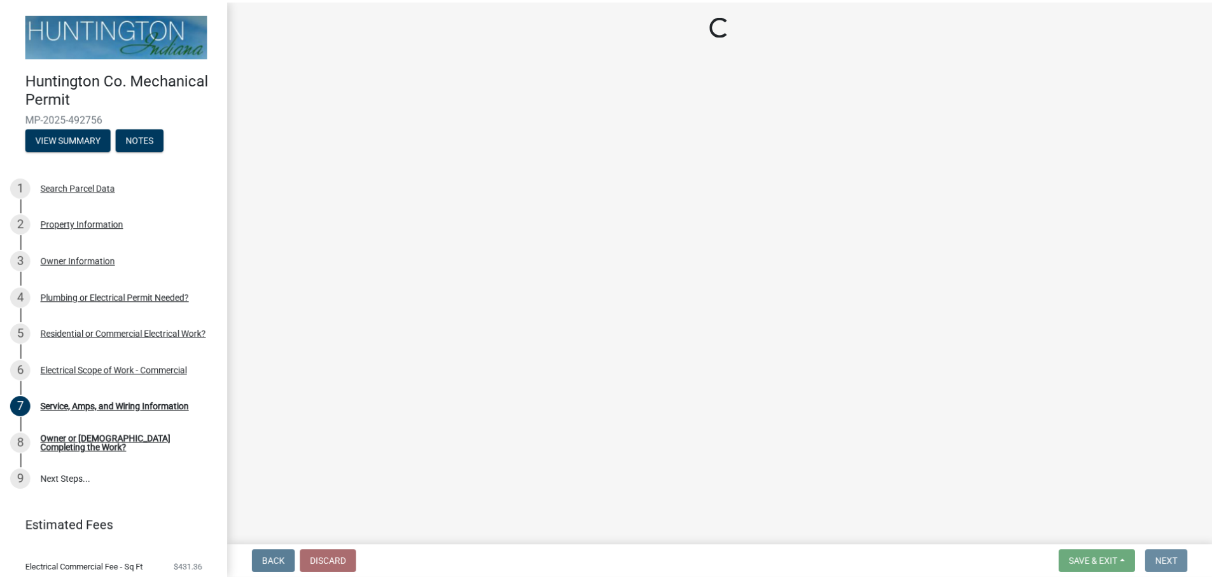
scroll to position [0, 0]
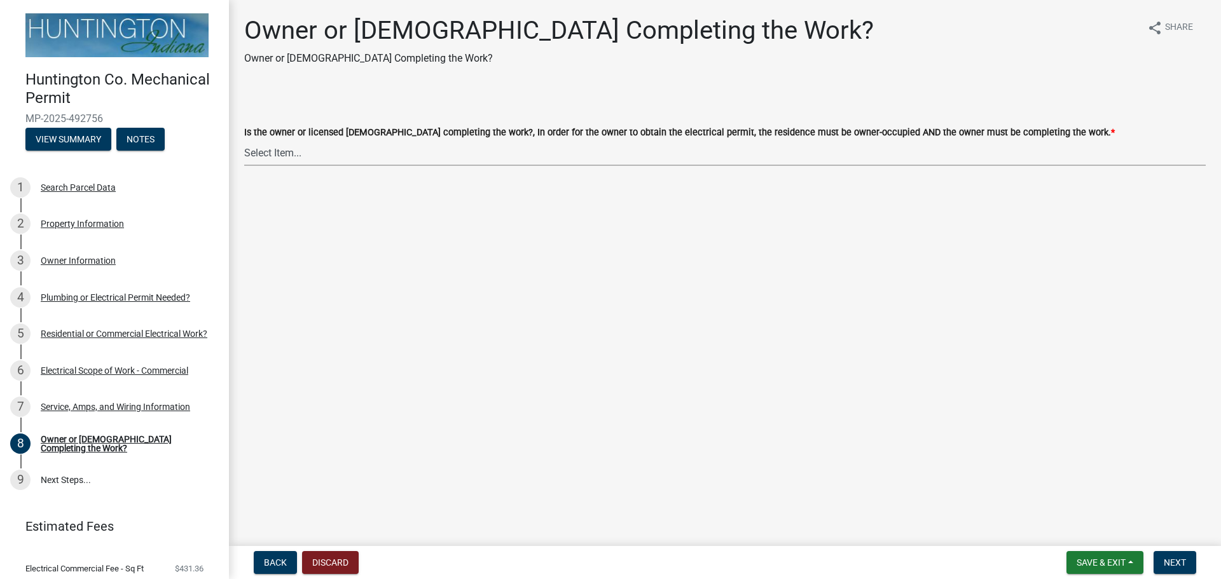
click at [287, 152] on select "Select Item... owner contractor" at bounding box center [725, 153] width 962 height 26
click at [244, 140] on select "Select Item... owner contractor" at bounding box center [725, 153] width 962 height 26
select select "408e0cf4-d53f-4268-b860-e8792218a171"
click at [1190, 572] on button "Next" at bounding box center [1175, 562] width 43 height 23
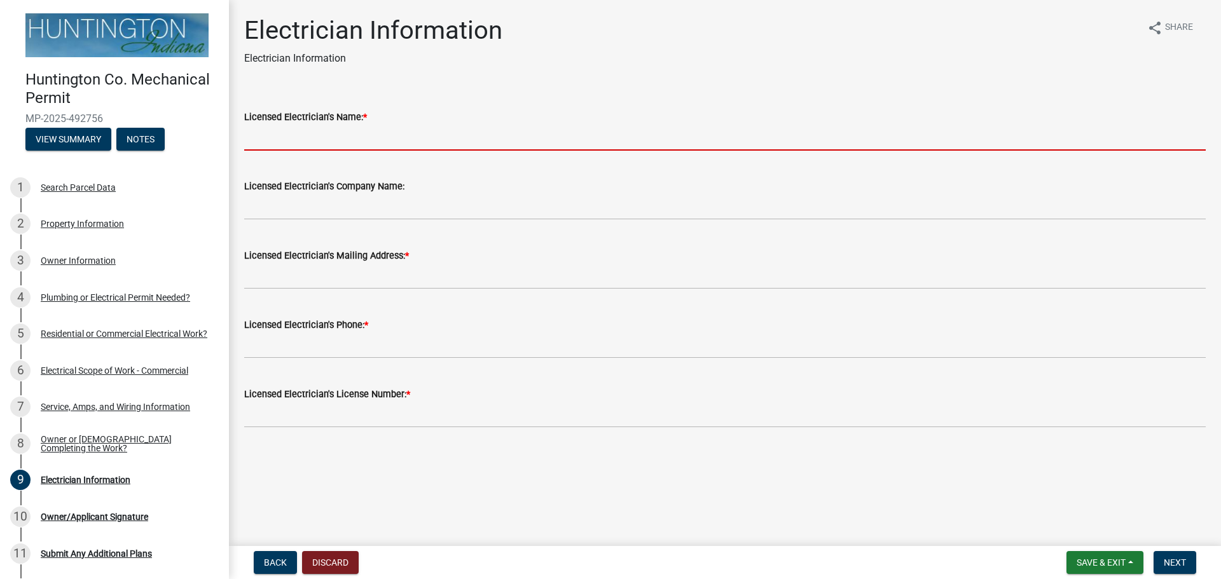
click at [328, 134] on input "Licensed Electrician's Name: *" at bounding box center [725, 138] width 962 height 26
type input "[PERSON_NAME]"
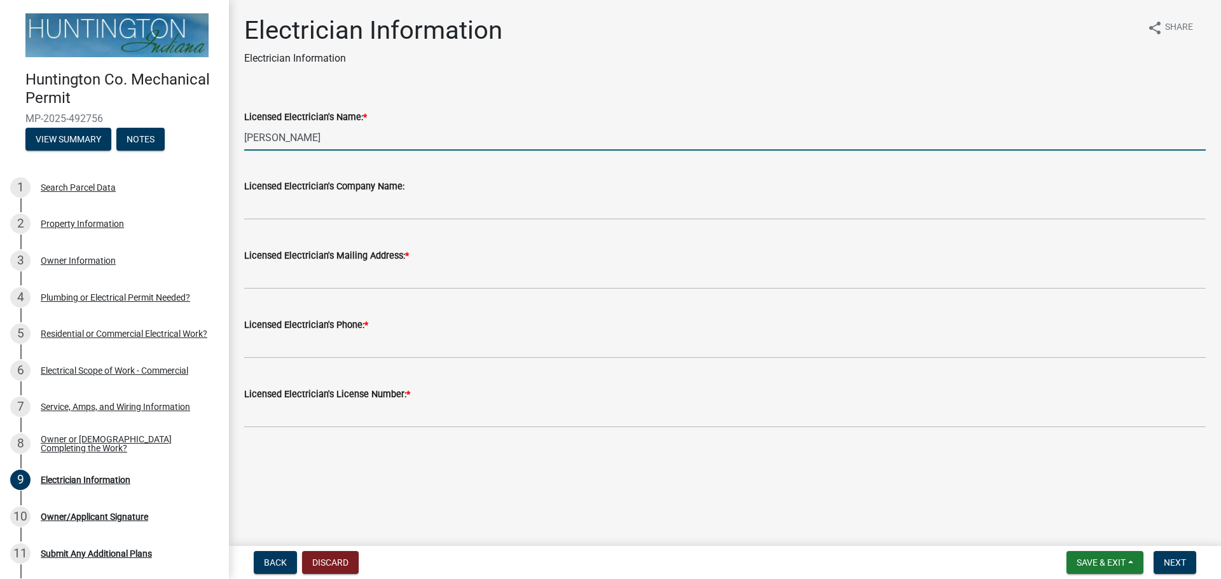
type input "[PERSON_NAME] Electric, Inc."
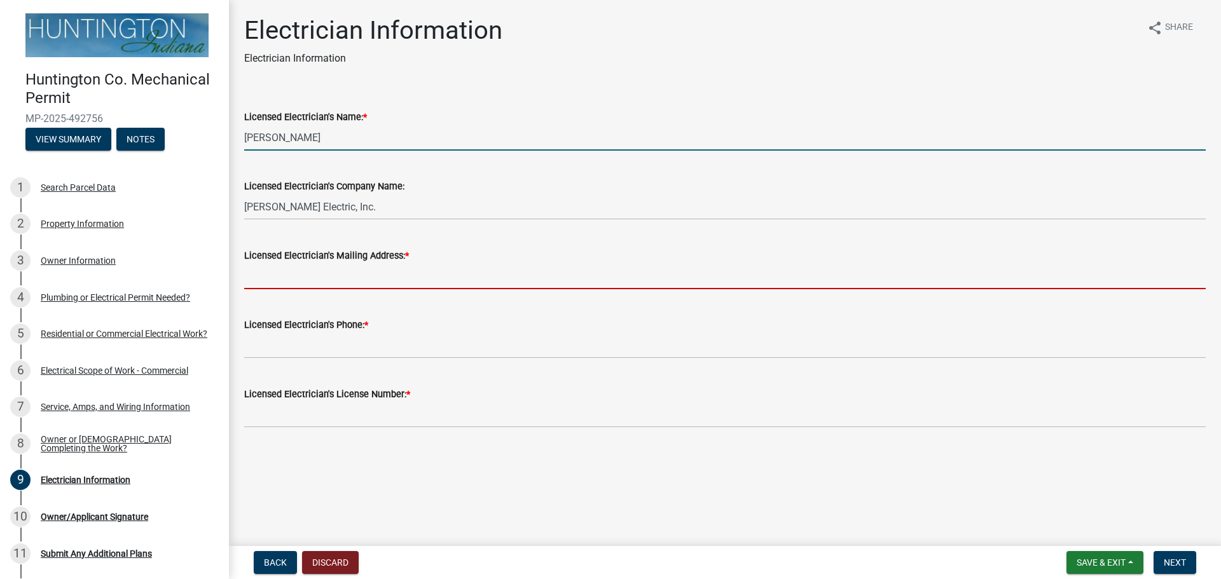
type input "[STREET_ADDRESS]"
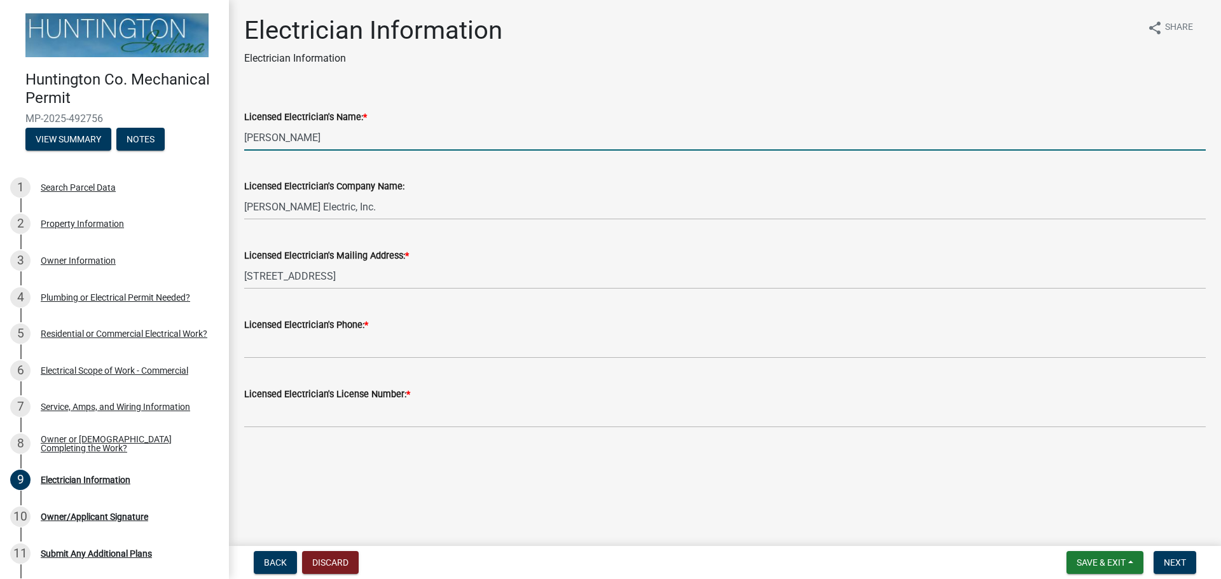
type input "2602446006"
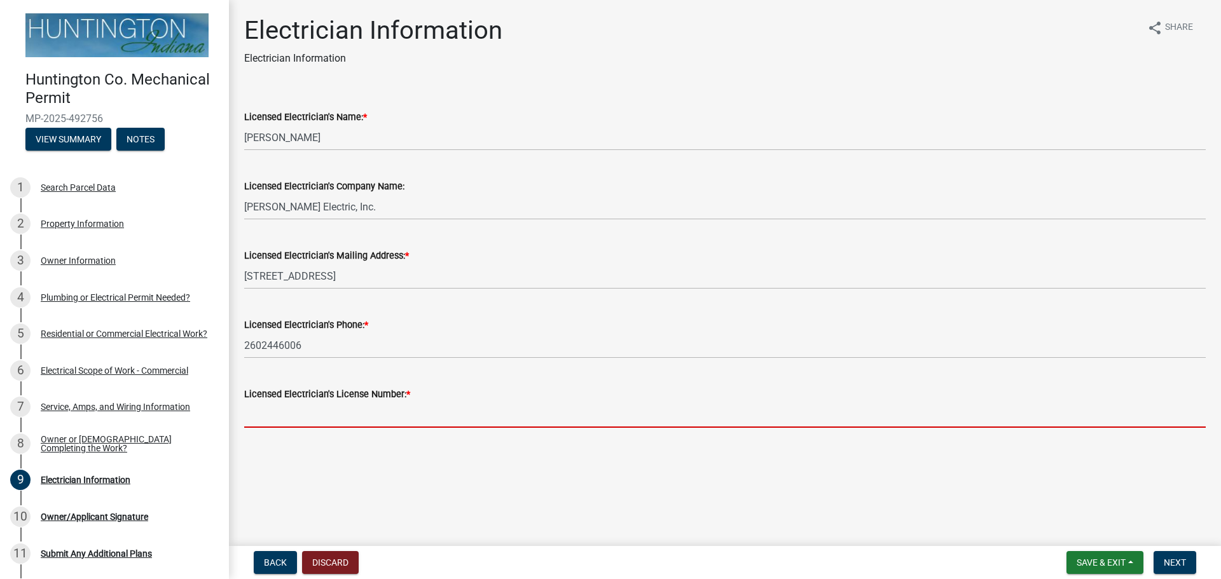
click at [266, 421] on input "Licensed Electrician's License Number: *" at bounding box center [725, 415] width 962 height 26
type input "25-052"
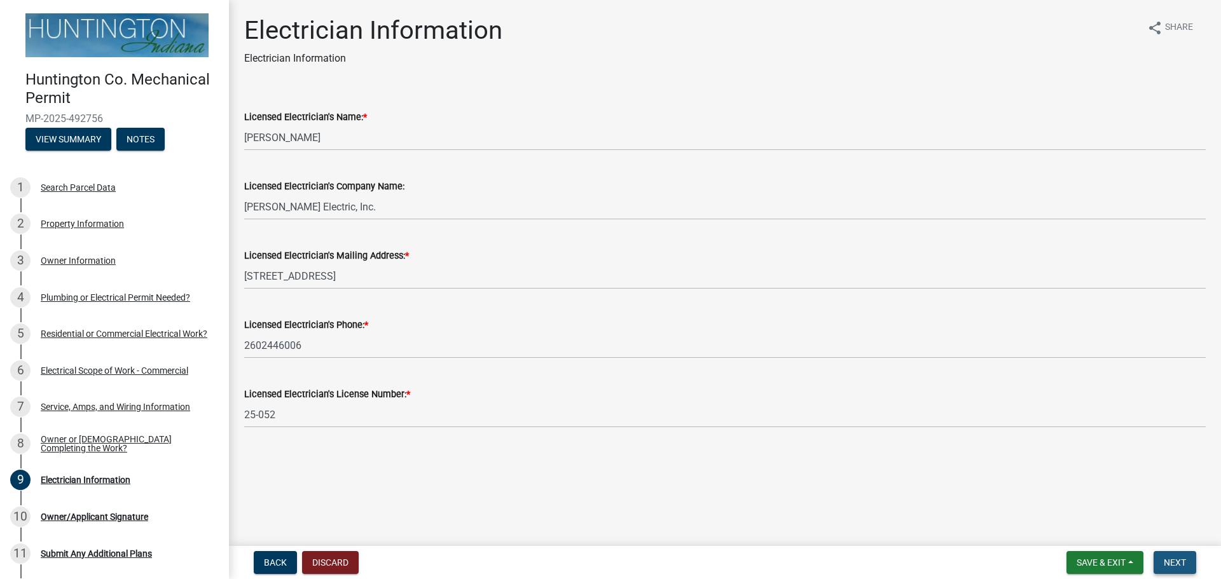
click at [1179, 566] on span "Next" at bounding box center [1175, 563] width 22 height 10
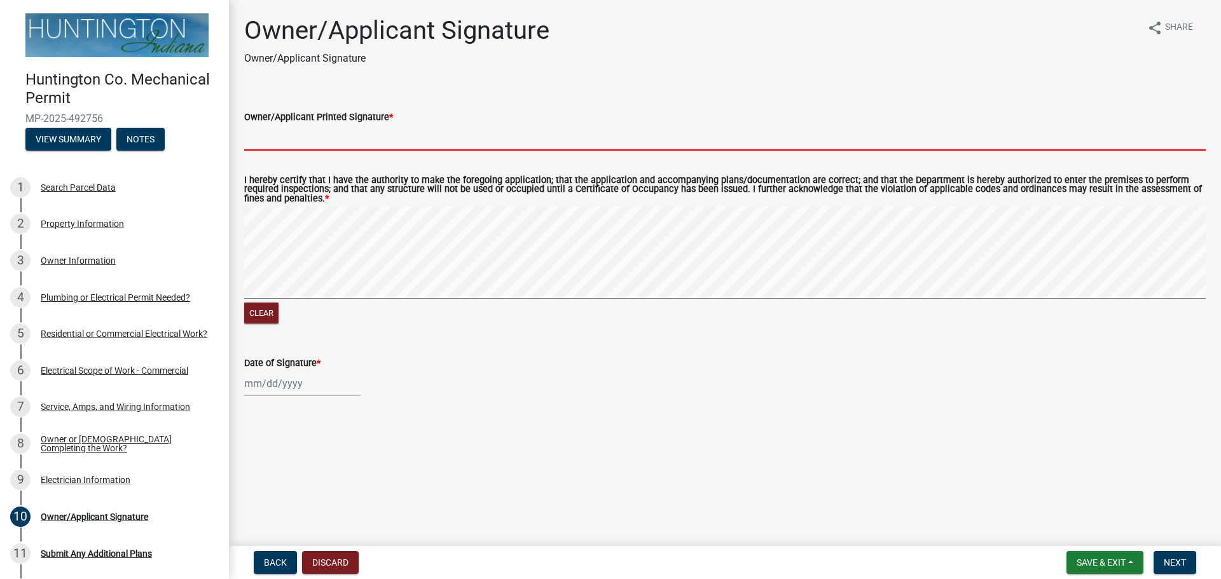
click at [324, 148] on input "Owner/Applicant Printed Signature *" at bounding box center [725, 138] width 962 height 26
type input "[PERSON_NAME]"
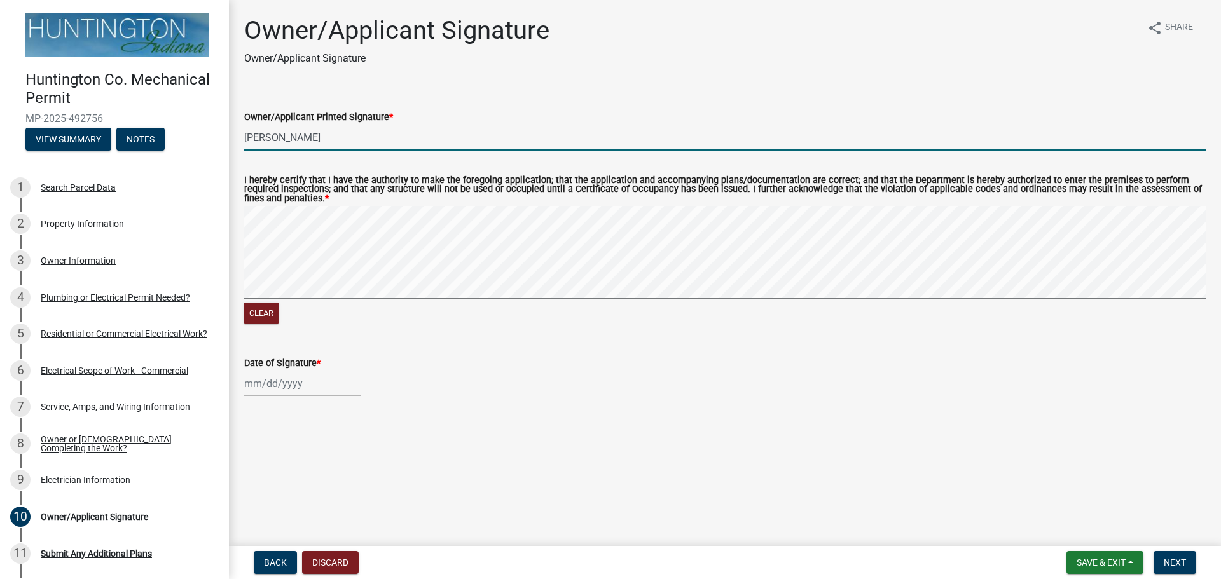
select select "10"
select select "2025"
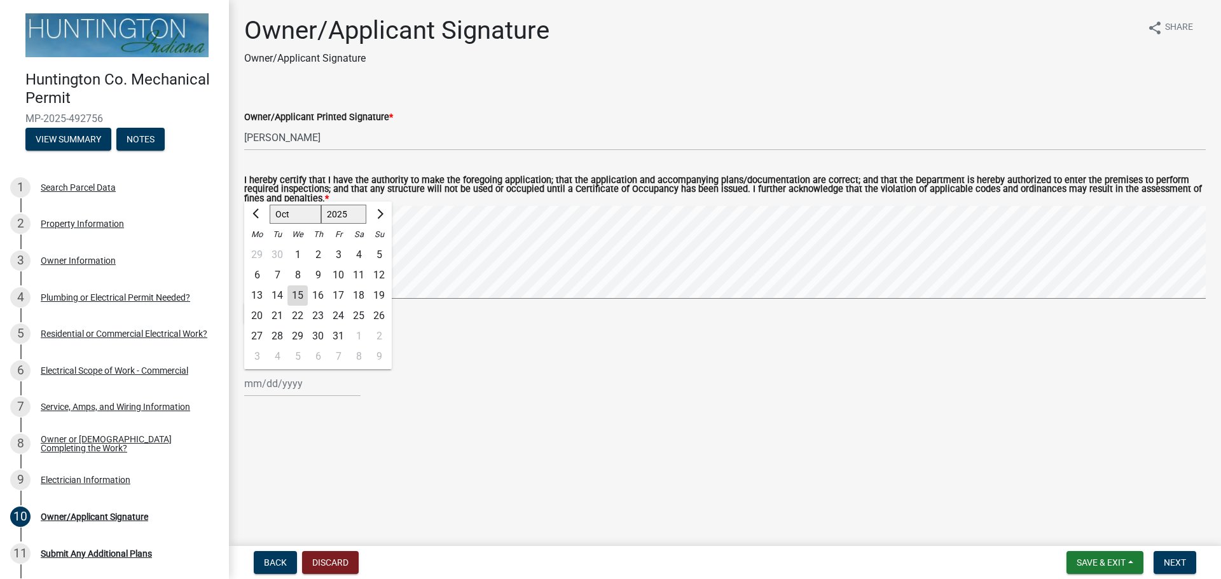
click at [282, 391] on div "[PERSON_NAME] Feb Mar Apr [PERSON_NAME][DATE] Oct Nov [DATE] 1526 1527 1528 152…" at bounding box center [302, 384] width 116 height 26
click at [295, 298] on div "15" at bounding box center [297, 296] width 20 height 20
type input "[DATE]"
click at [1169, 563] on span "Next" at bounding box center [1175, 563] width 22 height 10
click at [1164, 566] on span "Next" at bounding box center [1175, 563] width 22 height 10
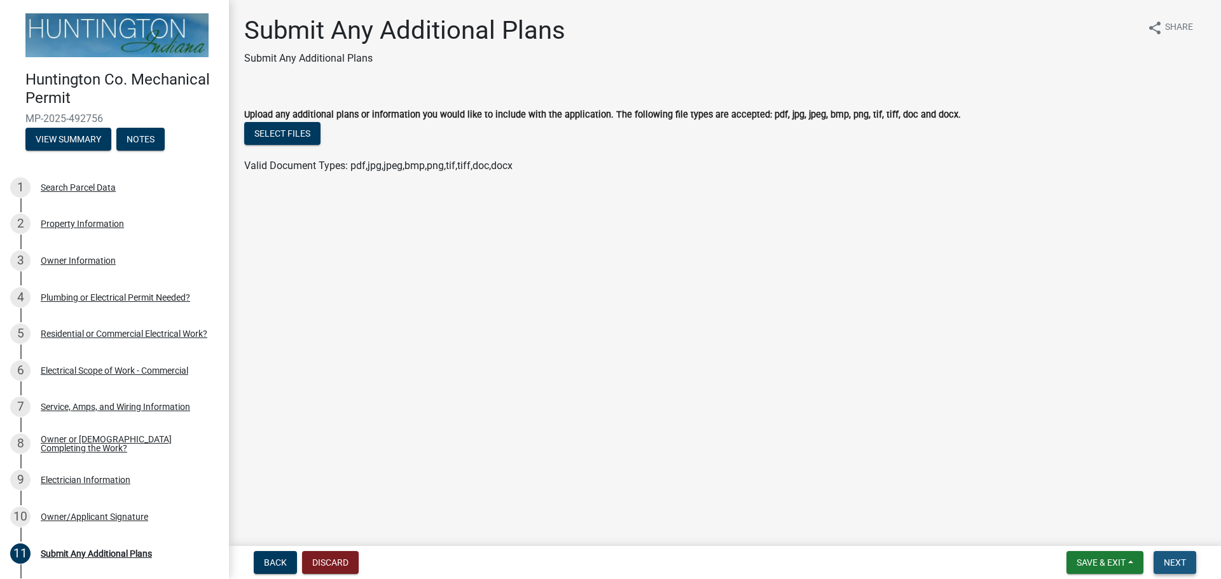
click at [1175, 560] on span "Next" at bounding box center [1175, 563] width 22 height 10
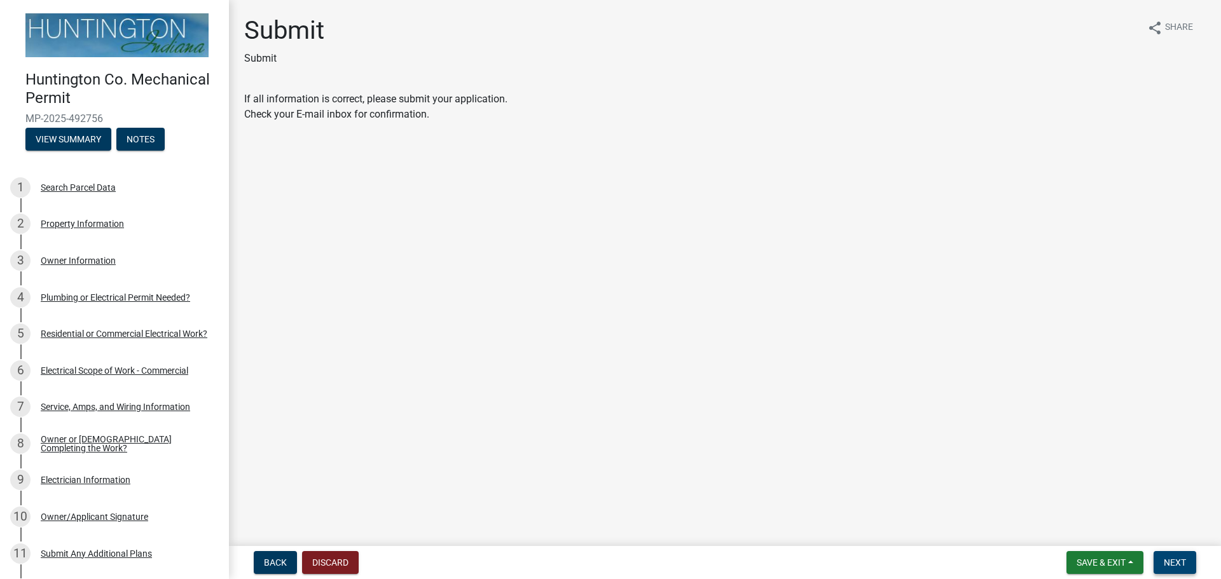
click at [1175, 560] on span "Next" at bounding box center [1175, 563] width 22 height 10
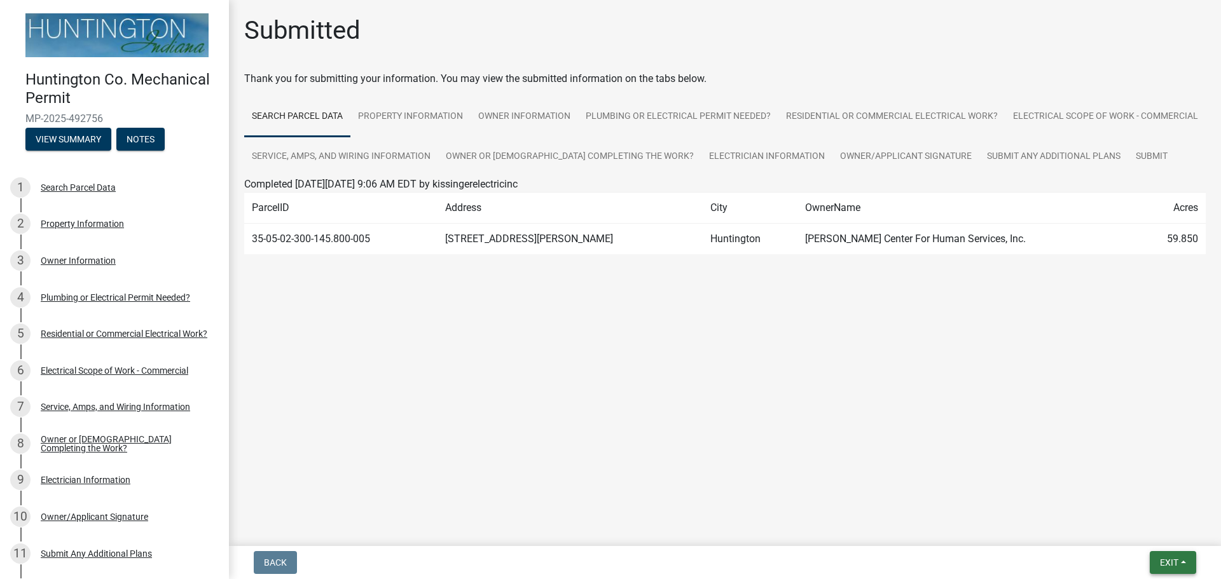
click at [1175, 562] on span "Exit" at bounding box center [1169, 563] width 18 height 10
click at [1156, 529] on button "Save & Exit" at bounding box center [1146, 530] width 102 height 31
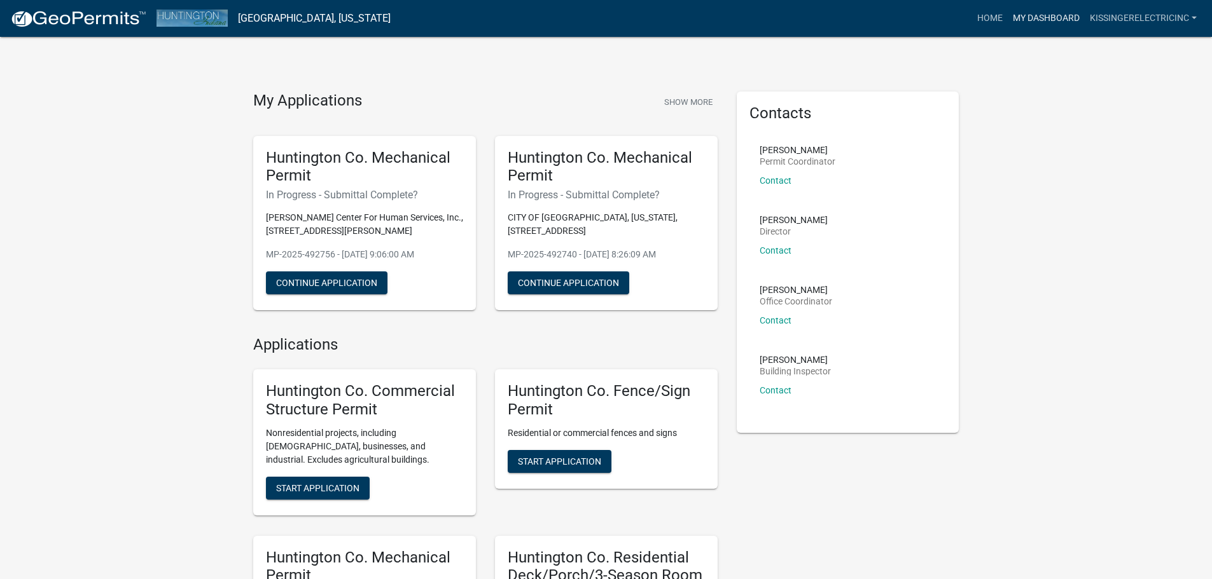
click at [1022, 20] on link "My Dashboard" at bounding box center [1046, 18] width 77 height 24
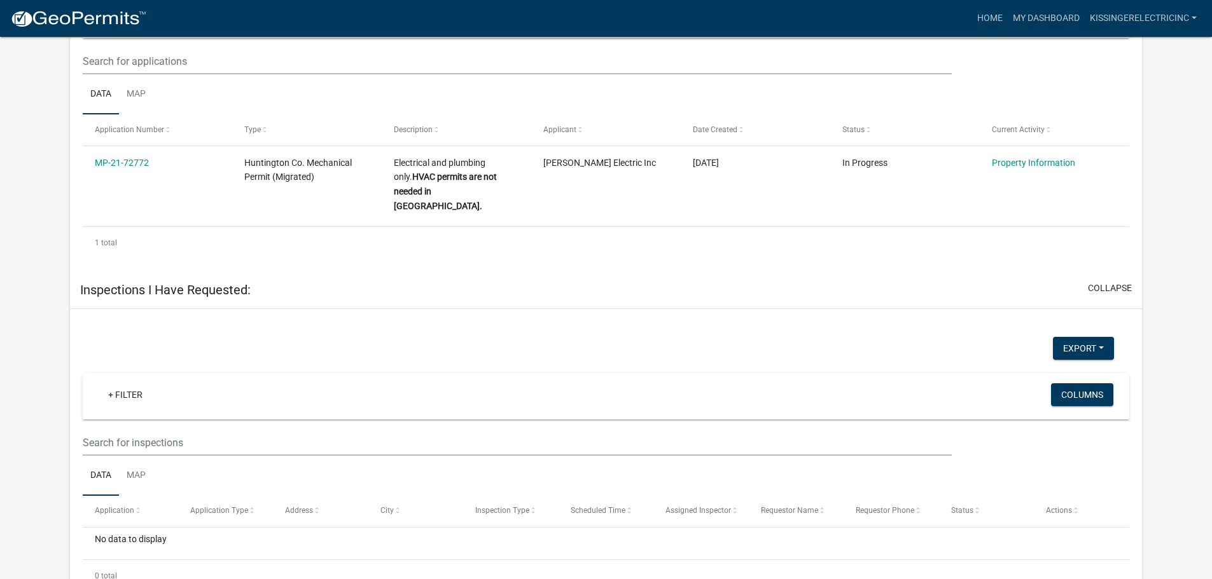
scroll to position [849, 0]
